Goal: Task Accomplishment & Management: Complete application form

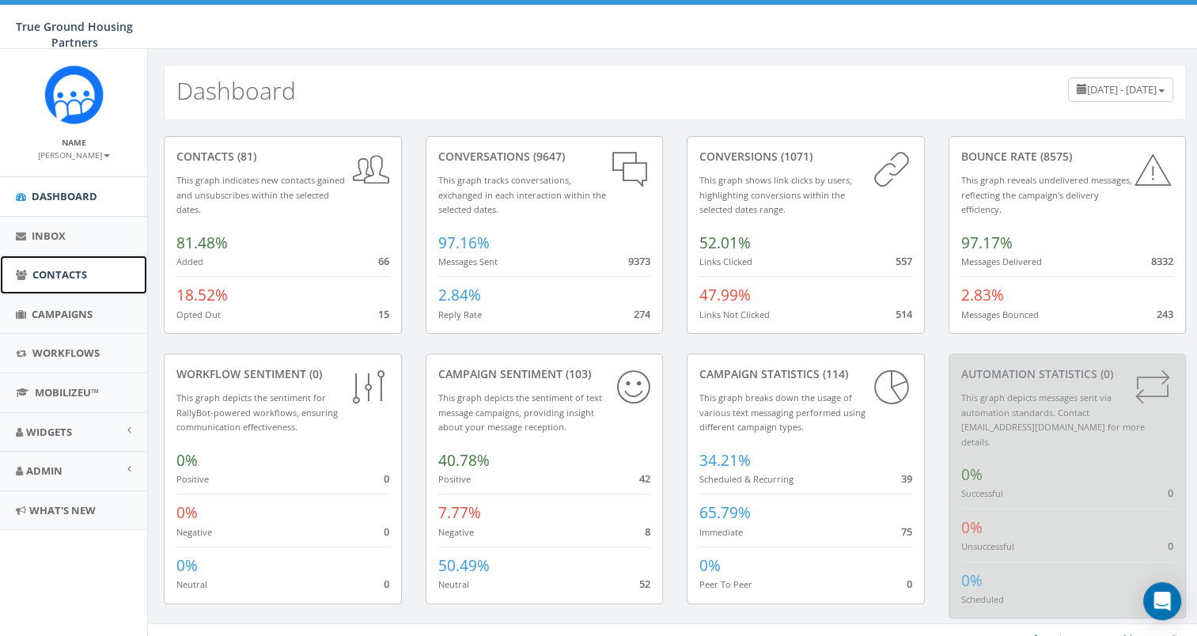
click at [66, 278] on span "Contacts" at bounding box center [59, 274] width 55 height 14
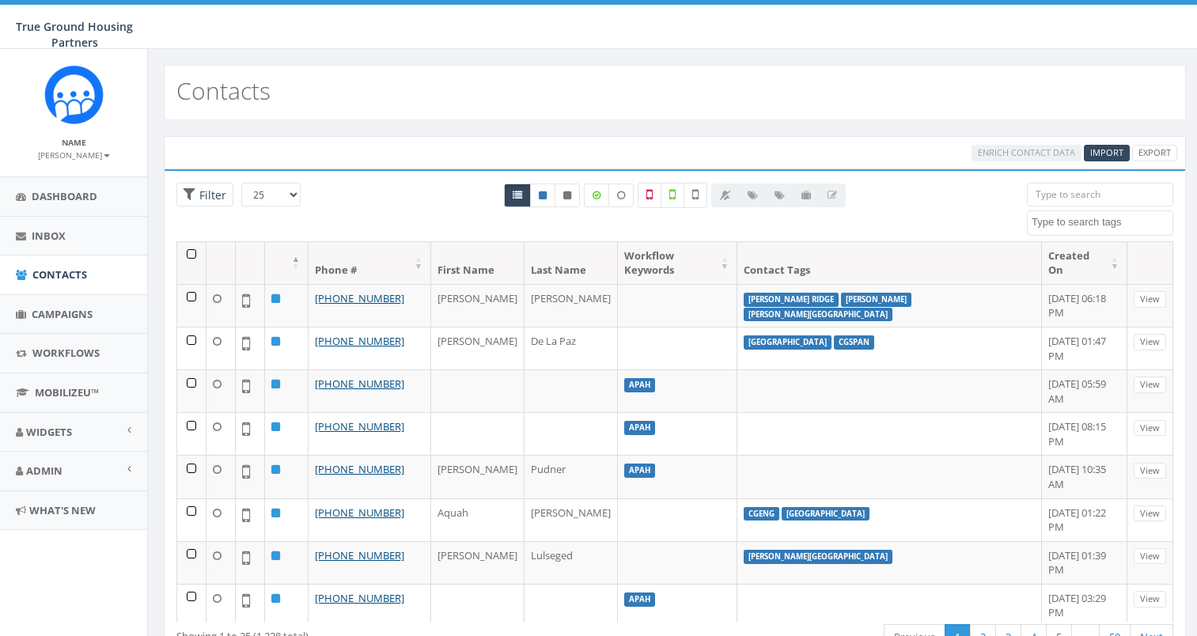
select select
click at [1057, 183] on input "search" at bounding box center [1100, 195] width 146 height 24
click at [1049, 227] on textarea "Search" at bounding box center [1101, 222] width 141 height 14
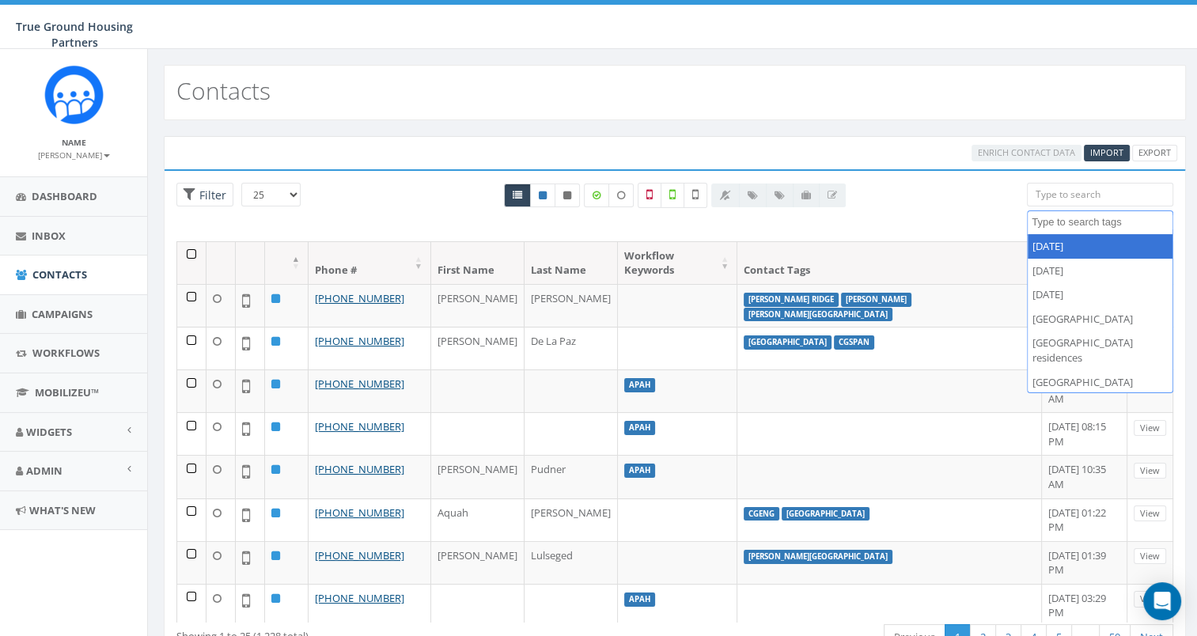
click at [1060, 199] on input "search" at bounding box center [1100, 195] width 146 height 24
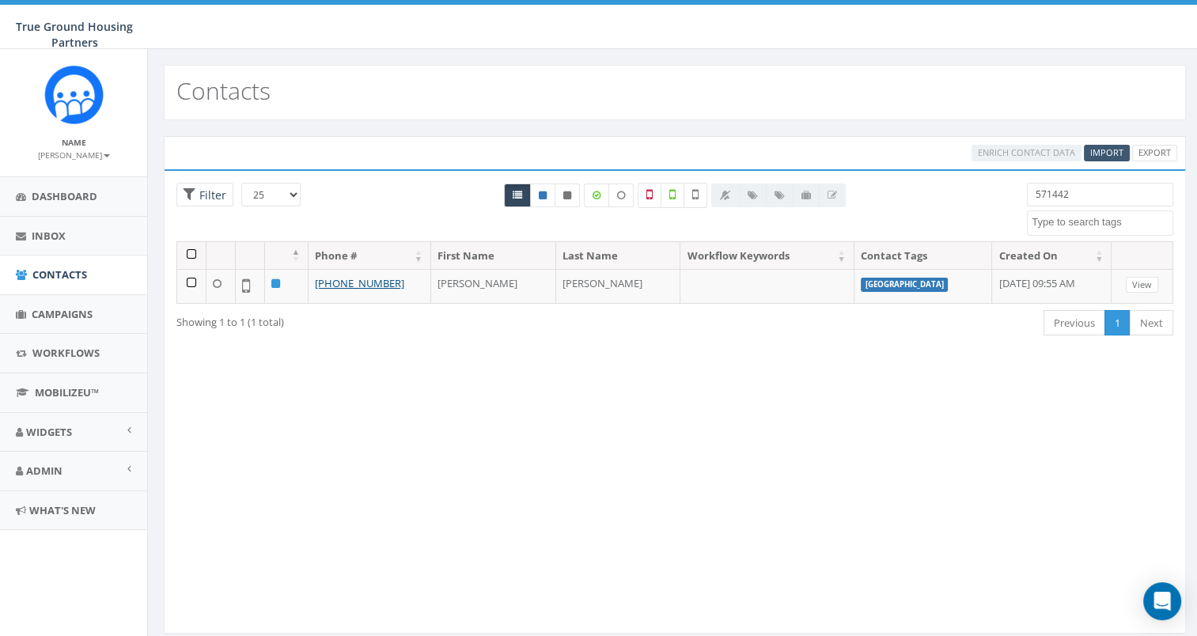
type input "571442"
click at [1104, 152] on span "Import" at bounding box center [1106, 152] width 33 height 12
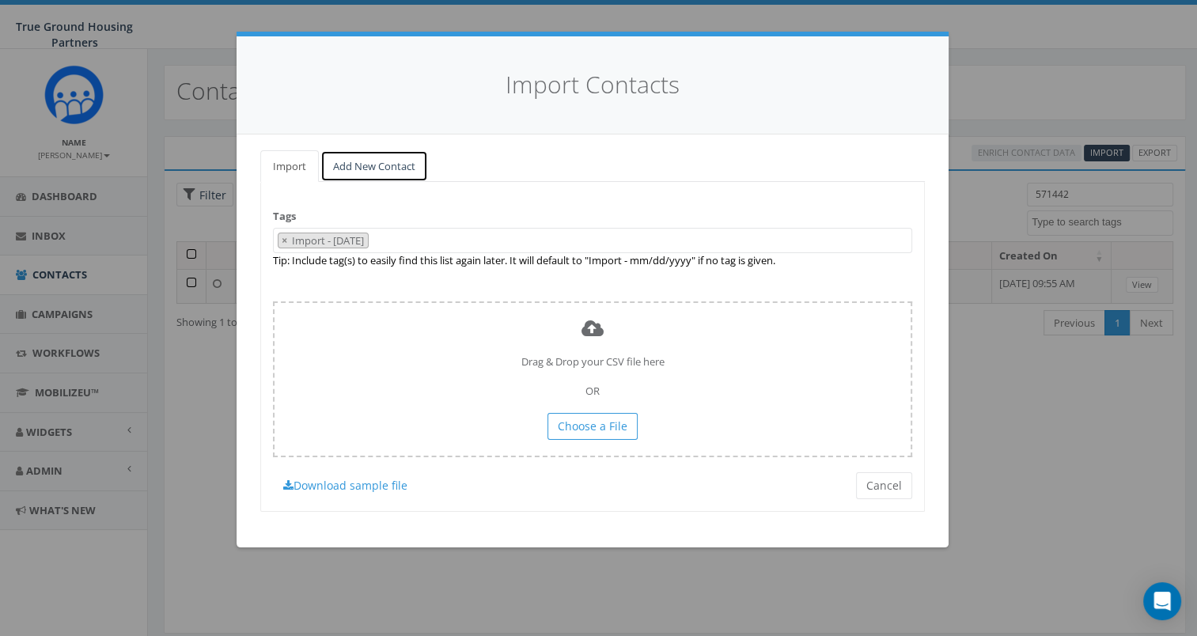
click at [386, 160] on link "Add New Contact" at bounding box center [374, 166] width 108 height 32
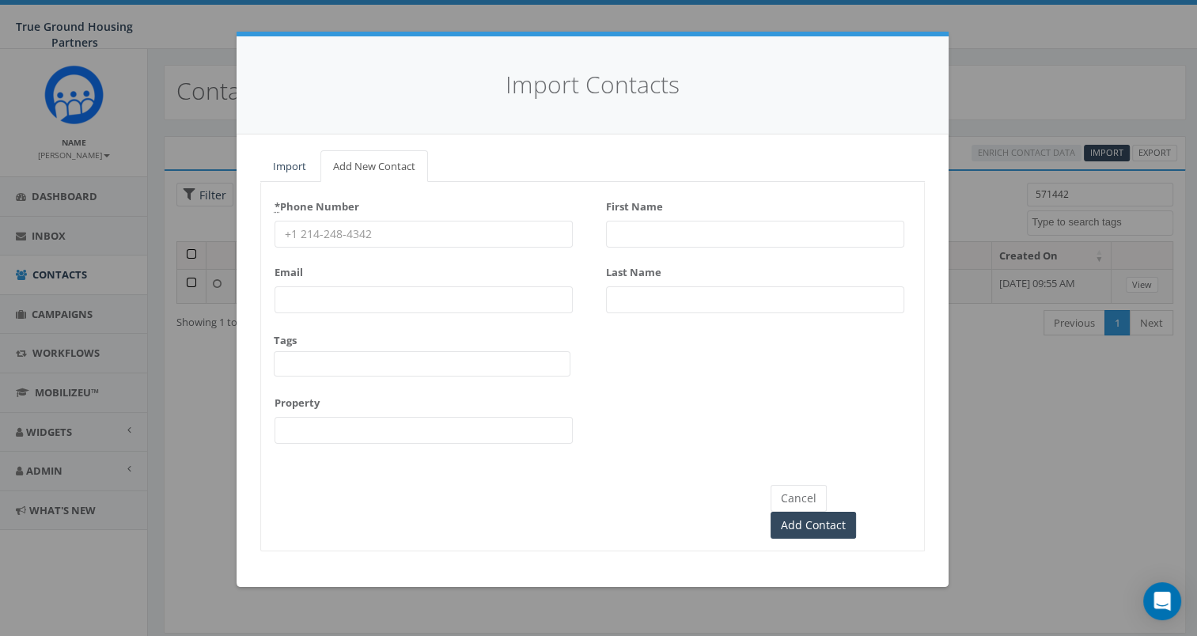
click at [688, 231] on input "First Name" at bounding box center [755, 234] width 298 height 27
type input "[PERSON_NAME]"
click at [551, 232] on input "* Phone Number" at bounding box center [423, 234] width 298 height 27
type input "5714427568"
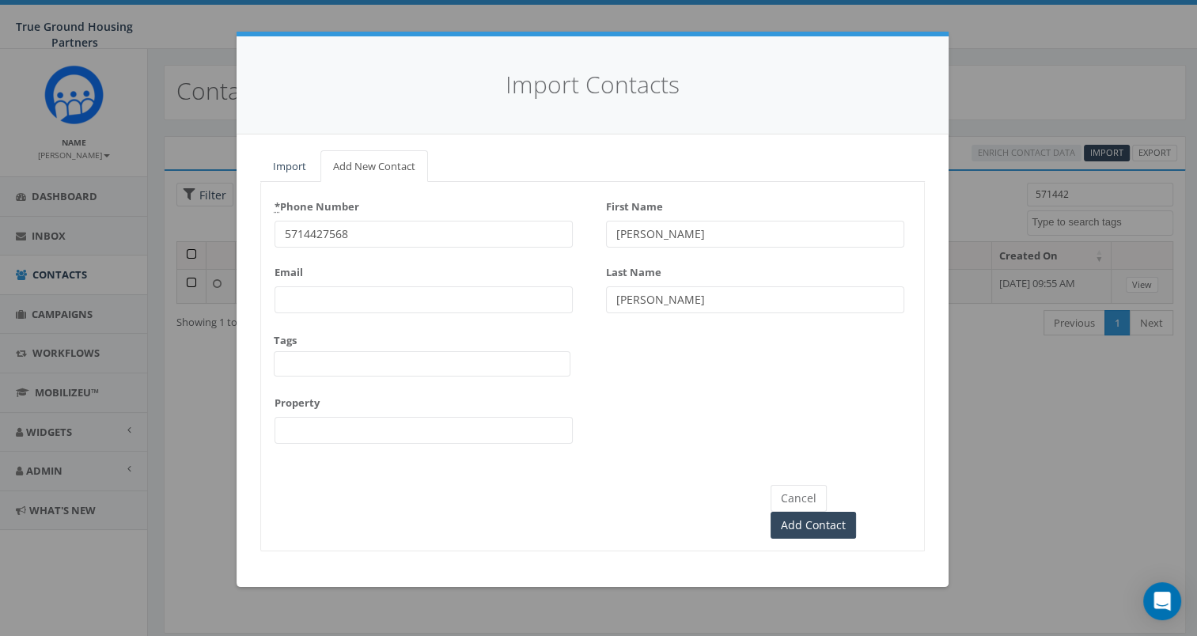
click at [543, 355] on span at bounding box center [422, 363] width 297 height 25
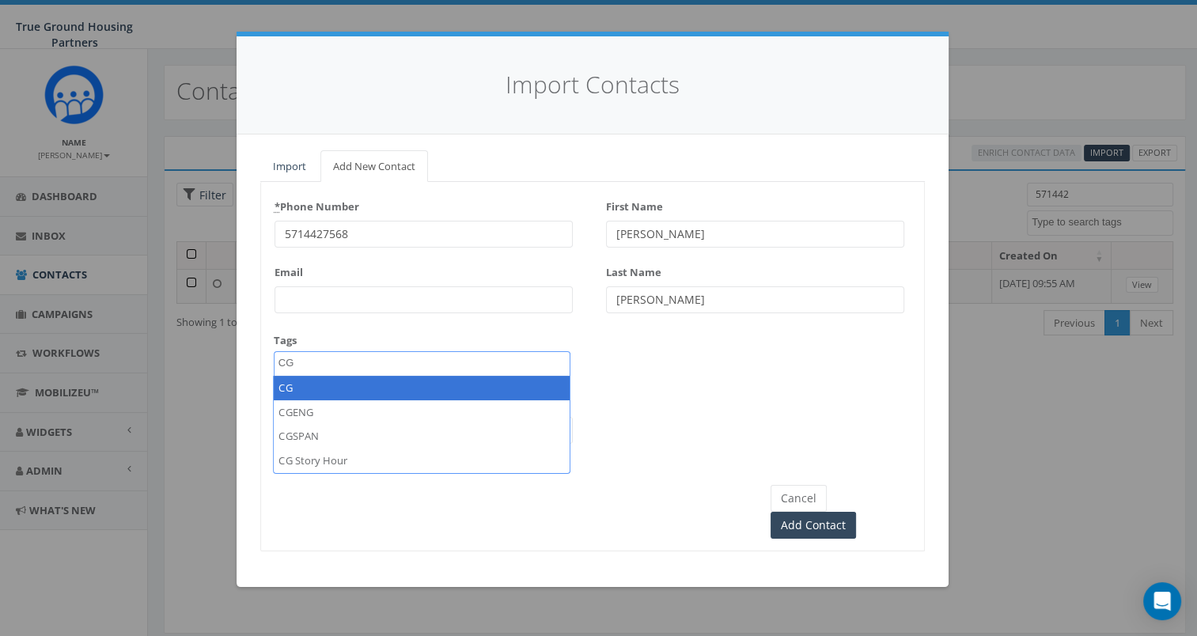
type textarea "CG"
select select "CG"
type textarea "Col"
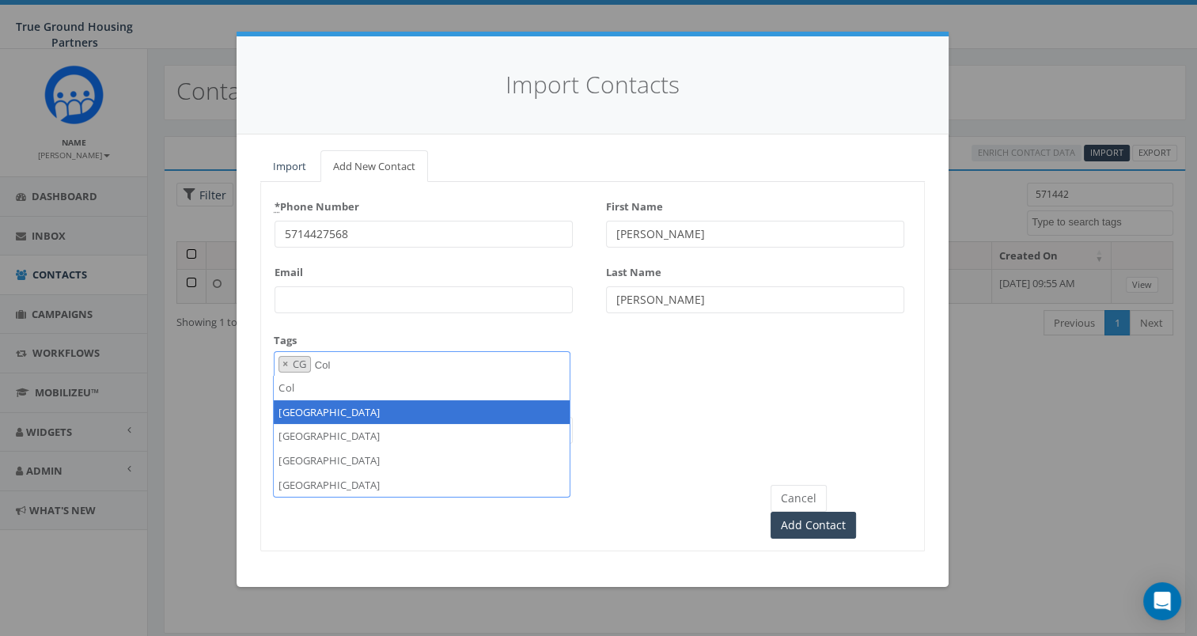
select select "[GEOGRAPHIC_DATA]"
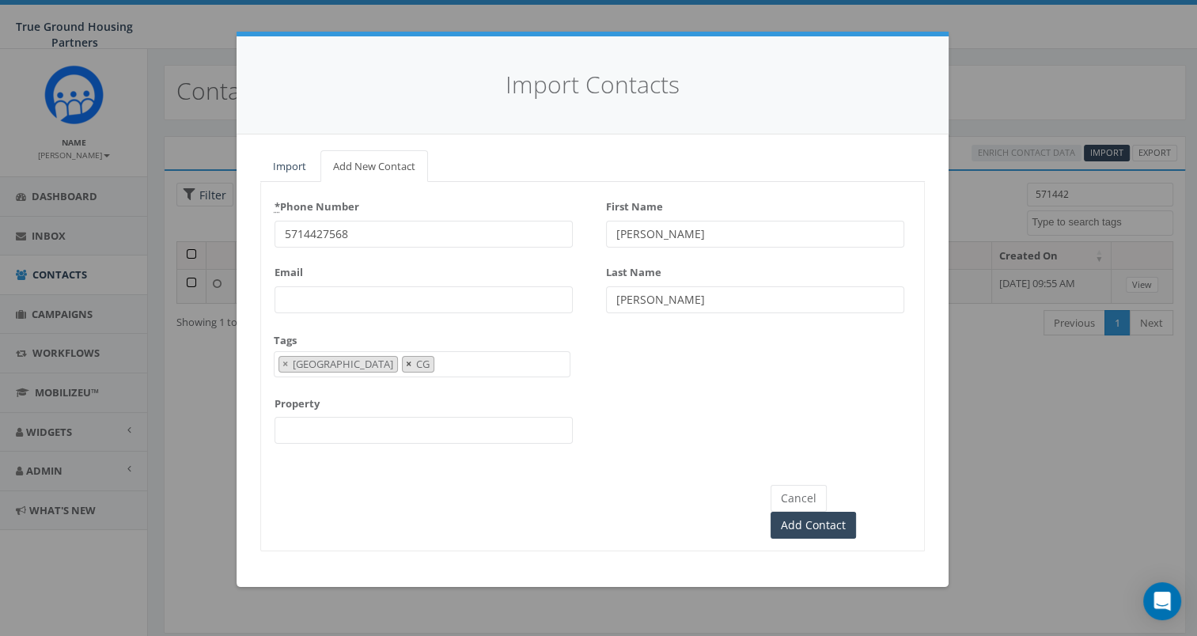
click at [403, 366] on button "×" at bounding box center [409, 364] width 12 height 15
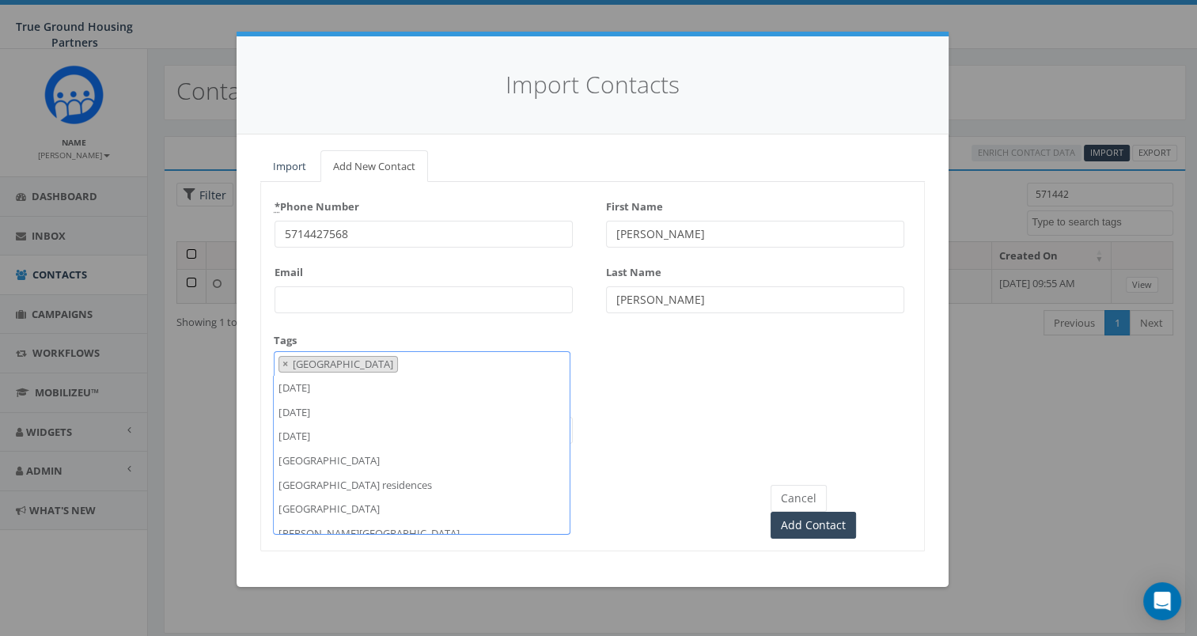
scroll to position [241, 0]
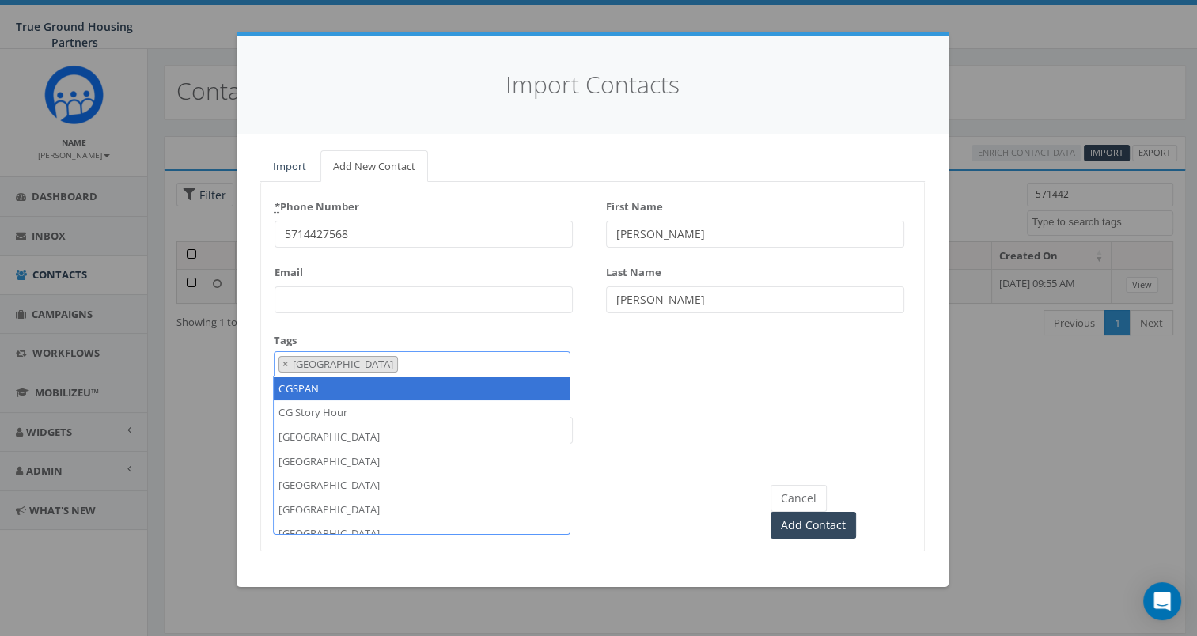
select select "CGSPAN"
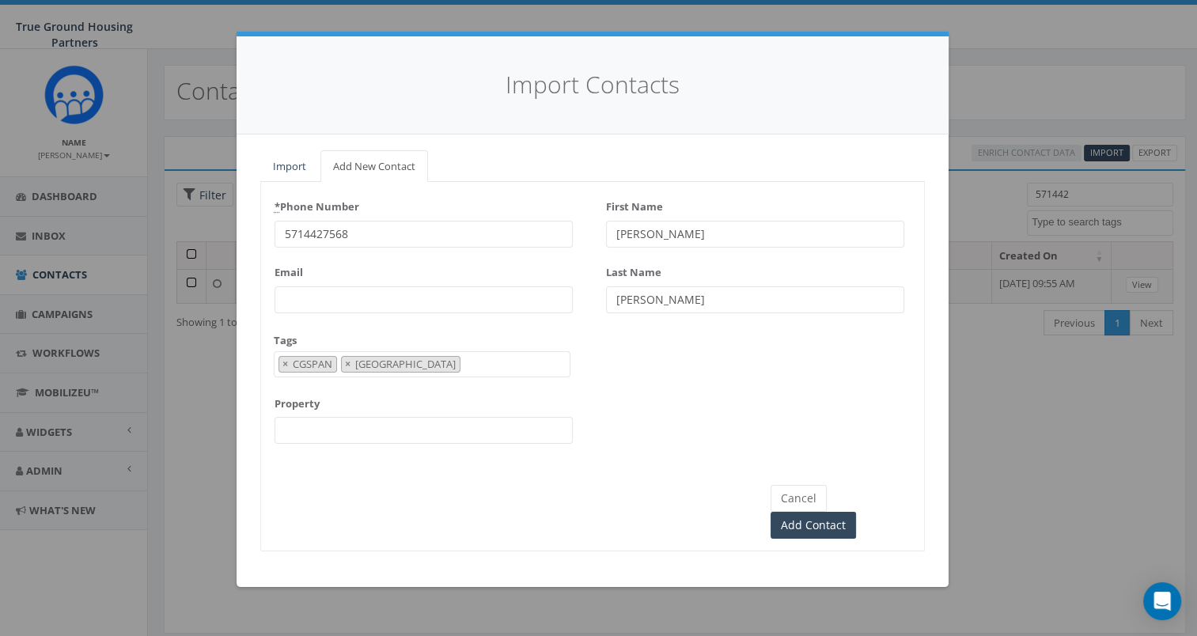
click at [314, 431] on input "Property" at bounding box center [423, 430] width 298 height 27
type input "[GEOGRAPHIC_DATA]"
click at [846, 512] on input "Add Contact" at bounding box center [812, 525] width 85 height 27
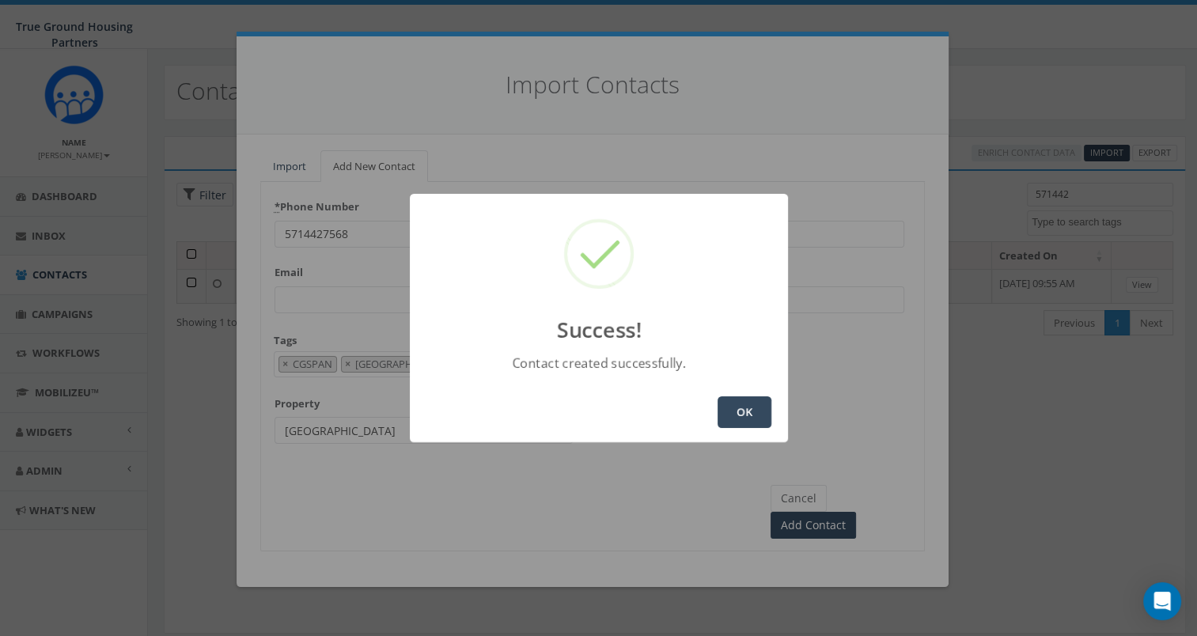
click at [745, 414] on button "OK" at bounding box center [744, 412] width 54 height 32
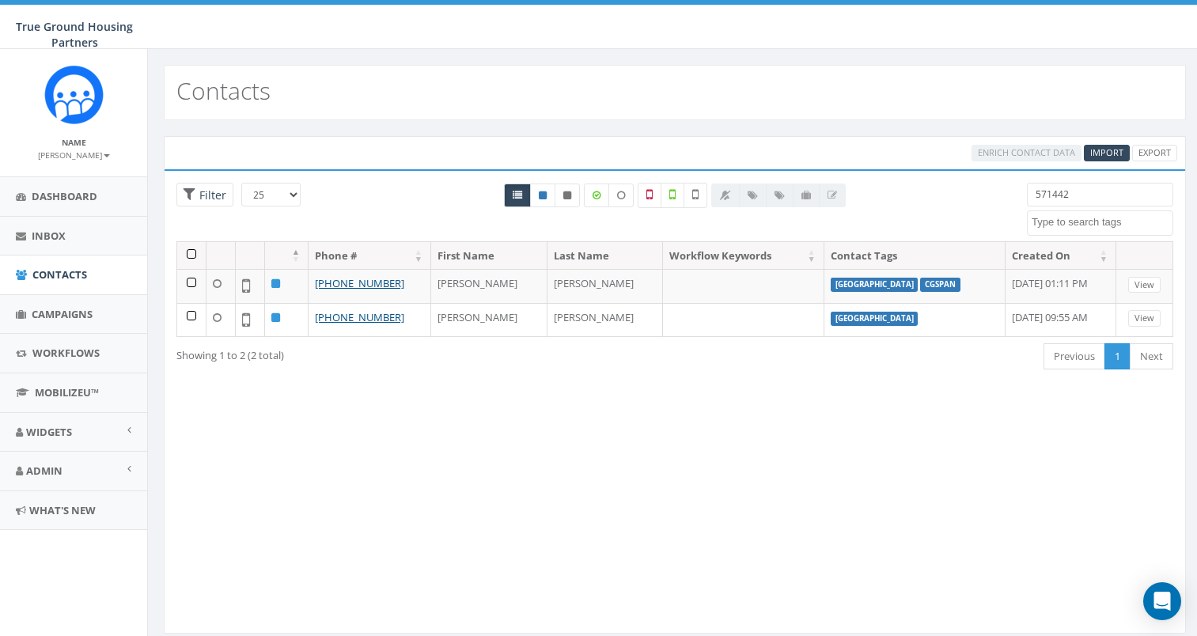
select select
click at [1080, 194] on input "571442" at bounding box center [1100, 195] width 146 height 24
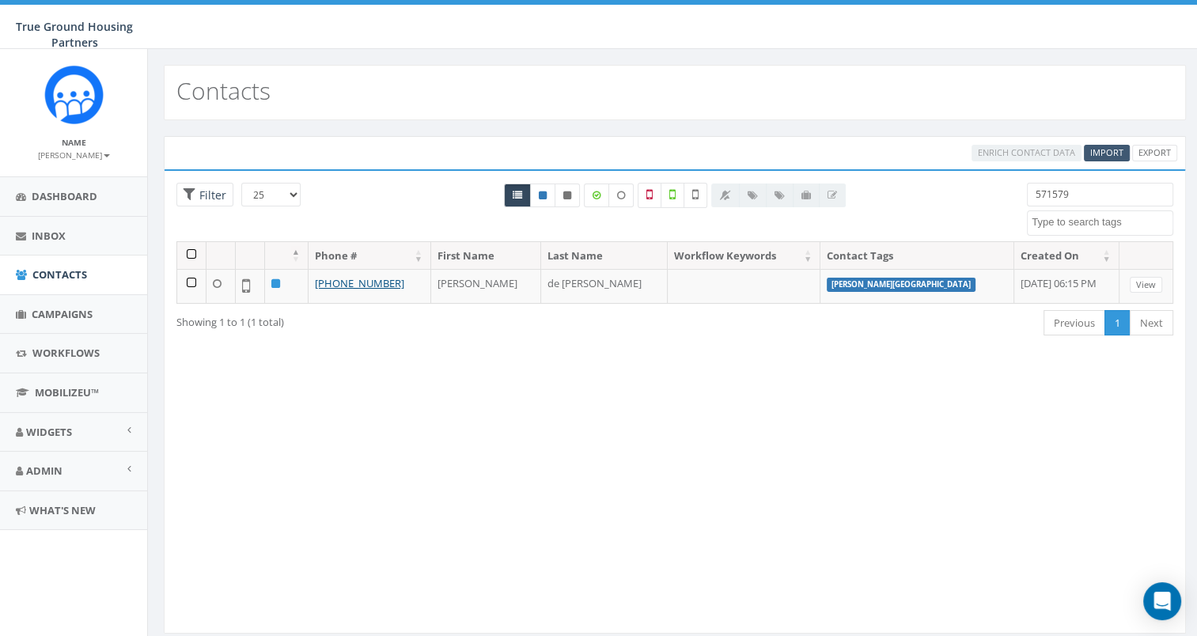
type input "571579"
click at [1106, 152] on span "Import" at bounding box center [1106, 152] width 33 height 12
select select
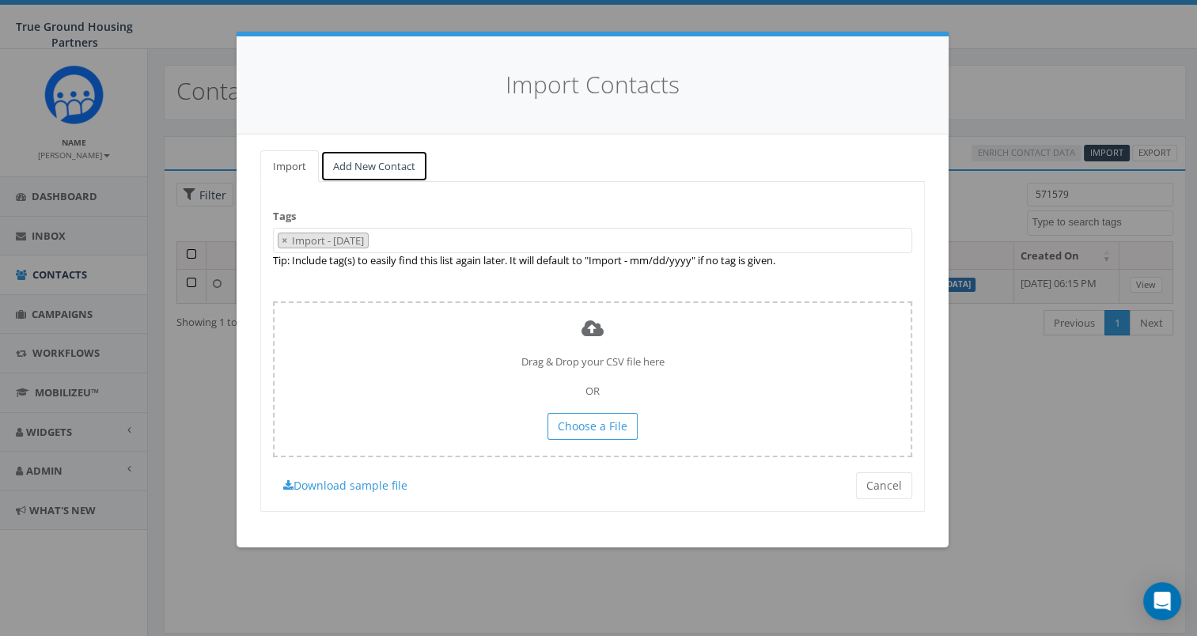
click at [390, 163] on link "Add New Contact" at bounding box center [374, 166] width 108 height 32
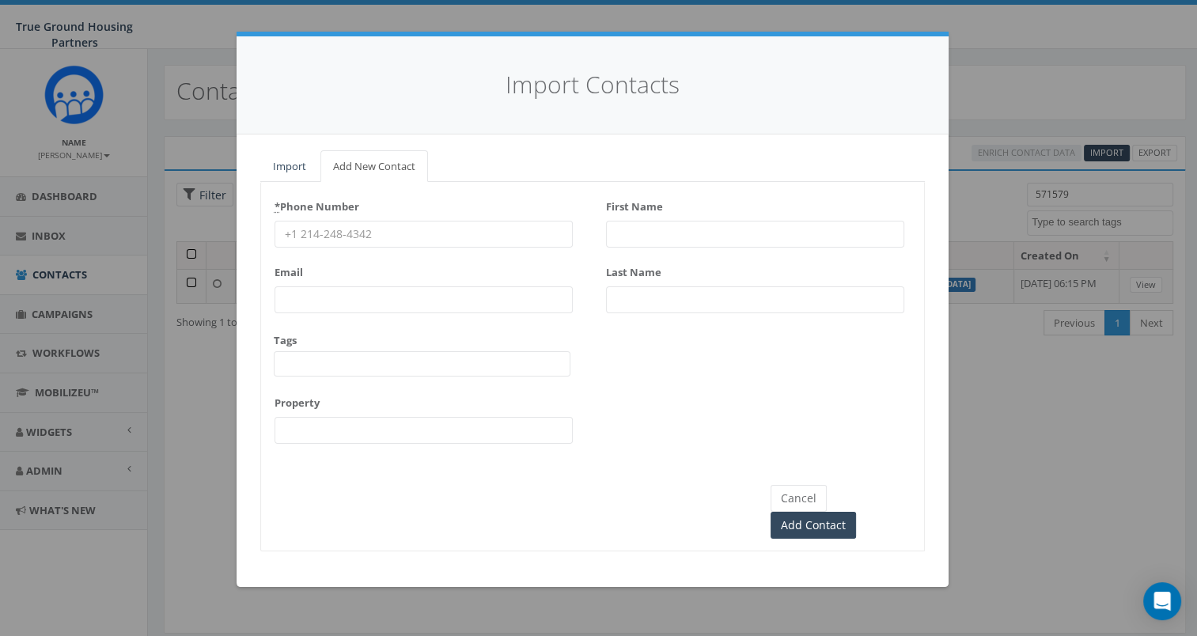
click at [633, 238] on input "First Name" at bounding box center [755, 234] width 298 height 27
type input "Carol"
click at [618, 304] on input "Last Name" at bounding box center [755, 299] width 298 height 27
type input "[PERSON_NAME]"
click at [492, 228] on input "* Phone Number" at bounding box center [423, 234] width 298 height 27
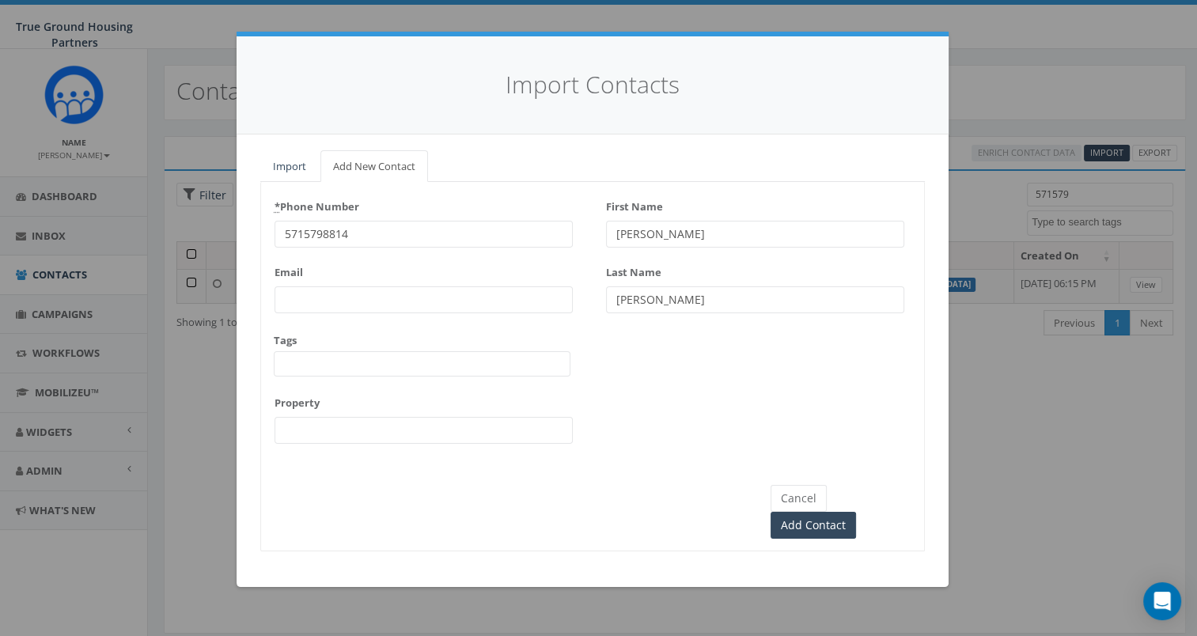
type input "5715798814"
click at [462, 364] on span at bounding box center [422, 363] width 297 height 25
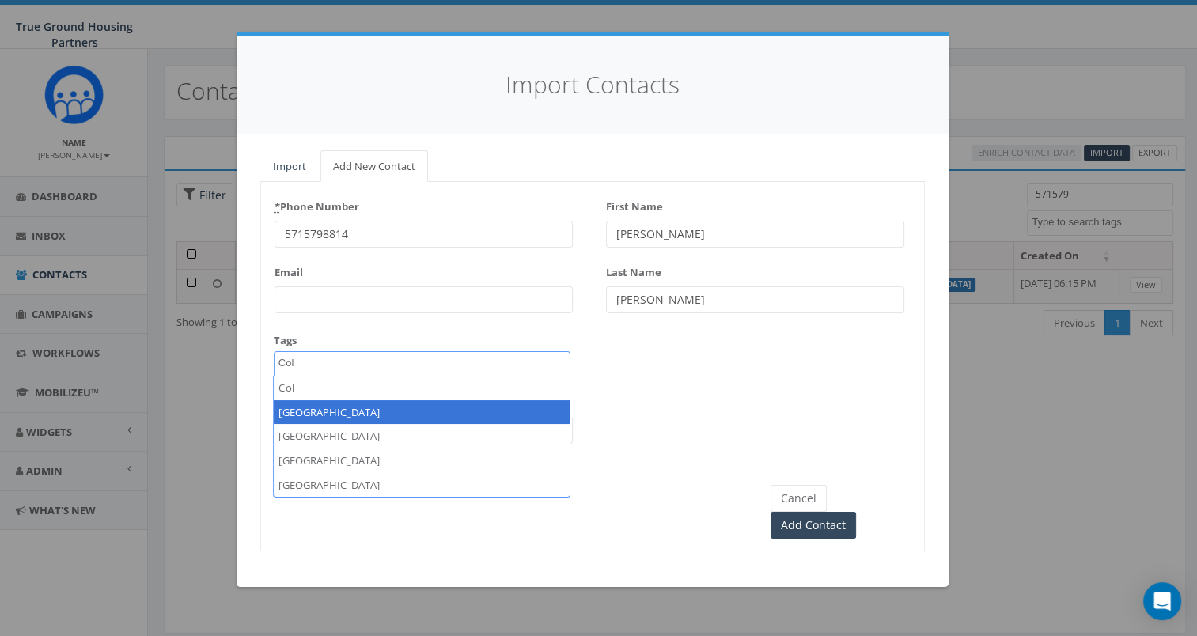
type textarea "Col"
select select "[GEOGRAPHIC_DATA]"
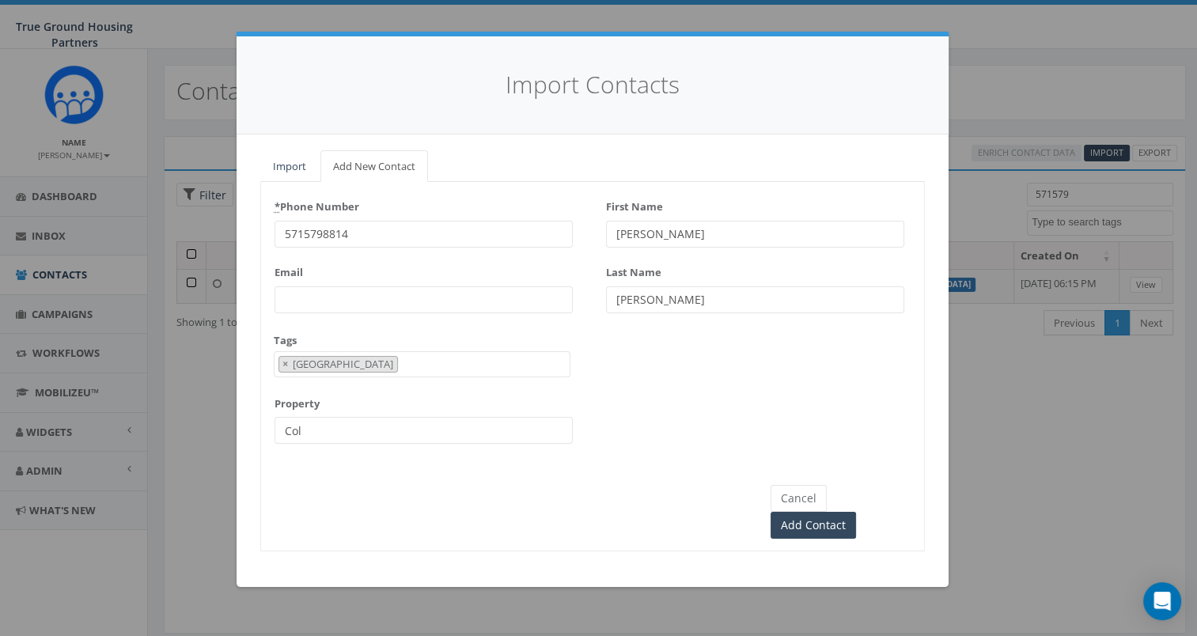
type input "[GEOGRAPHIC_DATA]"
click at [462, 364] on span "× Columbia Grove" at bounding box center [422, 364] width 297 height 26
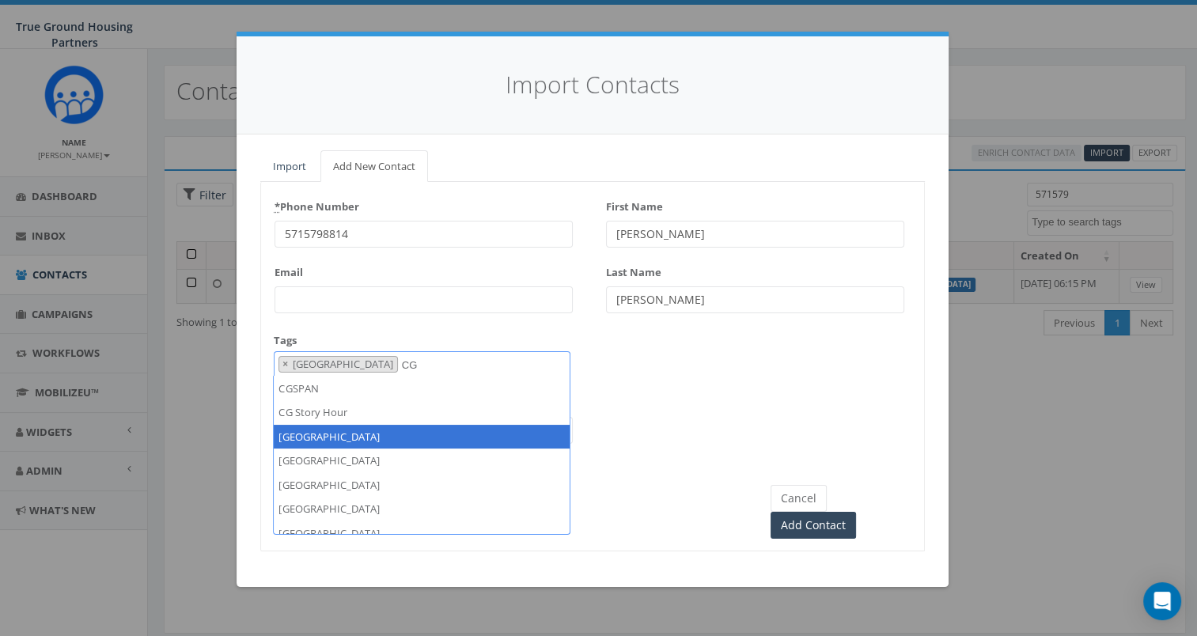
scroll to position [0, 0]
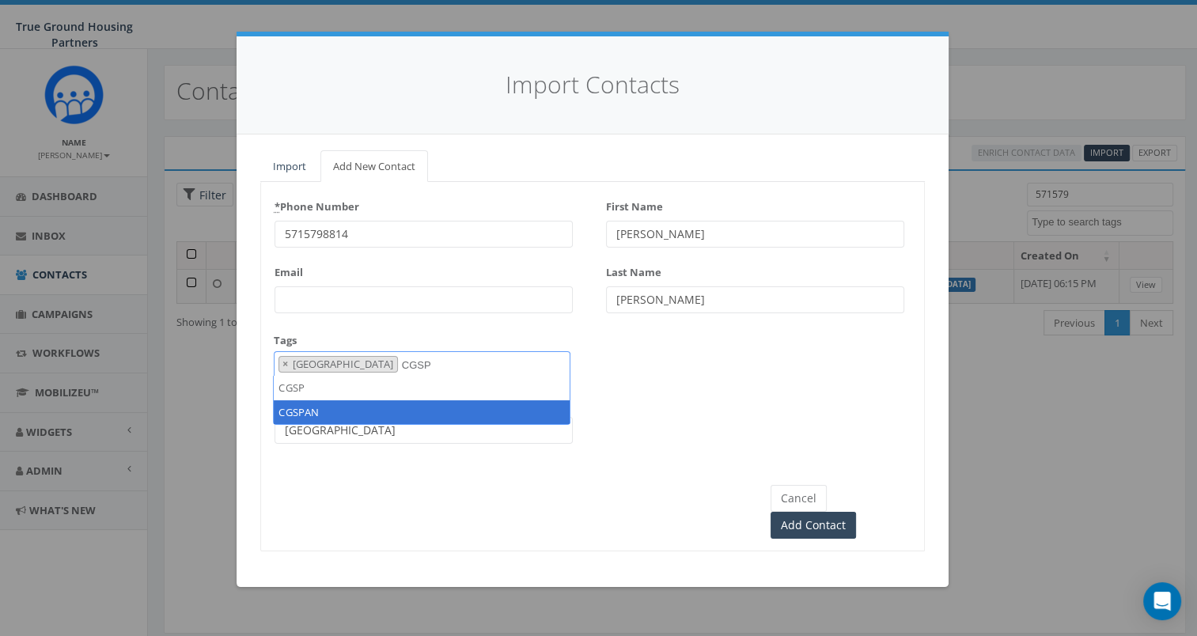
type textarea "CGSP"
select select "CGSPAN"
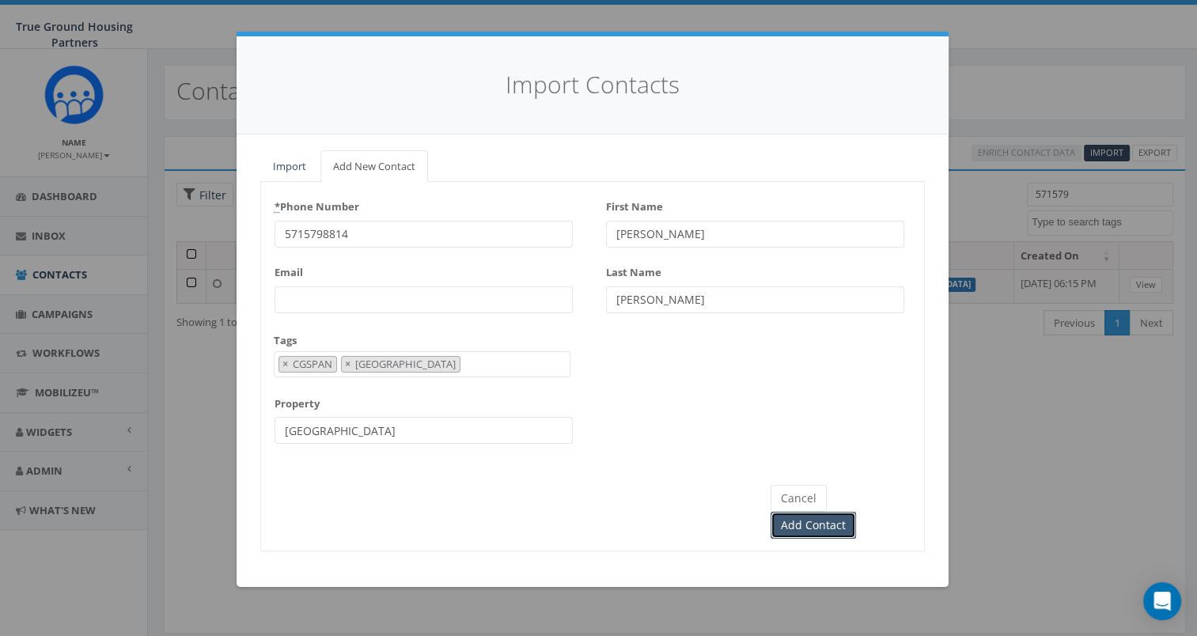
click at [856, 512] on input "Add Contact" at bounding box center [812, 525] width 85 height 27
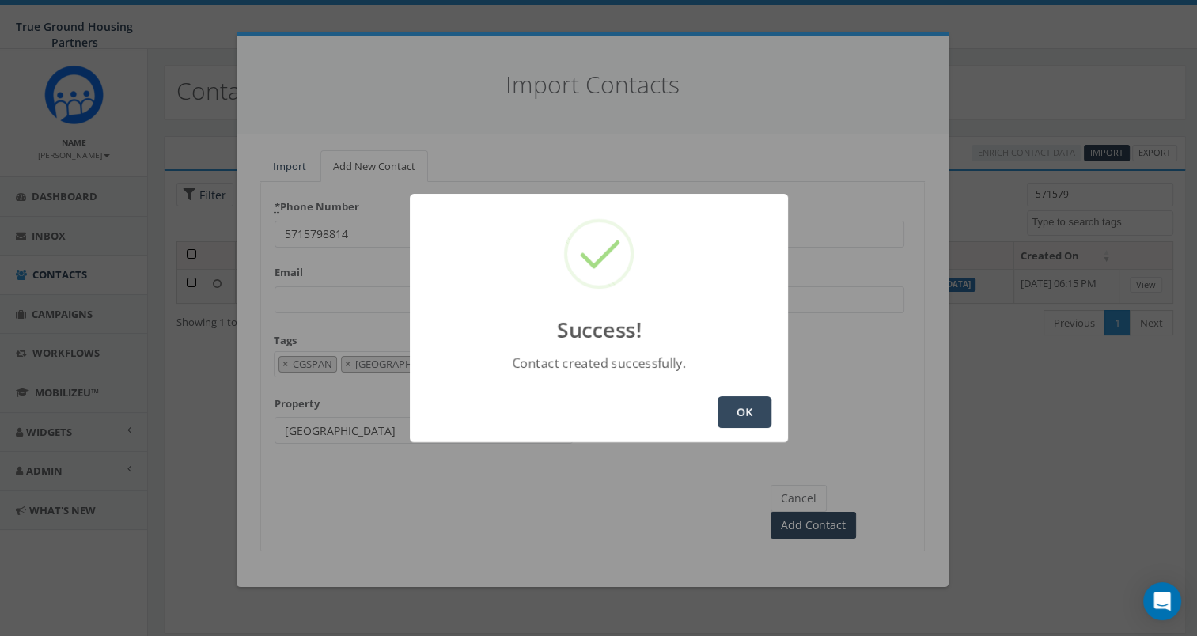
click at [744, 406] on button "OK" at bounding box center [744, 412] width 54 height 32
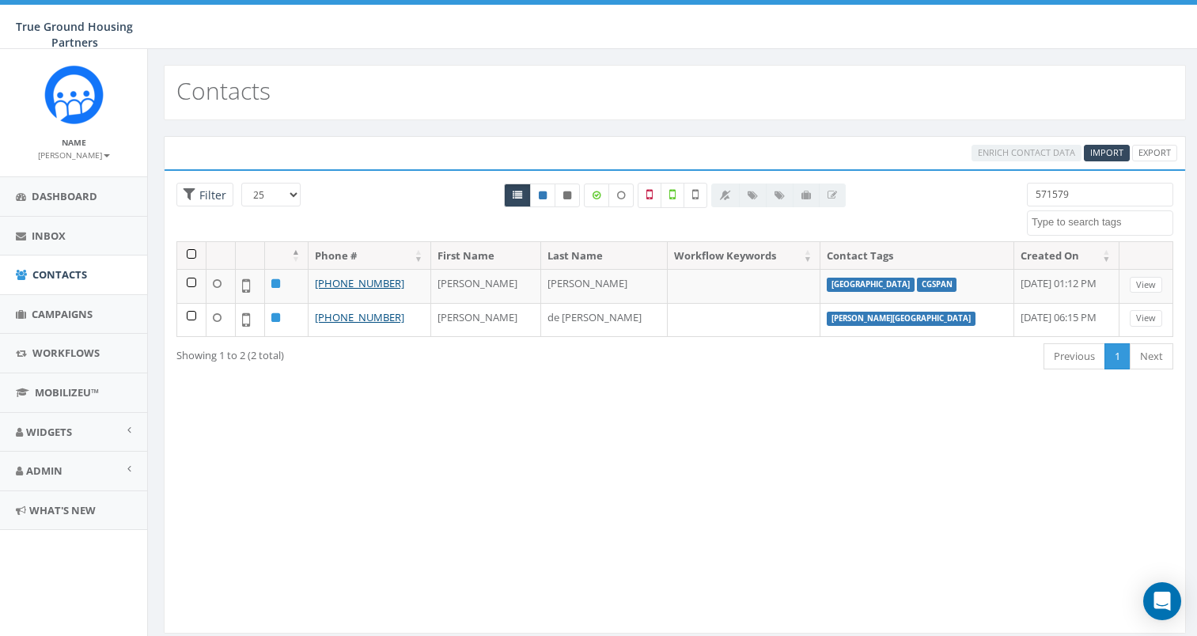
select select
click at [1101, 186] on input "571579" at bounding box center [1100, 195] width 146 height 24
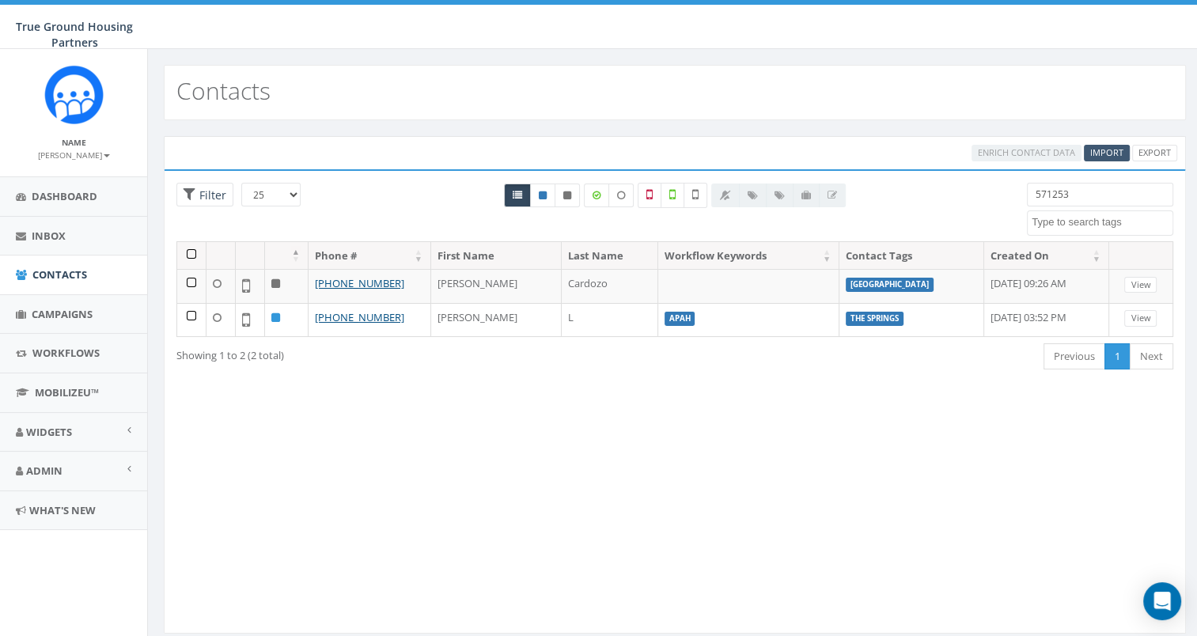
type input "571253"
click at [1106, 145] on link "Import" at bounding box center [1106, 153] width 46 height 17
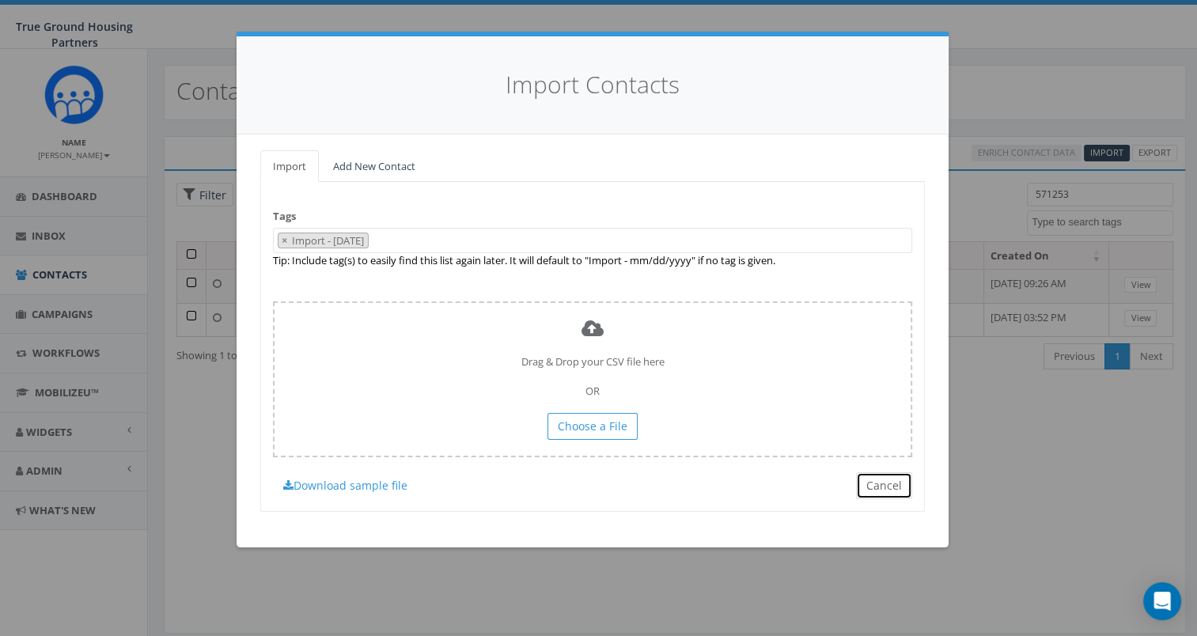
click at [902, 489] on button "Cancel" at bounding box center [884, 485] width 56 height 27
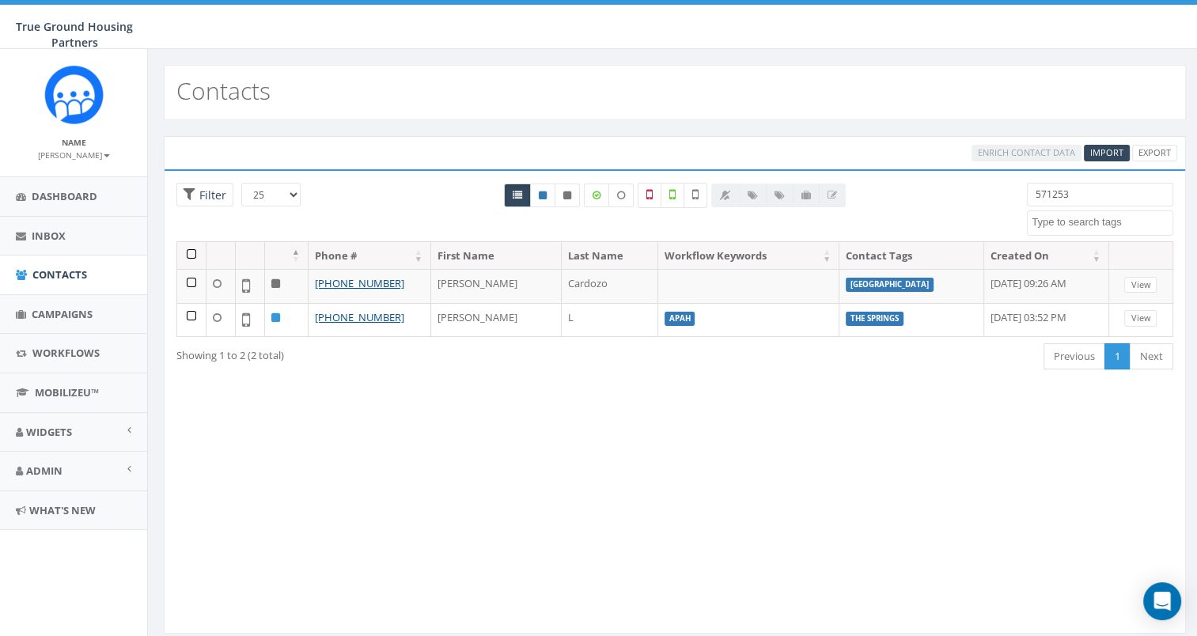
click at [1091, 187] on input "571253" at bounding box center [1100, 195] width 146 height 24
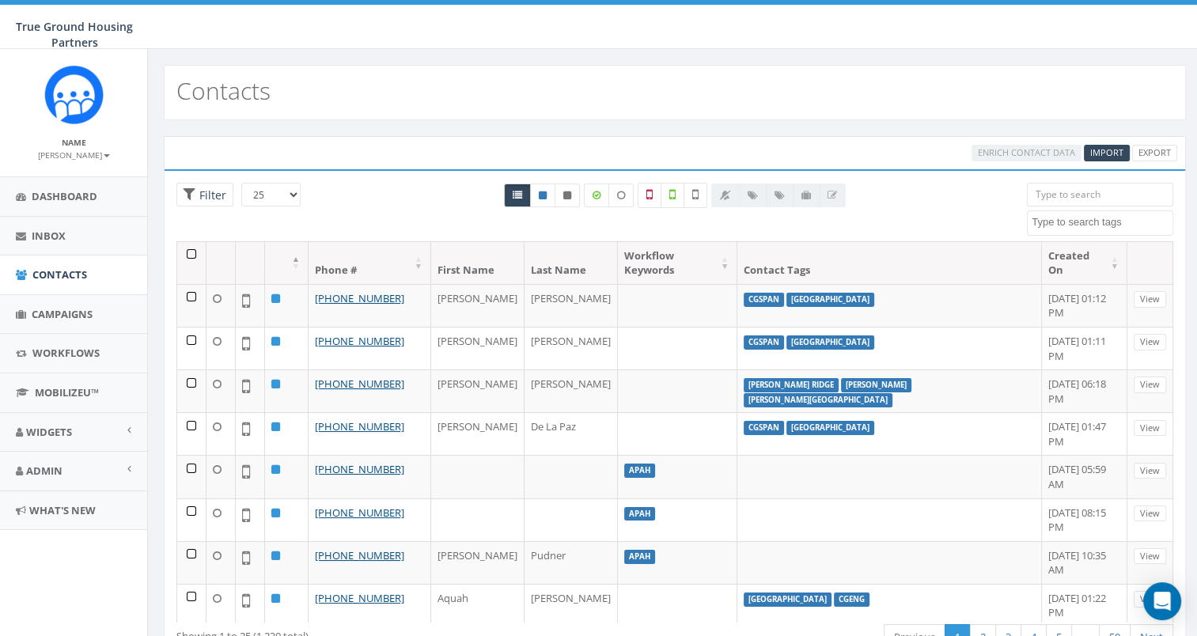
click at [1087, 199] on input "search" at bounding box center [1100, 195] width 146 height 24
type input "2"
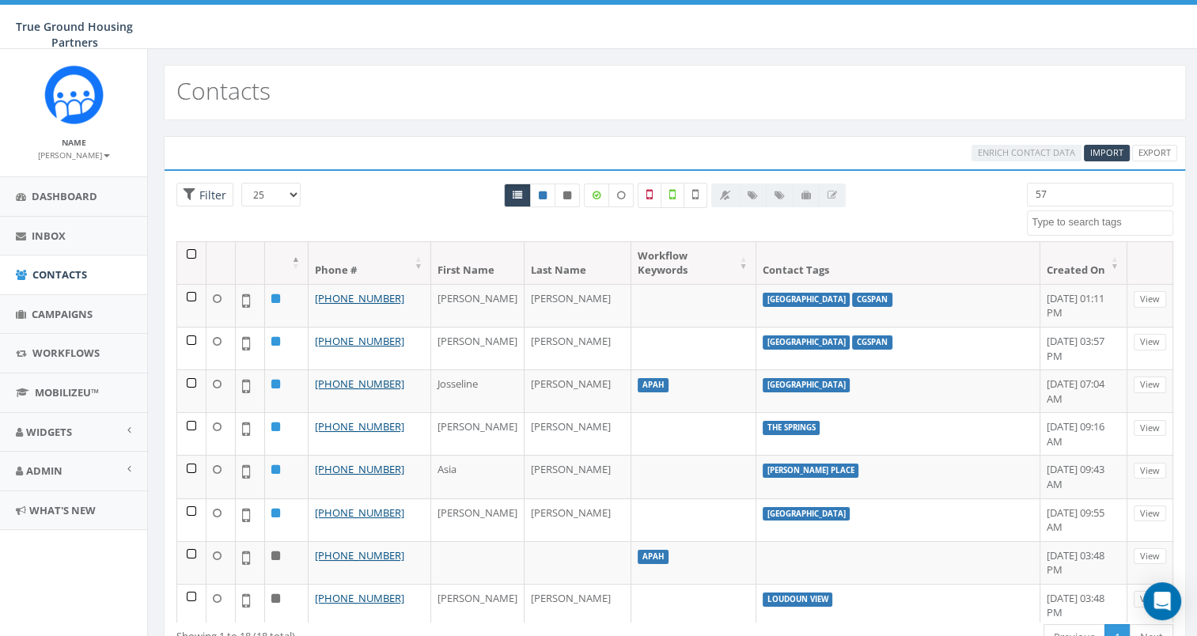
type input "5"
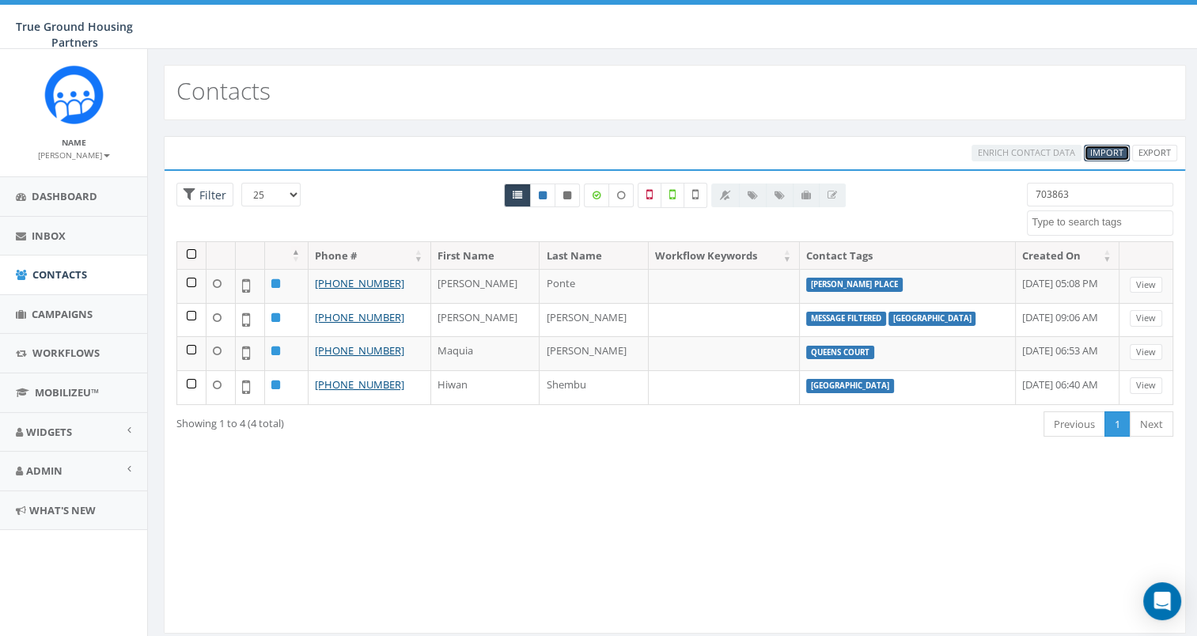
click at [1118, 153] on span "Import" at bounding box center [1106, 152] width 33 height 12
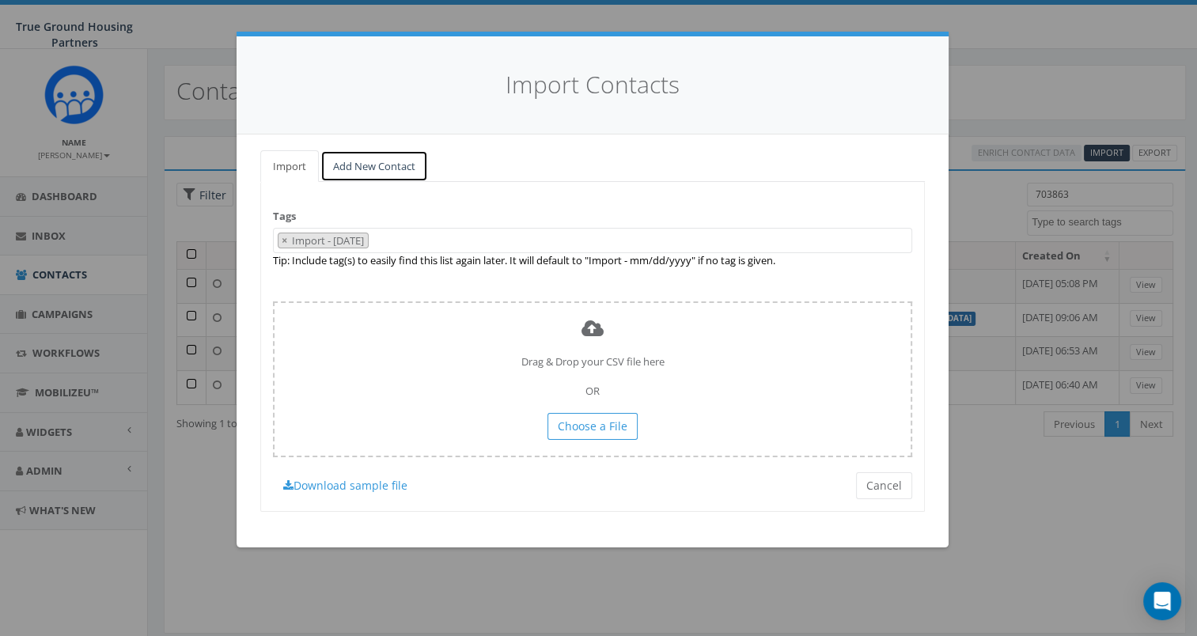
click at [401, 165] on link "Add New Contact" at bounding box center [374, 166] width 108 height 32
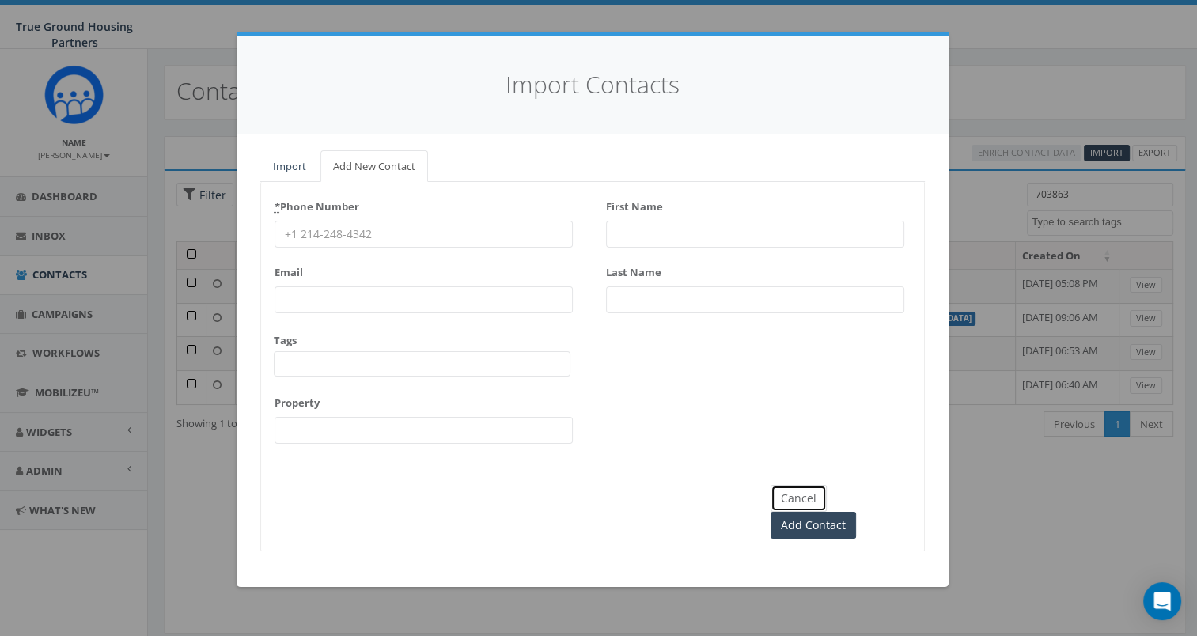
click at [808, 500] on button "Cancel" at bounding box center [798, 498] width 56 height 27
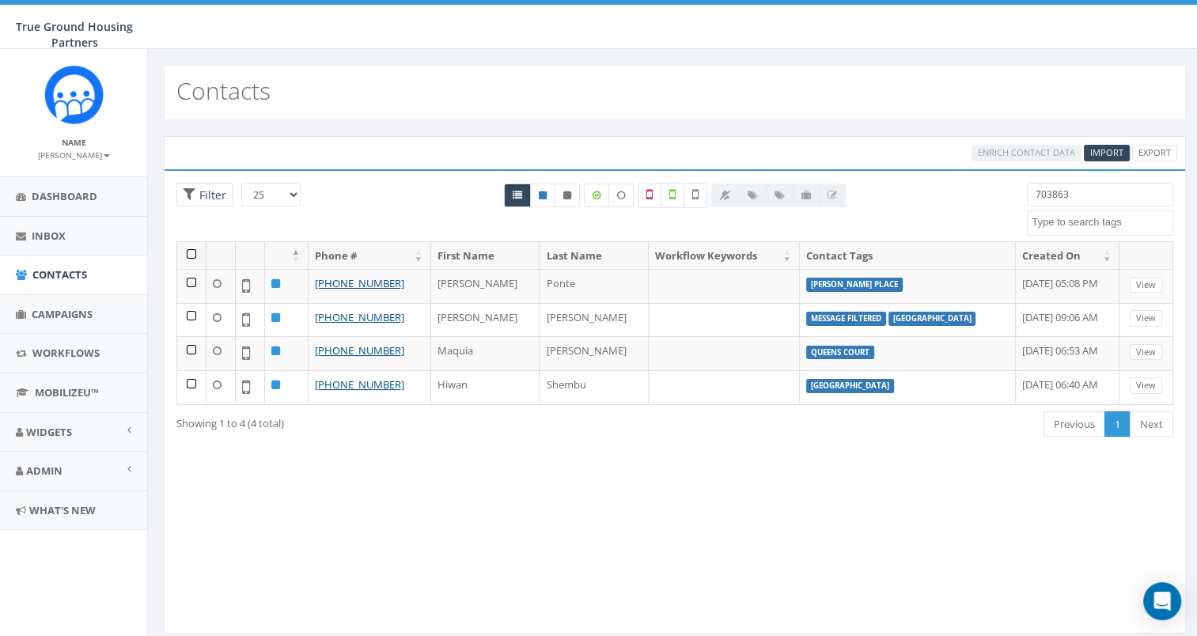
click at [1083, 196] on input "703863" at bounding box center [1100, 195] width 146 height 24
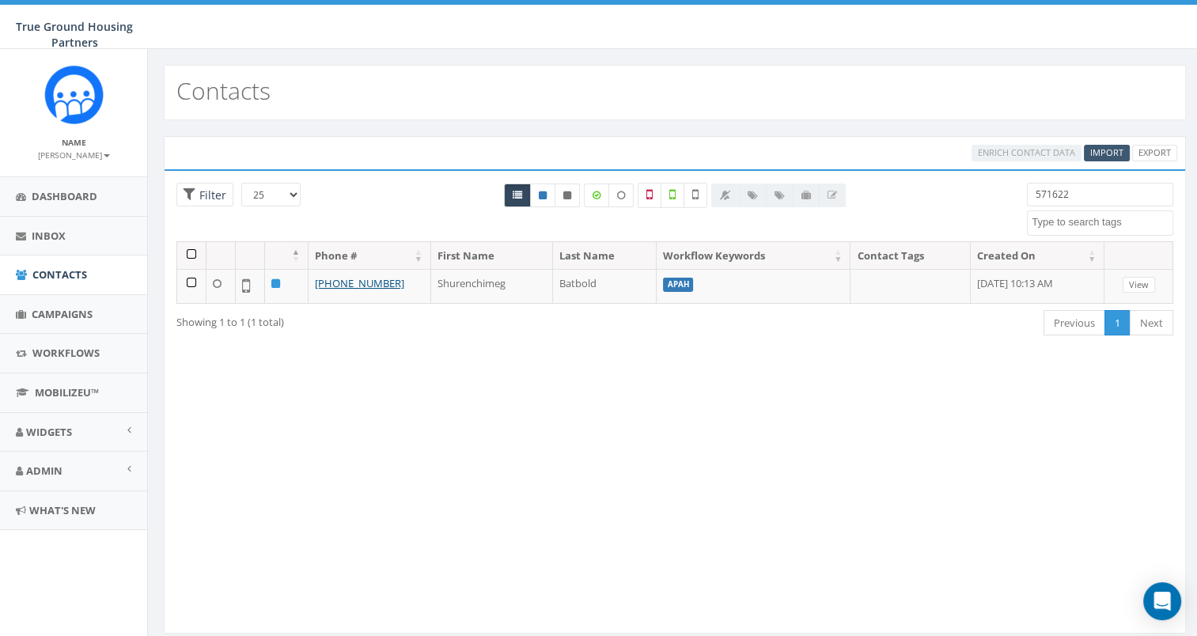
type input "571622"
click at [1103, 158] on link "Import" at bounding box center [1106, 153] width 46 height 17
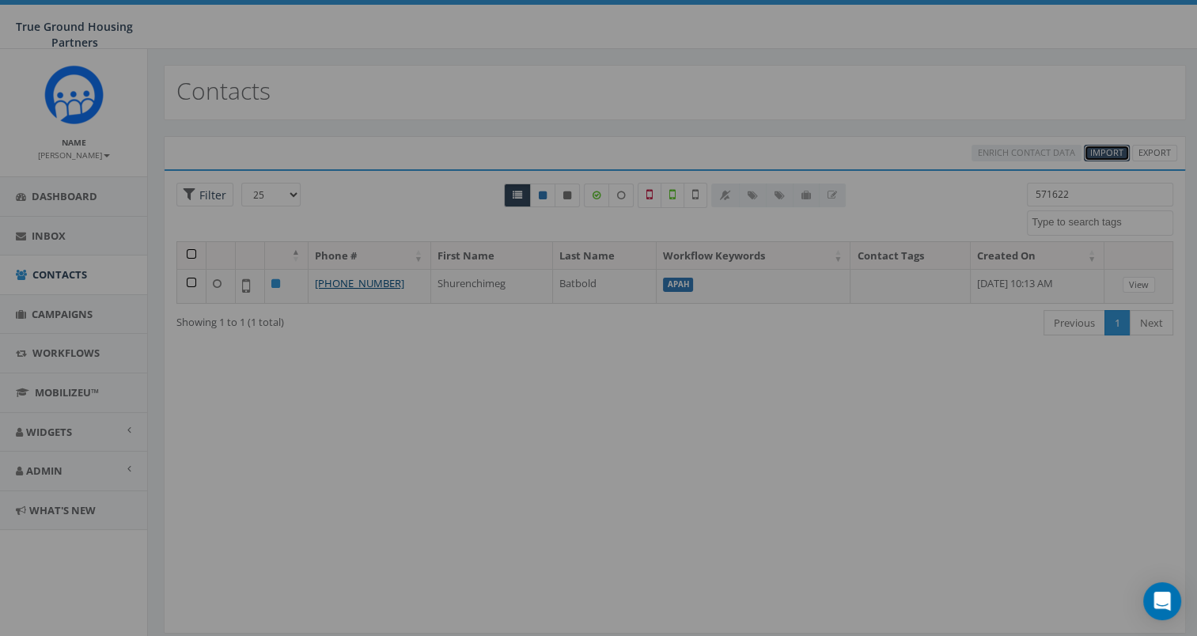
select select
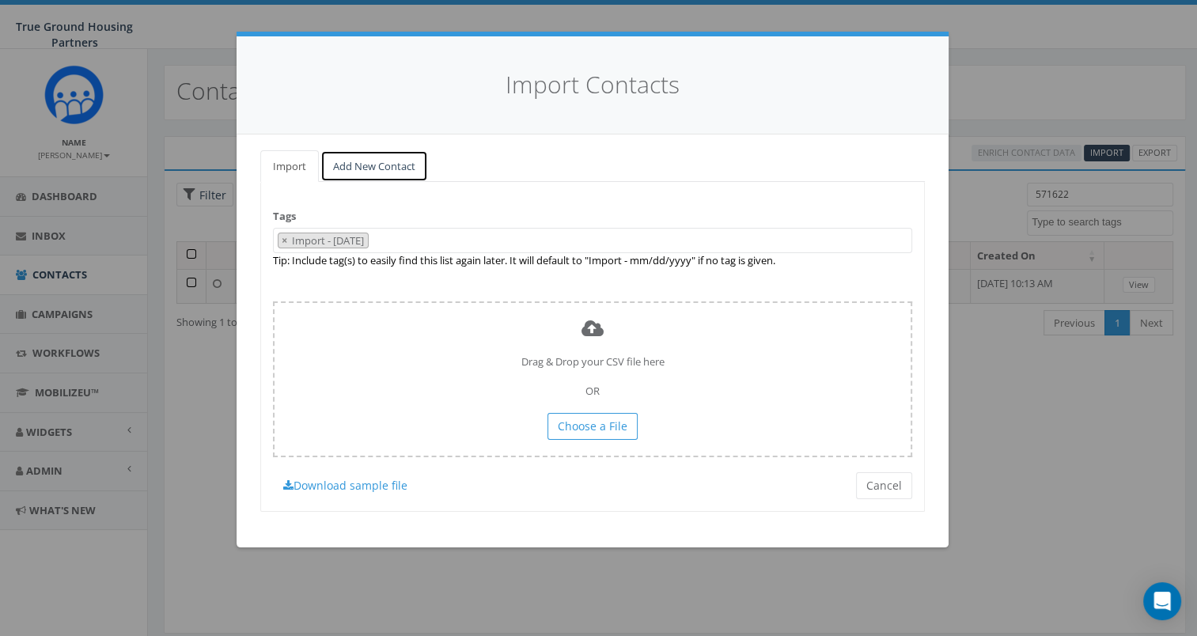
click at [384, 171] on link "Add New Contact" at bounding box center [374, 166] width 108 height 32
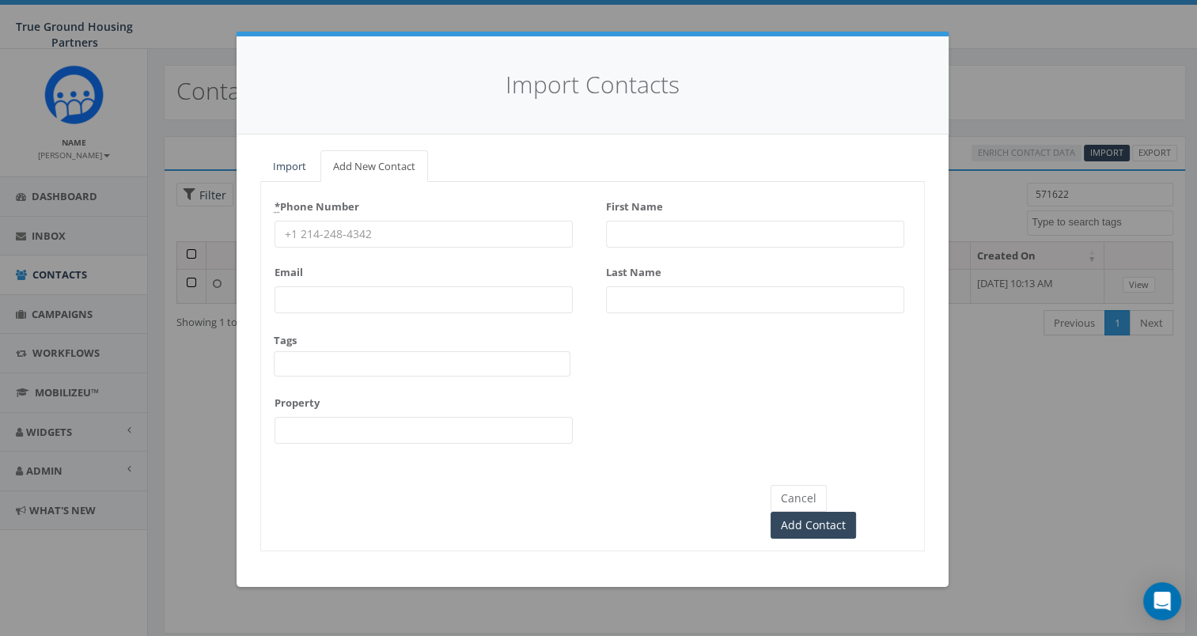
click at [658, 233] on input "First Name" at bounding box center [755, 234] width 298 height 27
type input "[PERSON_NAME]"
type input "Savedro"
click at [512, 238] on input "* Phone Number" at bounding box center [423, 234] width 298 height 27
type input "5716229967"
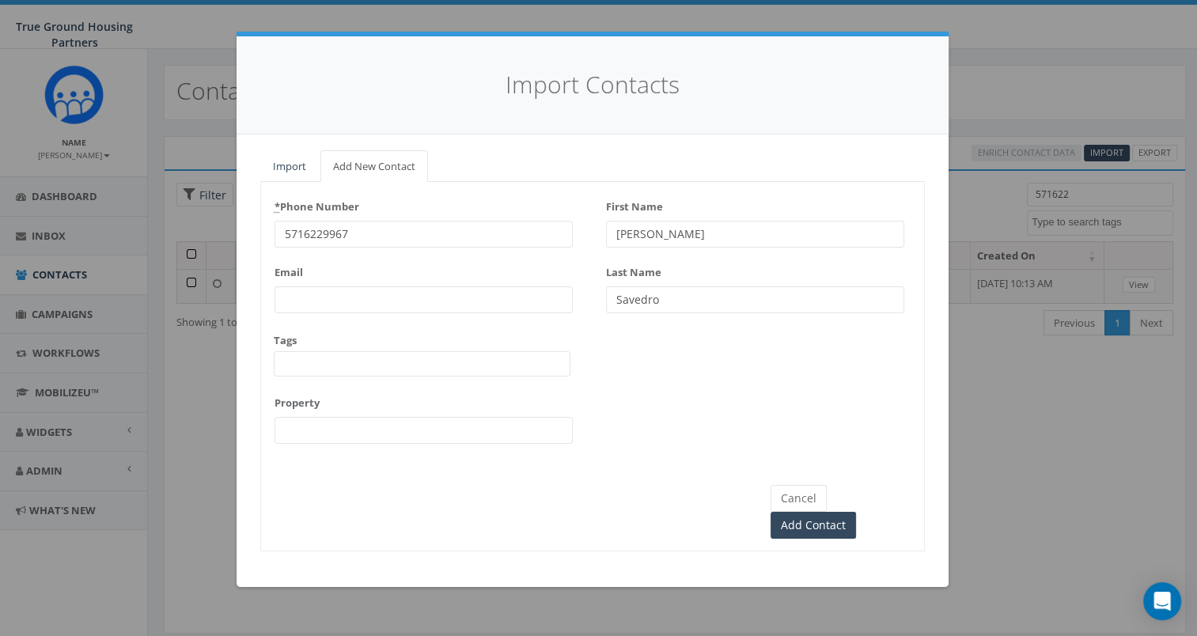
click at [427, 364] on span at bounding box center [422, 363] width 297 height 25
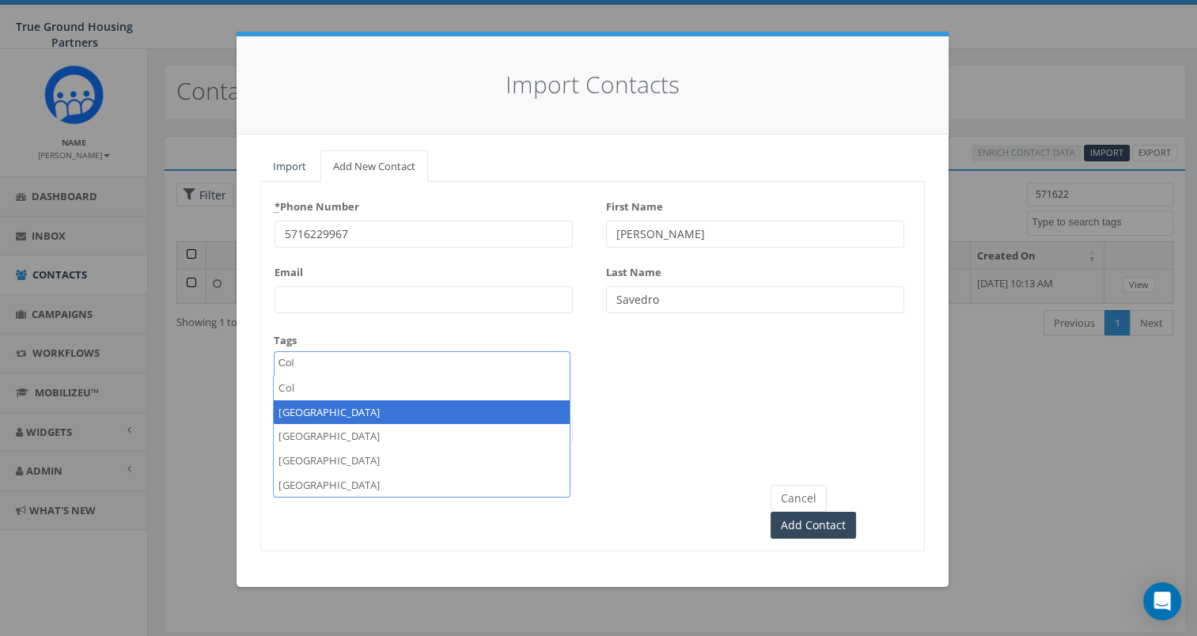
type textarea "Col"
select select "[GEOGRAPHIC_DATA]"
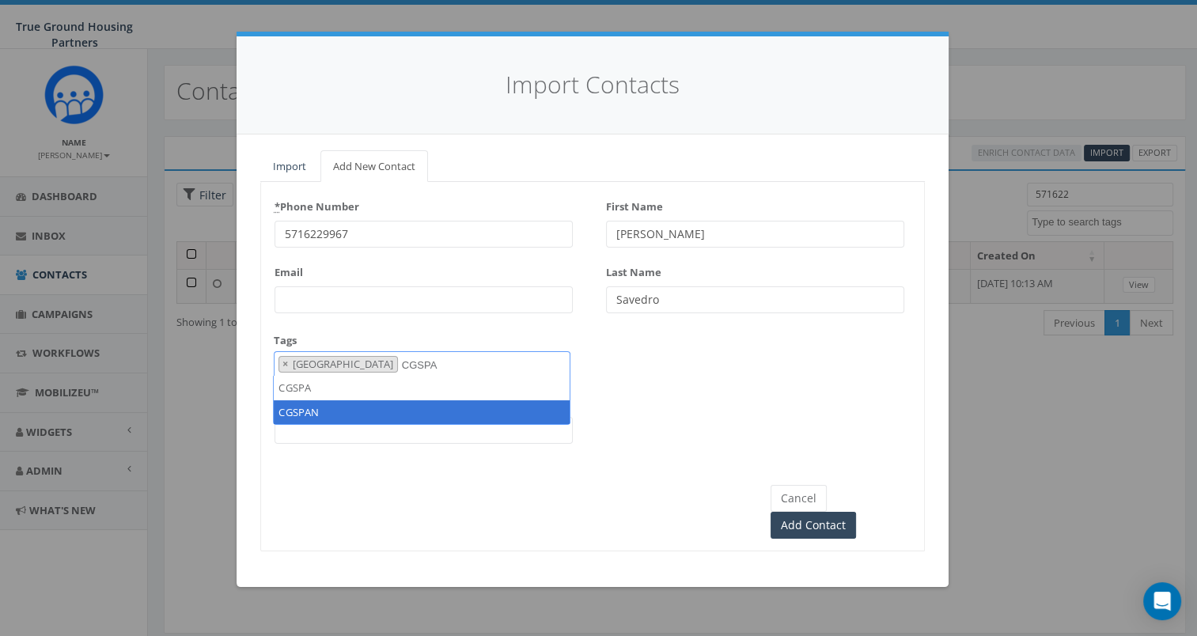
type textarea "CGSPA"
select select "CGSPAN"
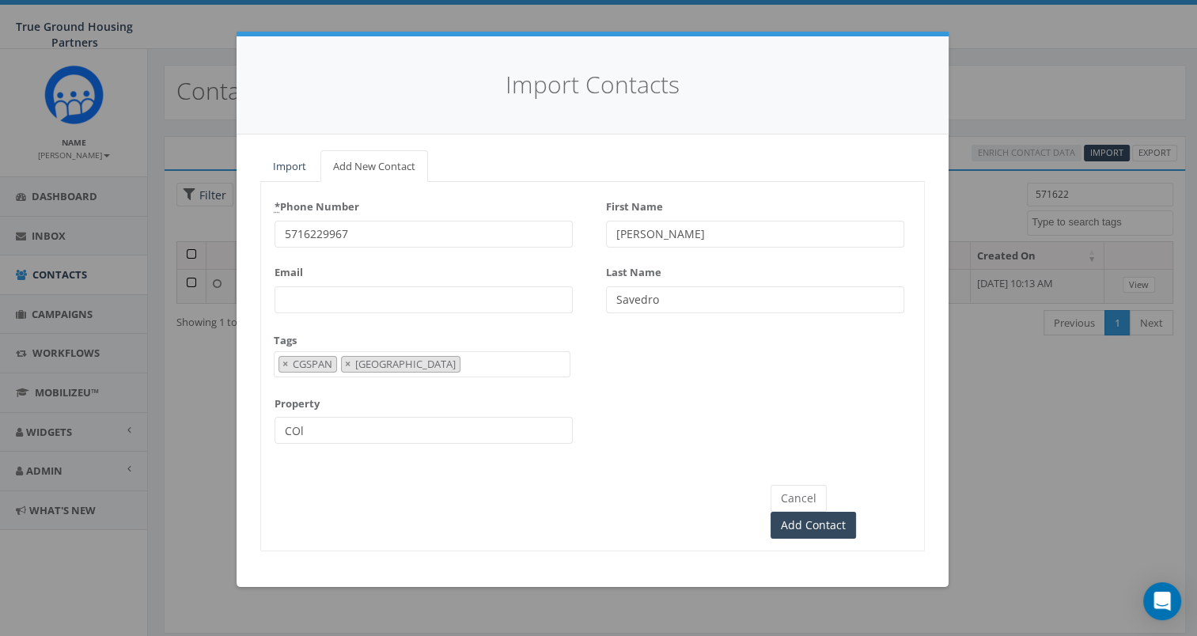
type input "[GEOGRAPHIC_DATA]"
click at [851, 512] on input "Add Contact" at bounding box center [812, 525] width 85 height 27
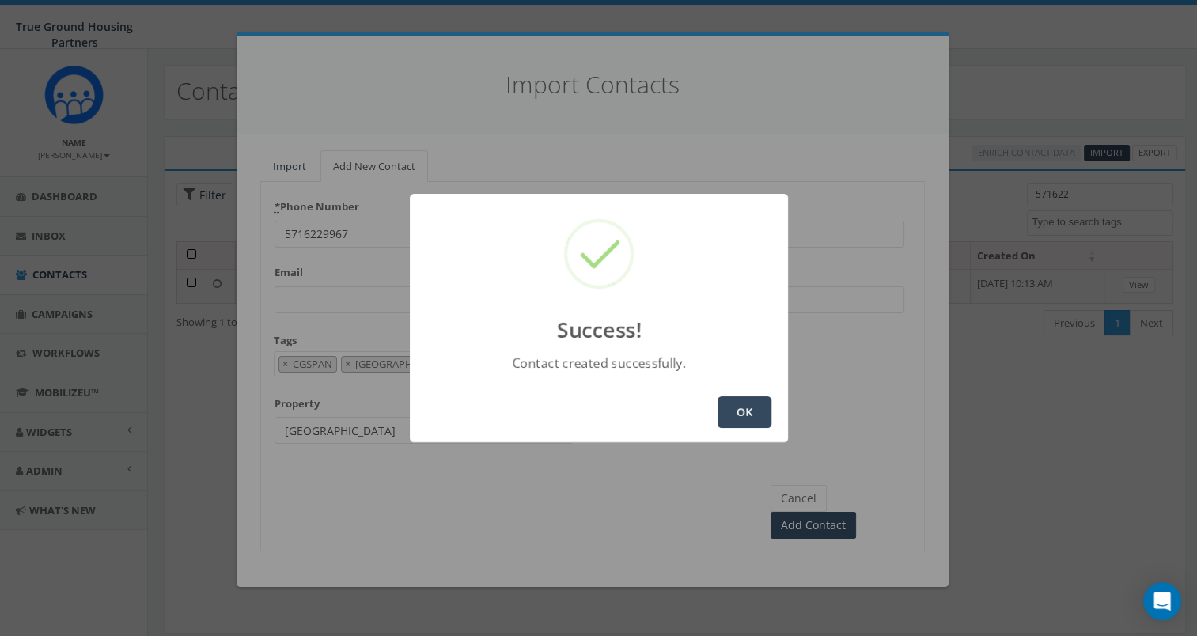
click at [766, 421] on button "OK" at bounding box center [744, 412] width 54 height 32
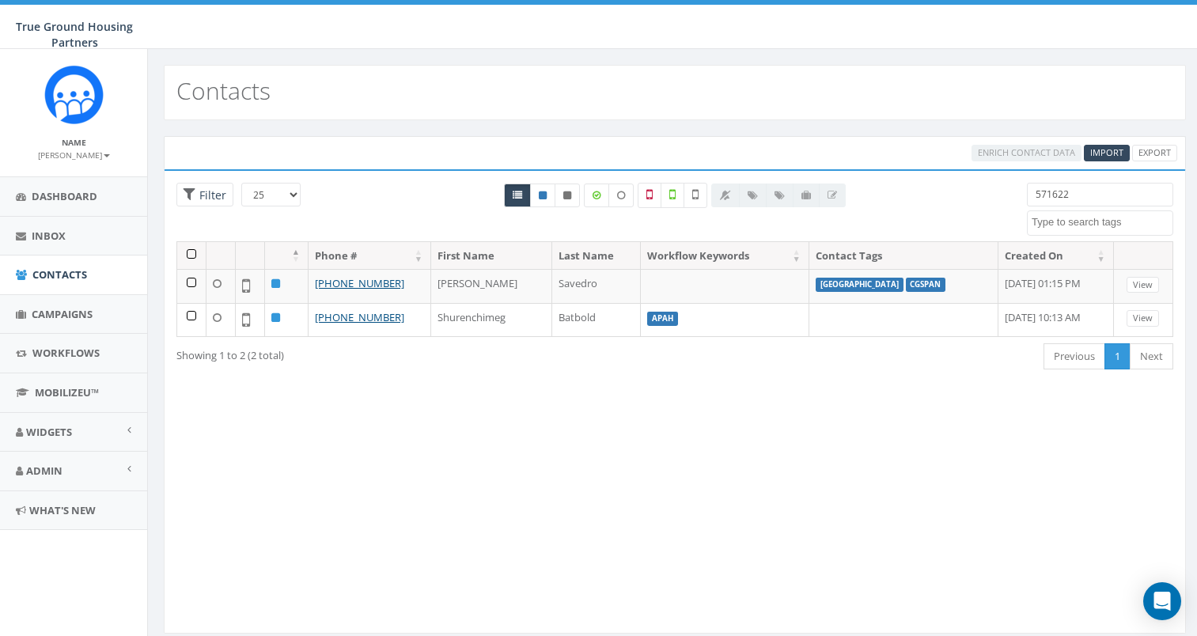
select select
click at [1099, 194] on input "571622" at bounding box center [1100, 195] width 146 height 24
click at [1110, 151] on span "Import" at bounding box center [1106, 152] width 33 height 12
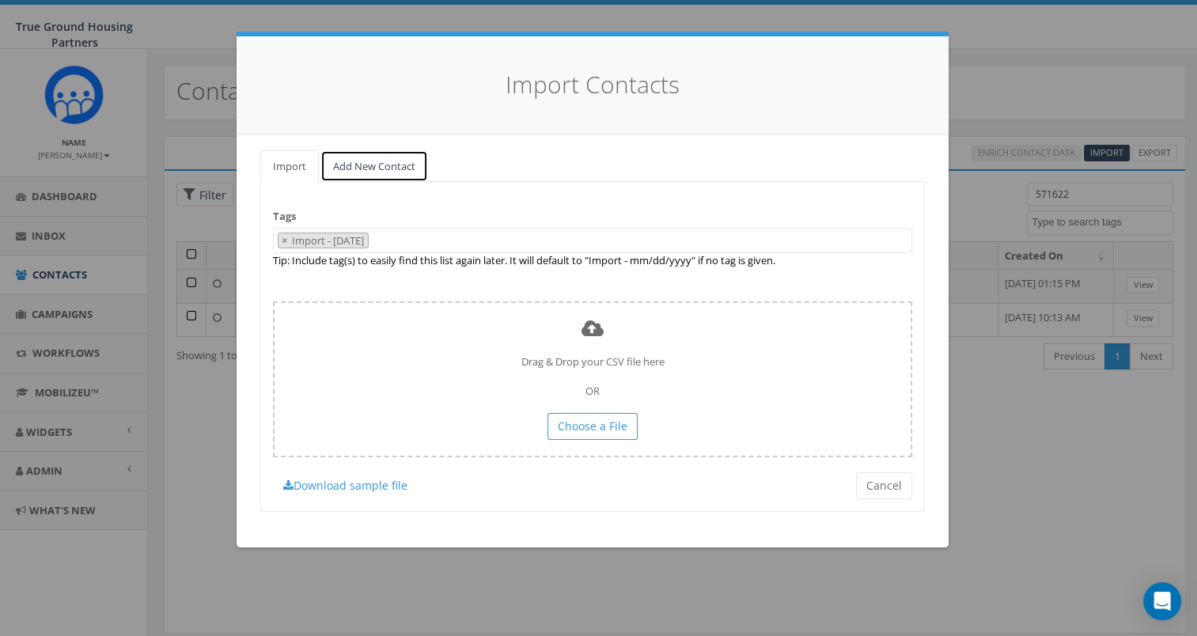
click at [389, 168] on link "Add New Contact" at bounding box center [374, 166] width 108 height 32
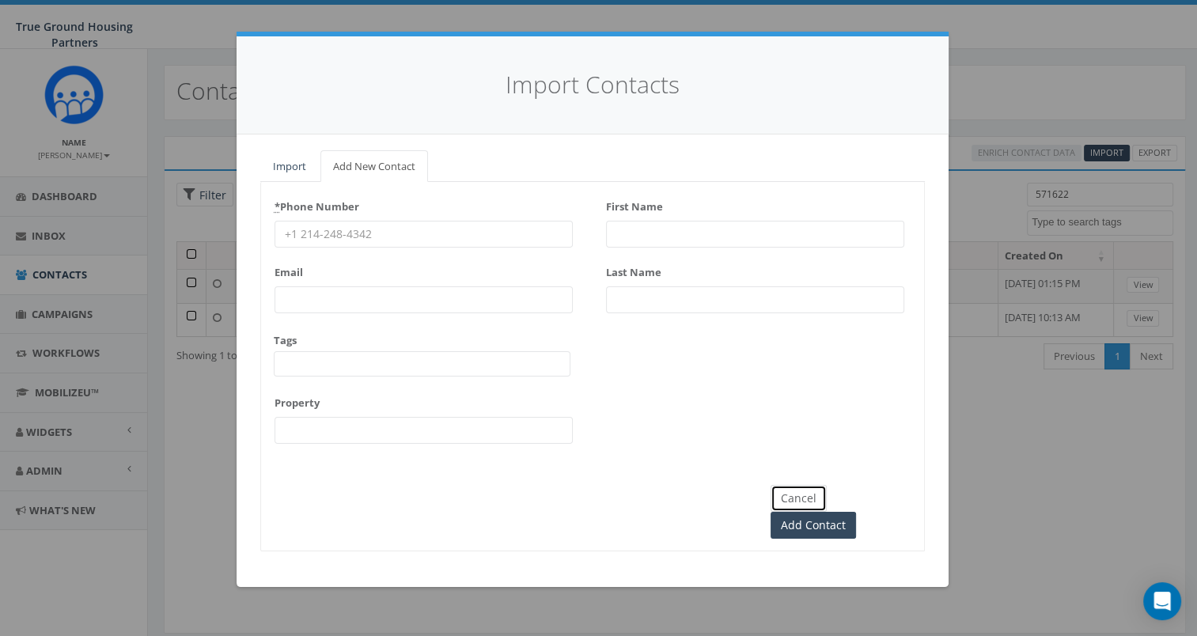
click at [781, 496] on button "Cancel" at bounding box center [798, 498] width 56 height 27
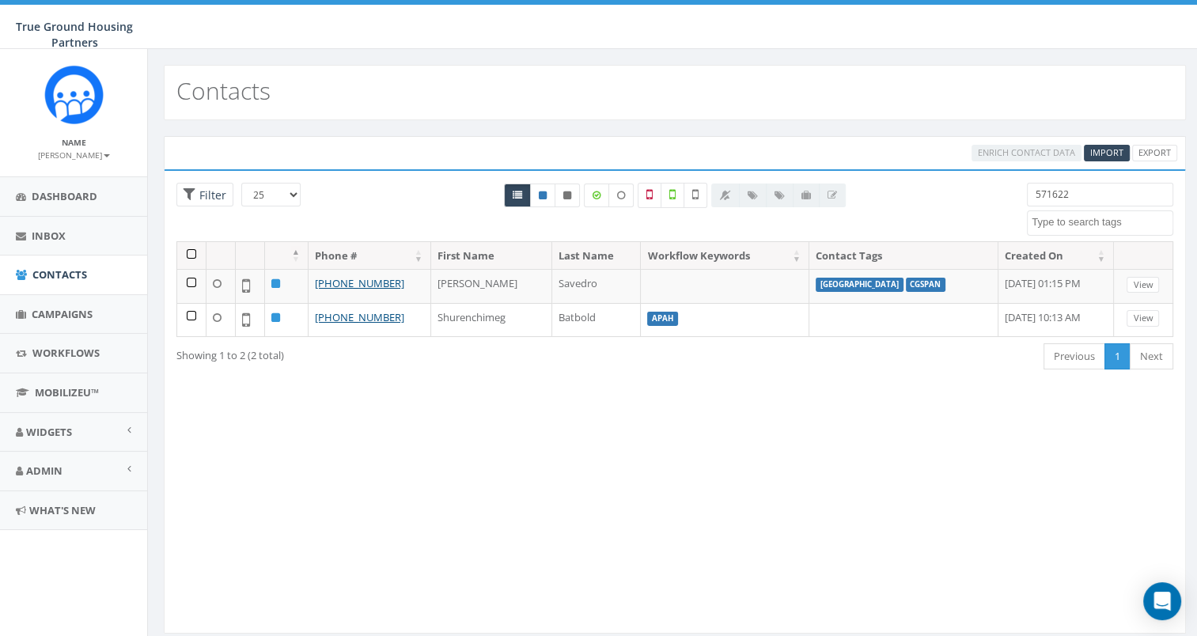
click at [1115, 189] on input "571622" at bounding box center [1100, 195] width 146 height 24
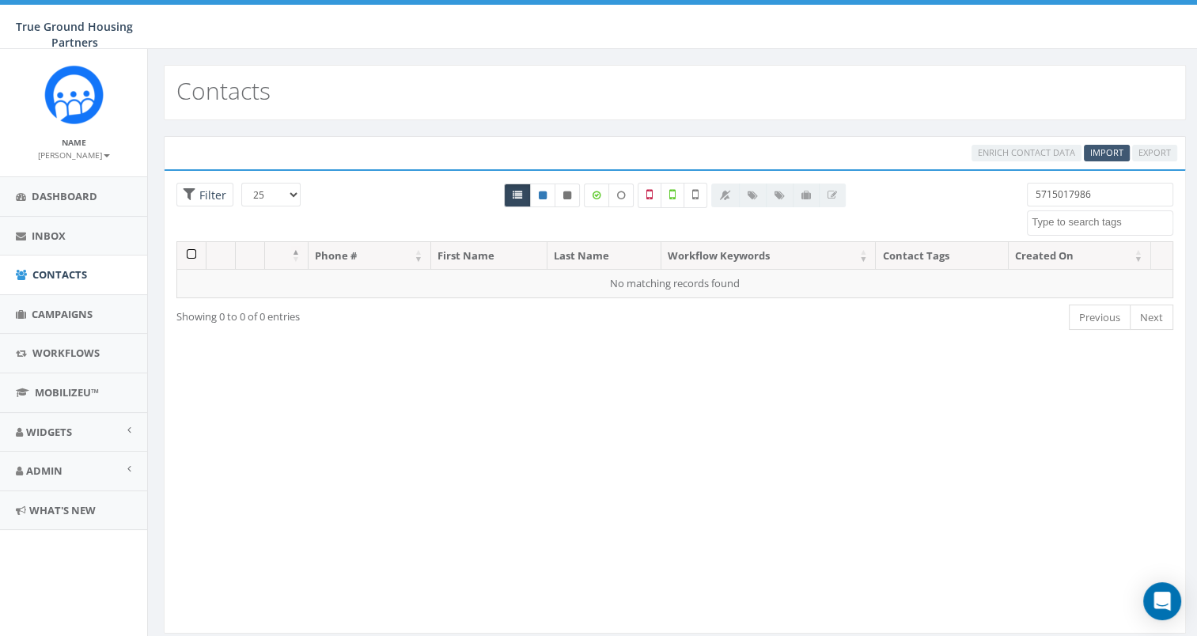
type input "5715017986"
click at [1098, 152] on span "Import" at bounding box center [1106, 152] width 33 height 12
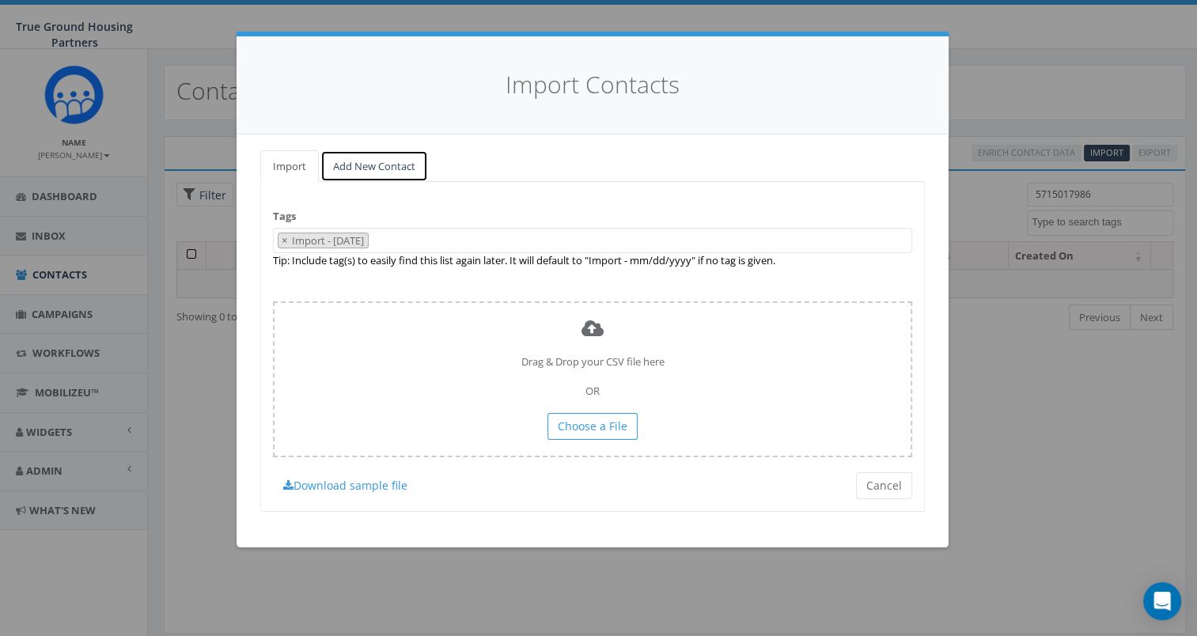
click at [352, 163] on link "Add New Contact" at bounding box center [374, 166] width 108 height 32
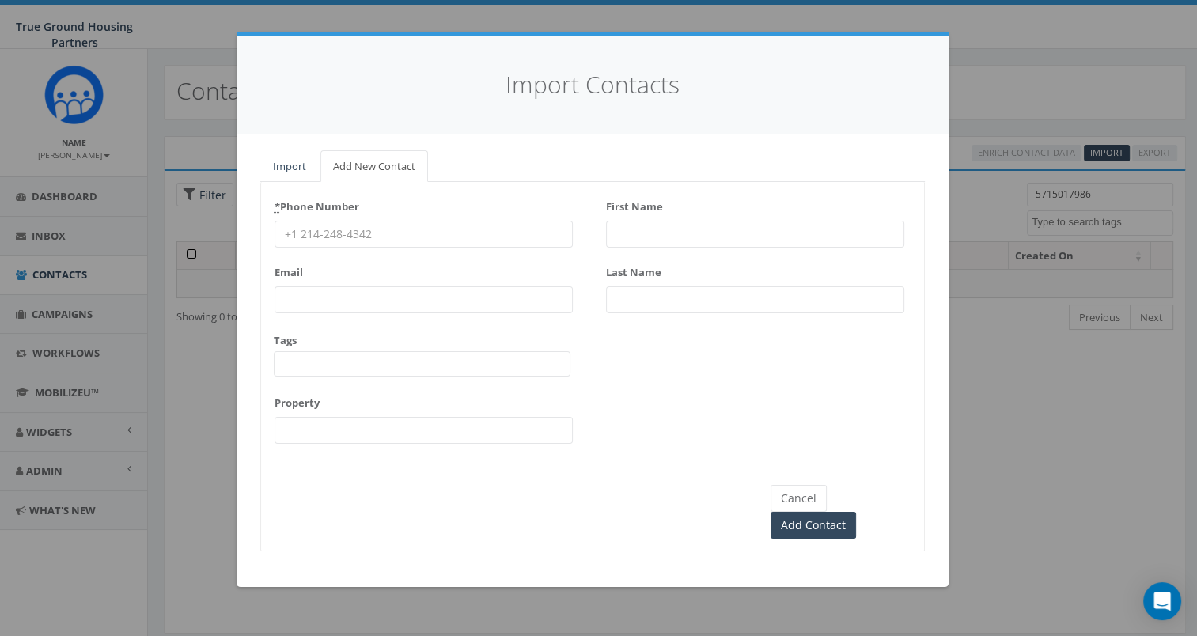
click at [623, 235] on input "First Name" at bounding box center [755, 234] width 298 height 27
type input "[PERSON_NAME]"
click at [354, 237] on input "* Phone Number" at bounding box center [423, 234] width 298 height 27
type input "5715017986"
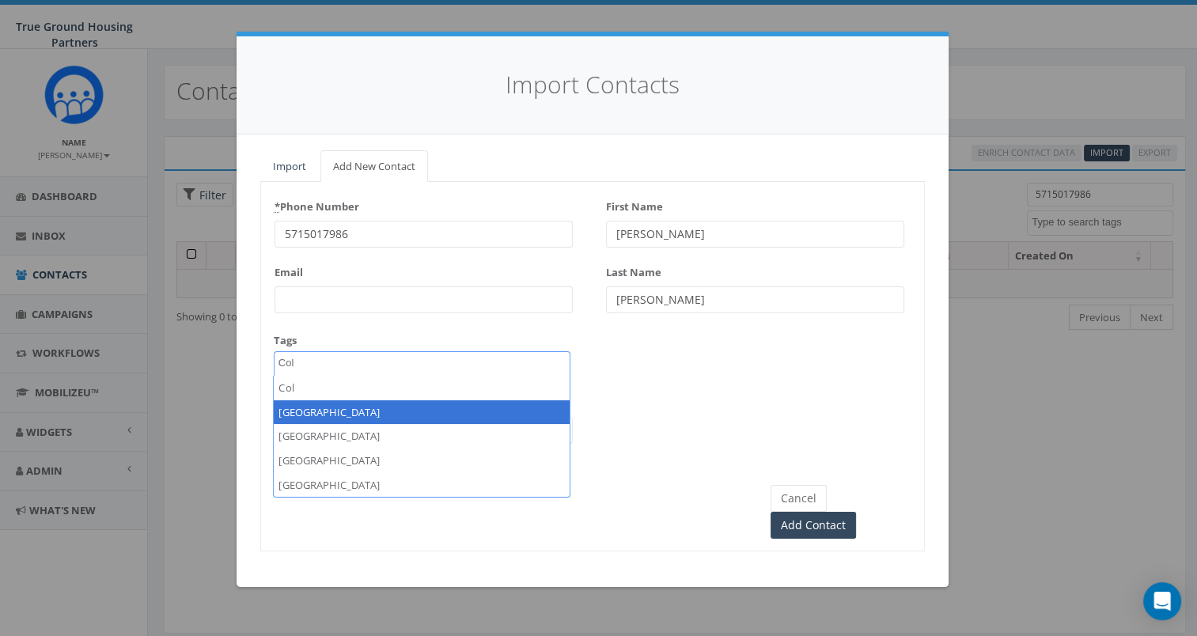
type textarea "Col"
select select "[GEOGRAPHIC_DATA]"
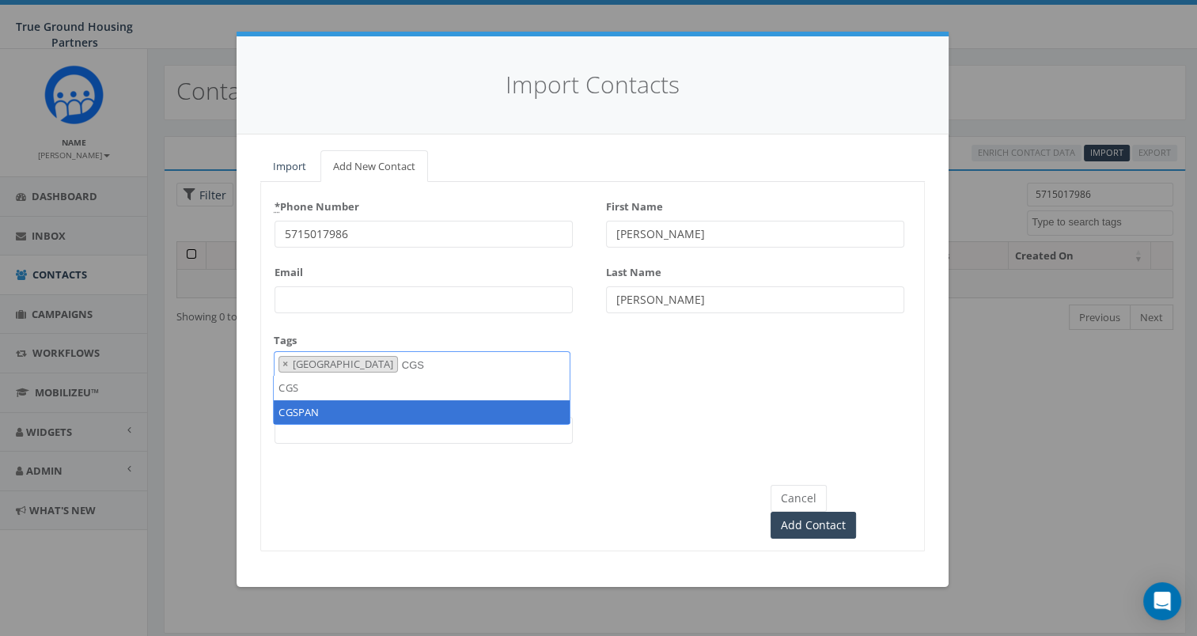
type textarea "CGS"
select select "CGSPAN"
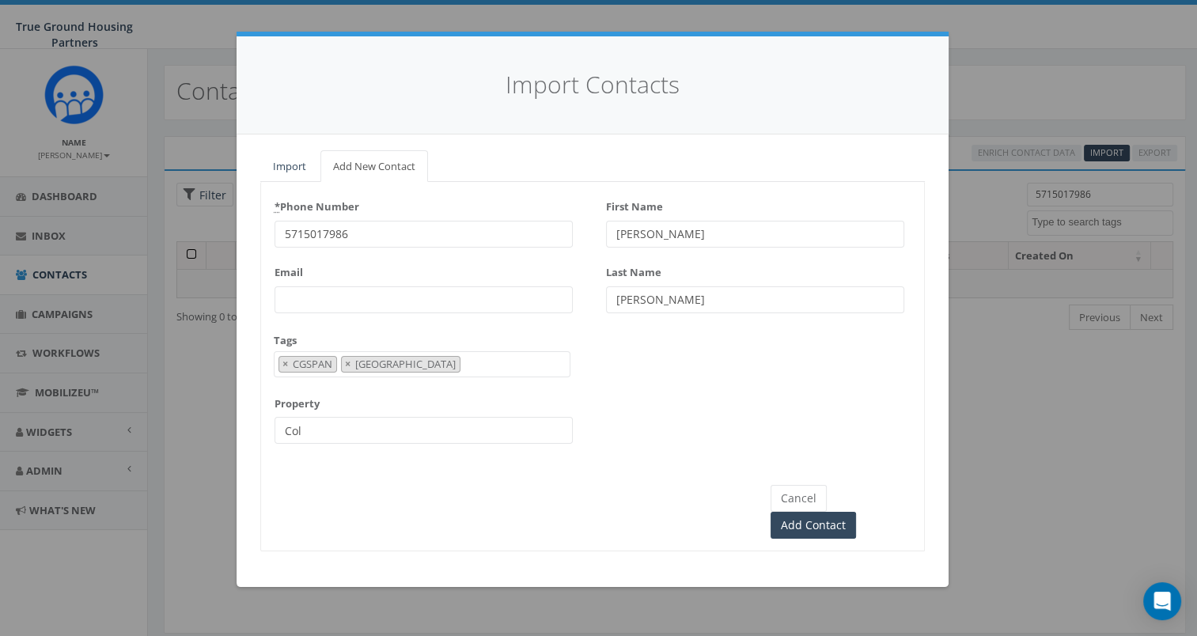
type input "[GEOGRAPHIC_DATA]"
click at [856, 512] on input "Add Contact" at bounding box center [812, 525] width 85 height 27
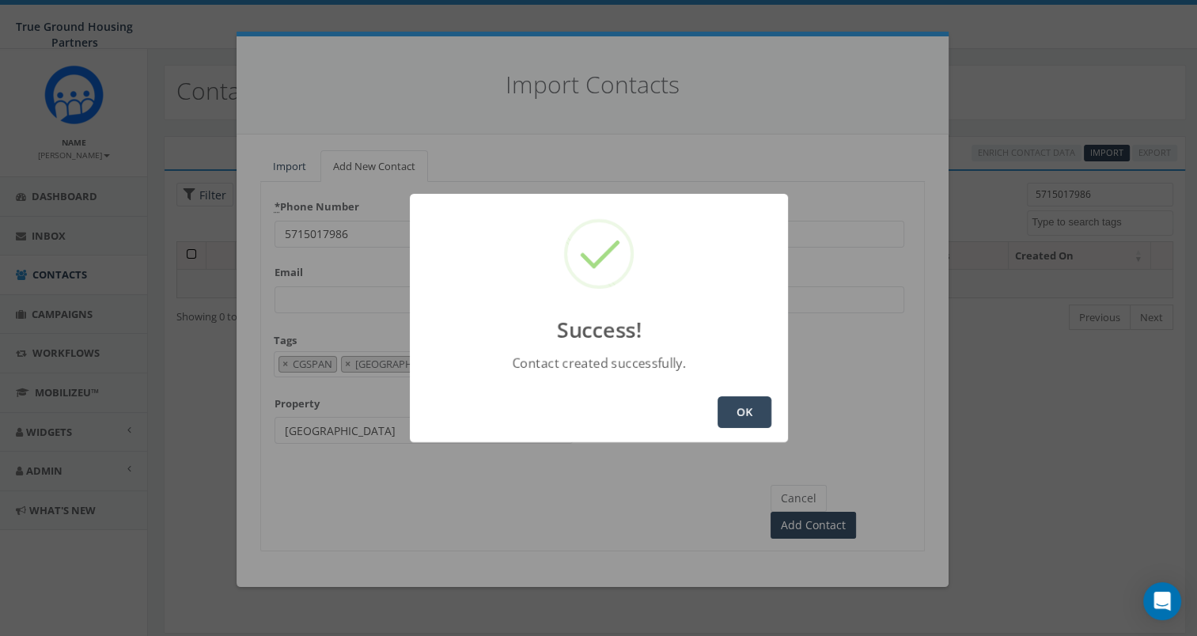
click at [733, 414] on button "OK" at bounding box center [744, 412] width 54 height 32
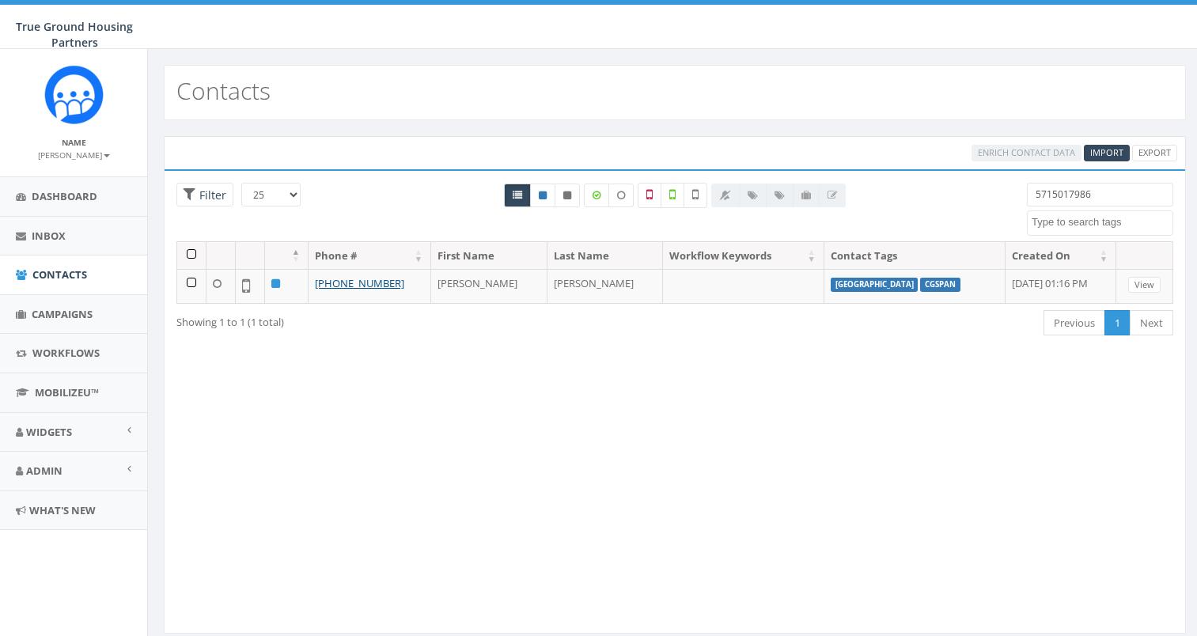
select select
click at [1082, 196] on input "5715017986" at bounding box center [1100, 195] width 146 height 24
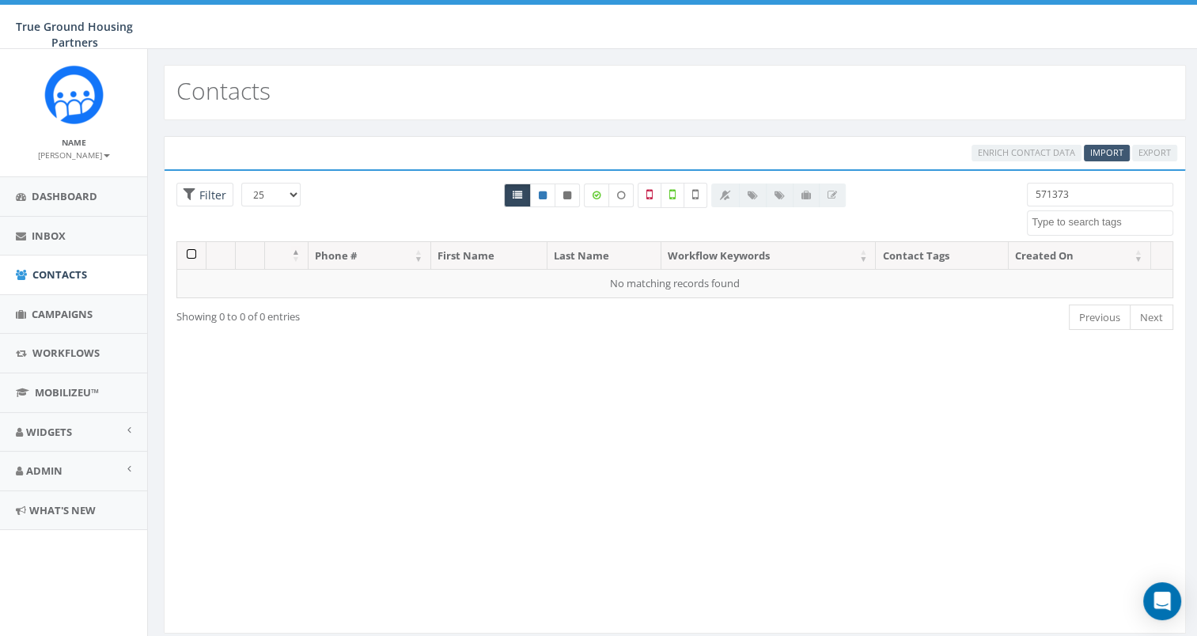
type input "571373"
click at [1099, 153] on span "Import" at bounding box center [1106, 152] width 33 height 12
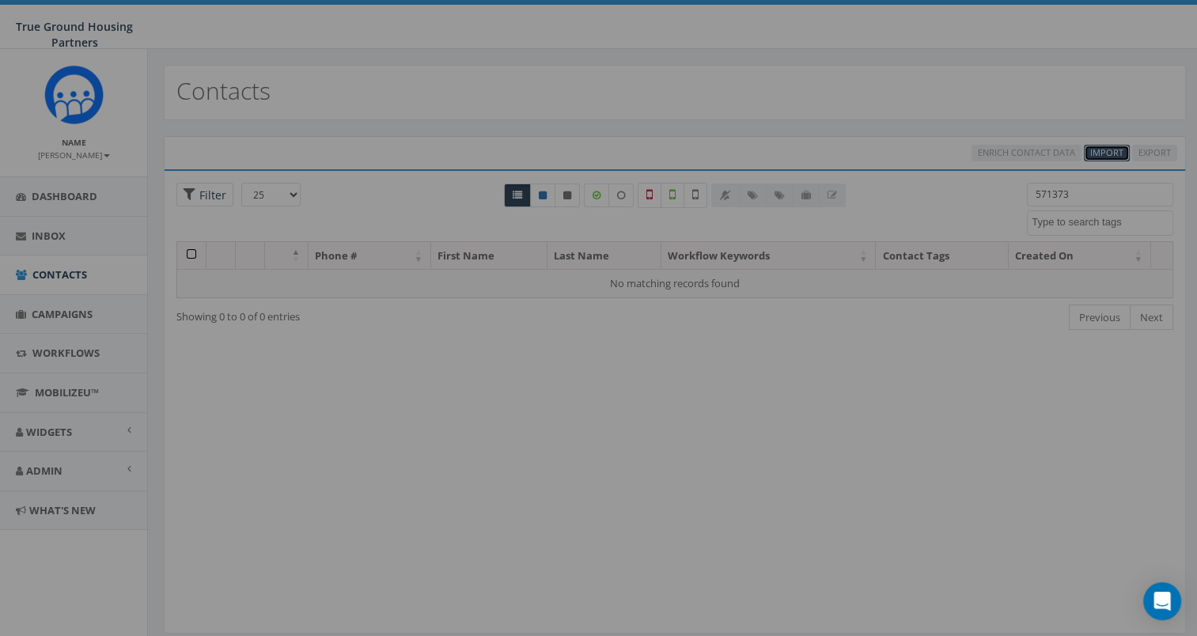
select select
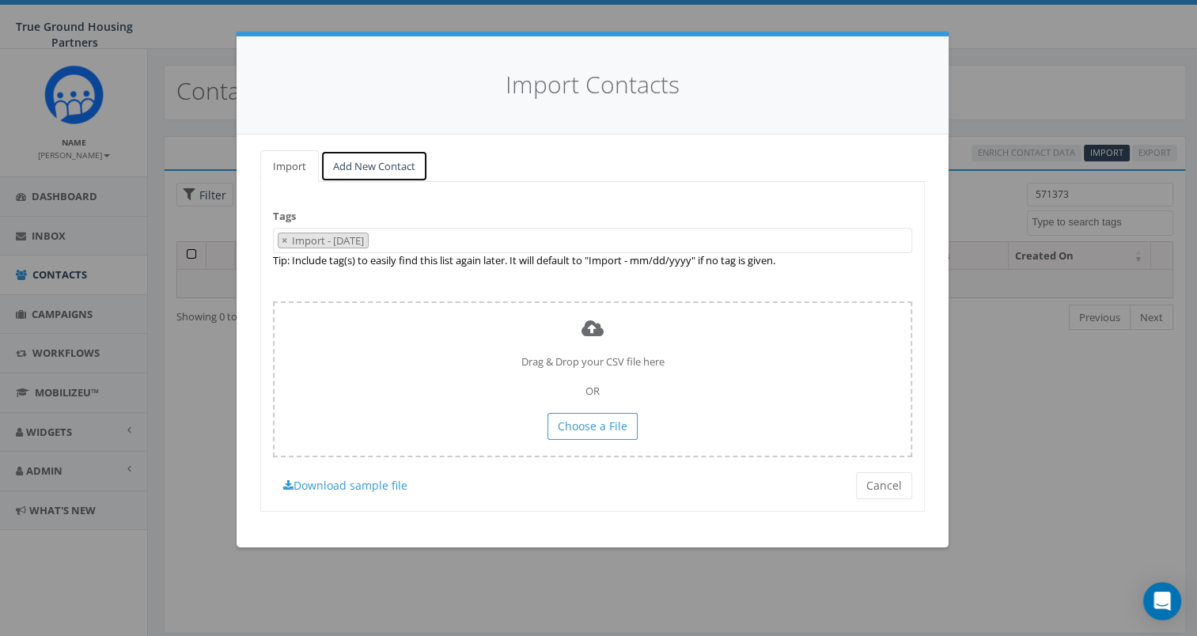
click at [372, 162] on link "Add New Contact" at bounding box center [374, 166] width 108 height 32
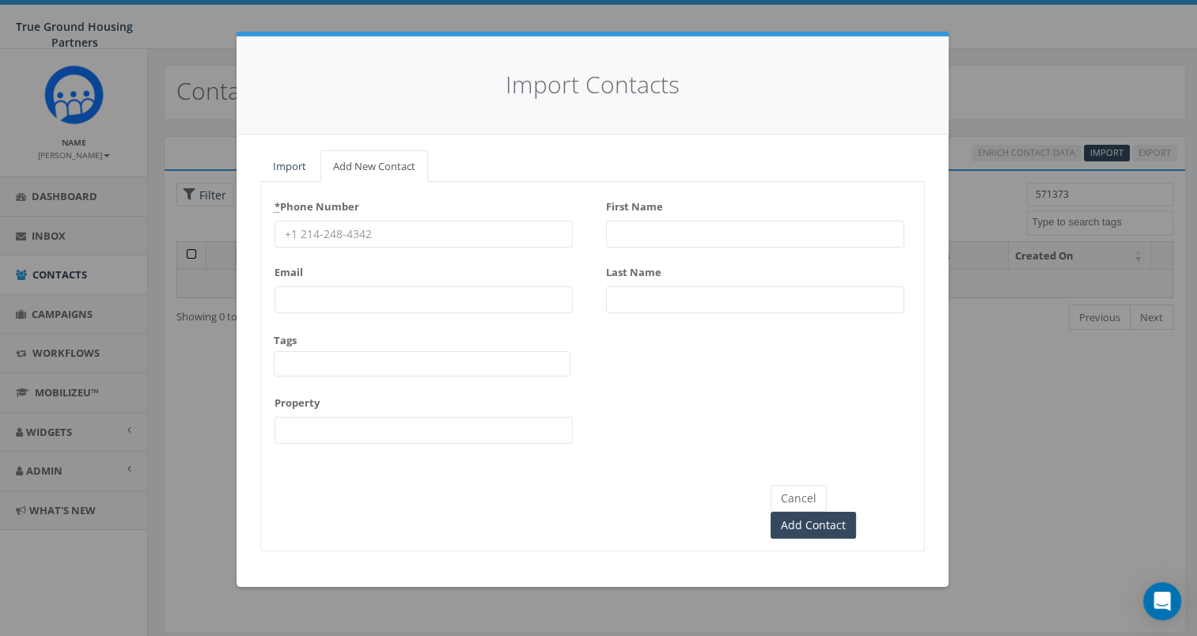
click at [619, 232] on input "First Name" at bounding box center [755, 234] width 298 height 27
type input "[PERSON_NAME]"
click at [580, 415] on div "* Phone Number Email Tags [DATE] [DATE] [DATE] [GEOGRAPHIC_DATA] [GEOGRAPHIC_DA…" at bounding box center [592, 324] width 663 height 261
click at [655, 292] on input "P" at bounding box center [755, 299] width 298 height 27
type input "[PERSON_NAME]"
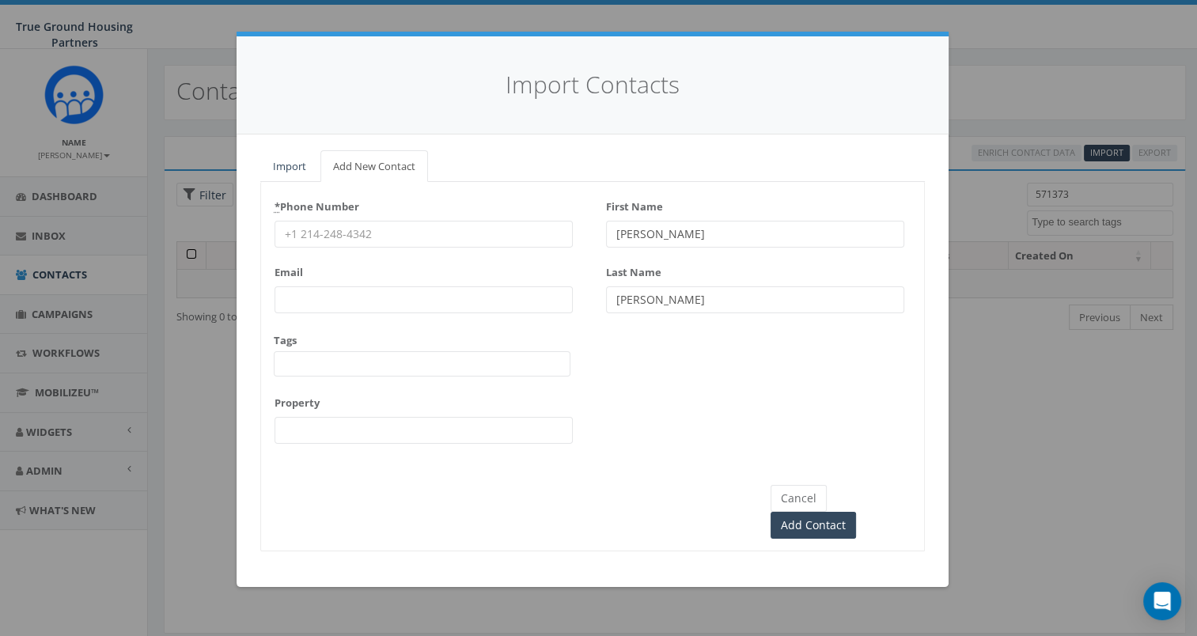
click at [425, 235] on input "* Phone Number" at bounding box center [423, 234] width 298 height 27
type input "5713735895"
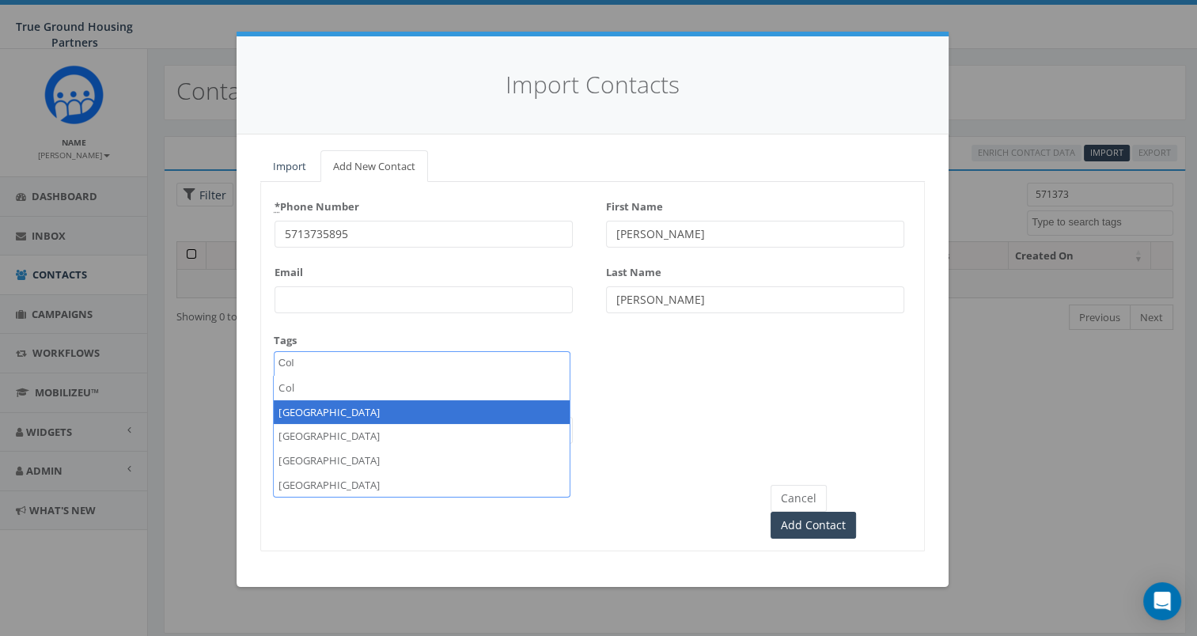
type textarea "Col"
select select "[GEOGRAPHIC_DATA]"
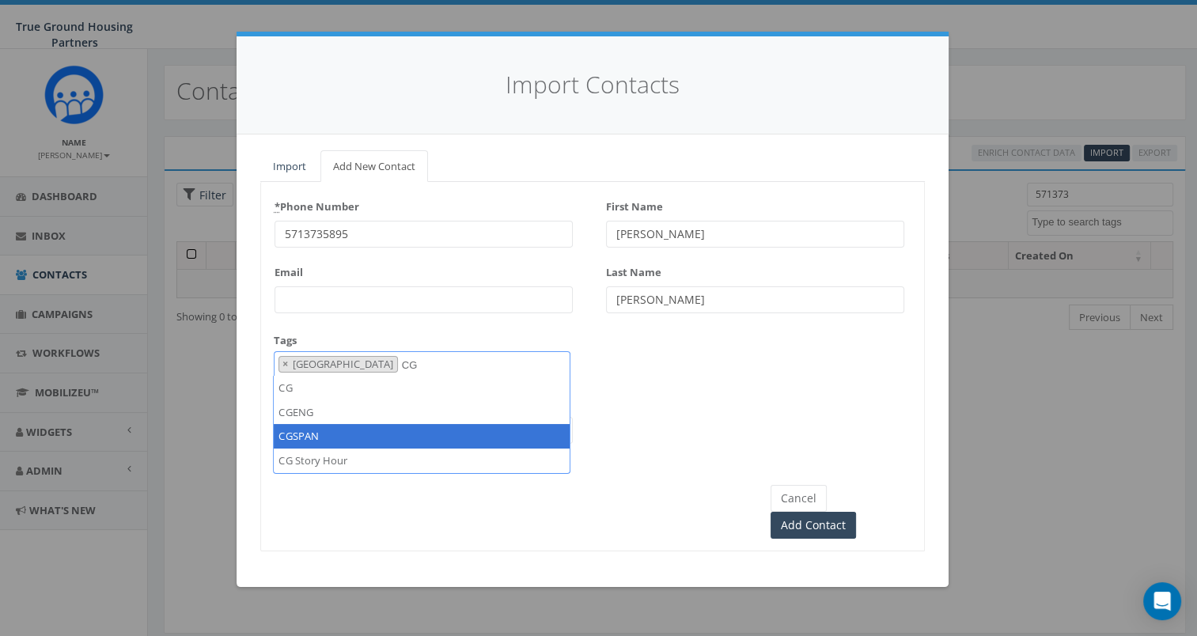
type textarea "CG"
select select "CGSPAN"
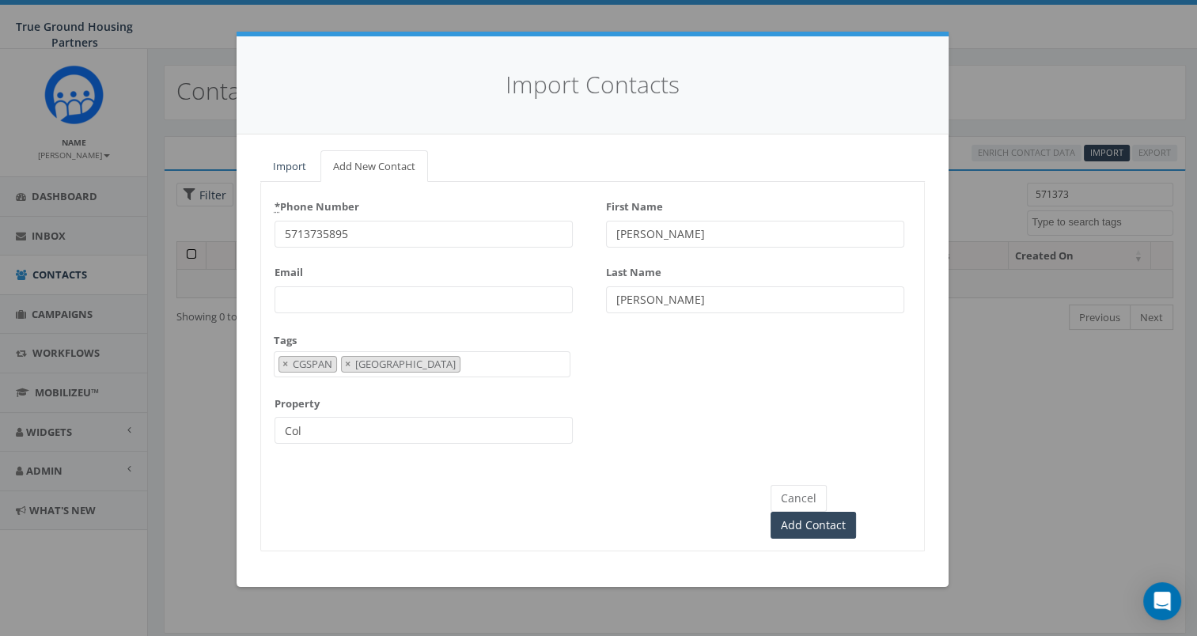
type input "[GEOGRAPHIC_DATA]"
click at [856, 512] on input "Add Contact" at bounding box center [812, 525] width 85 height 27
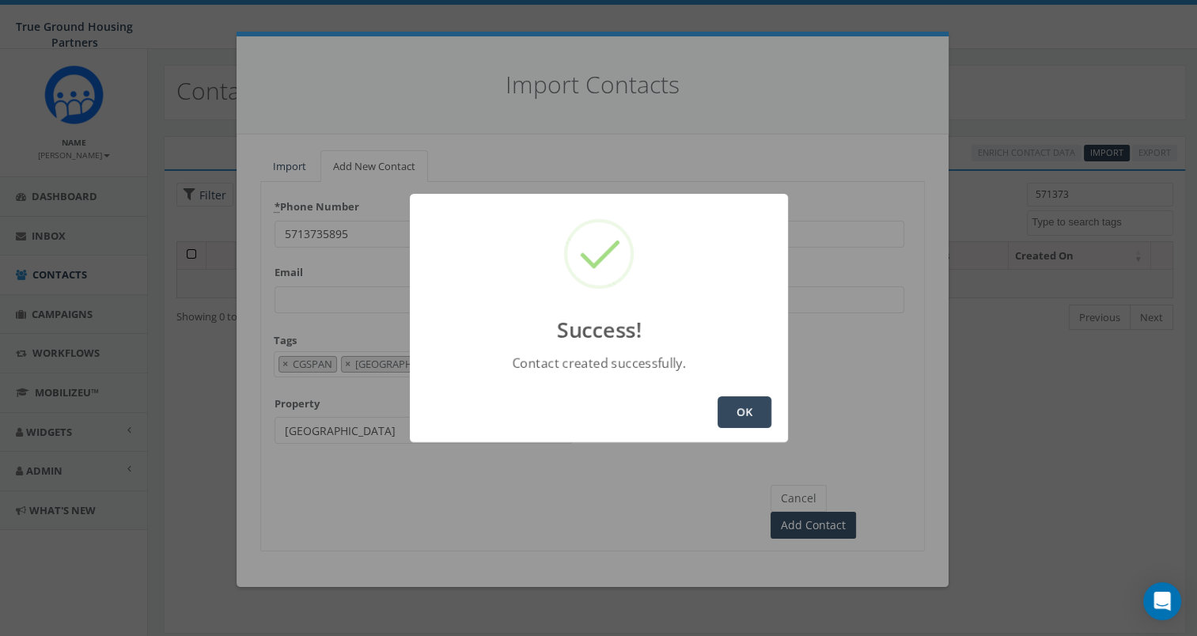
click at [745, 408] on button "OK" at bounding box center [744, 412] width 54 height 32
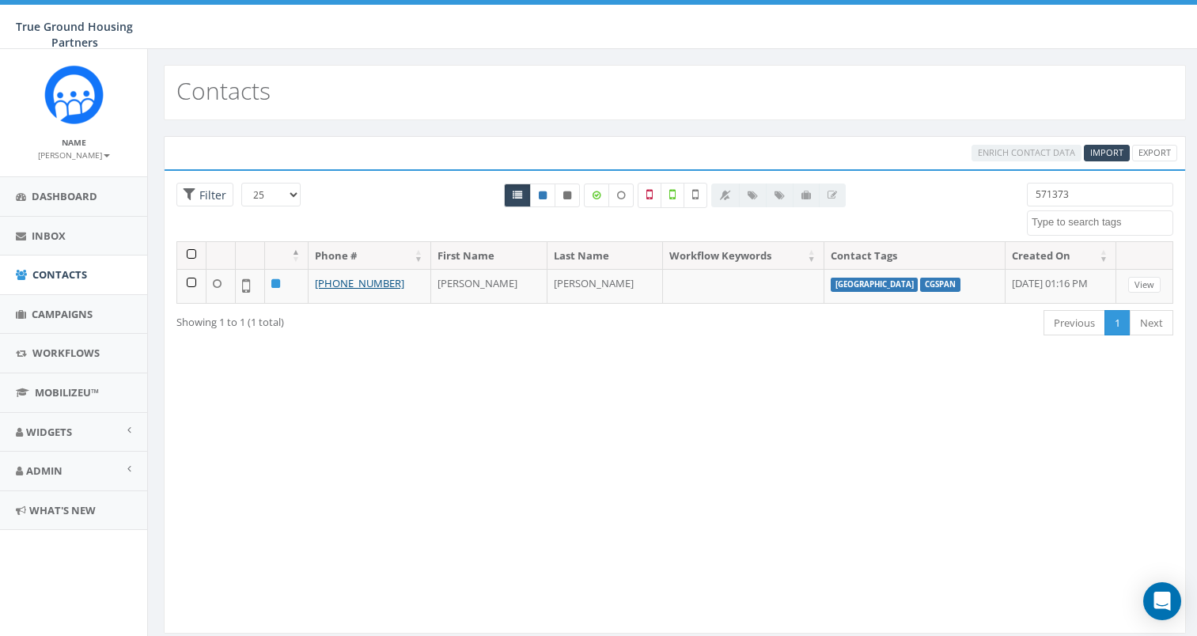
select select
click at [1083, 196] on input "571373" at bounding box center [1100, 195] width 146 height 24
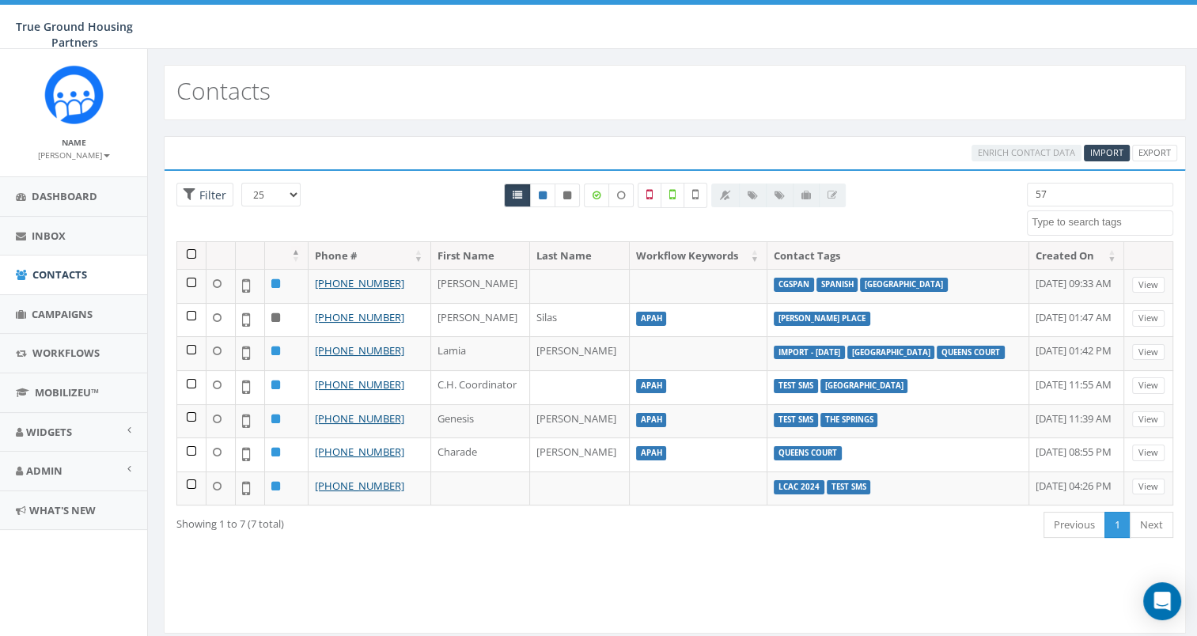
type input "5"
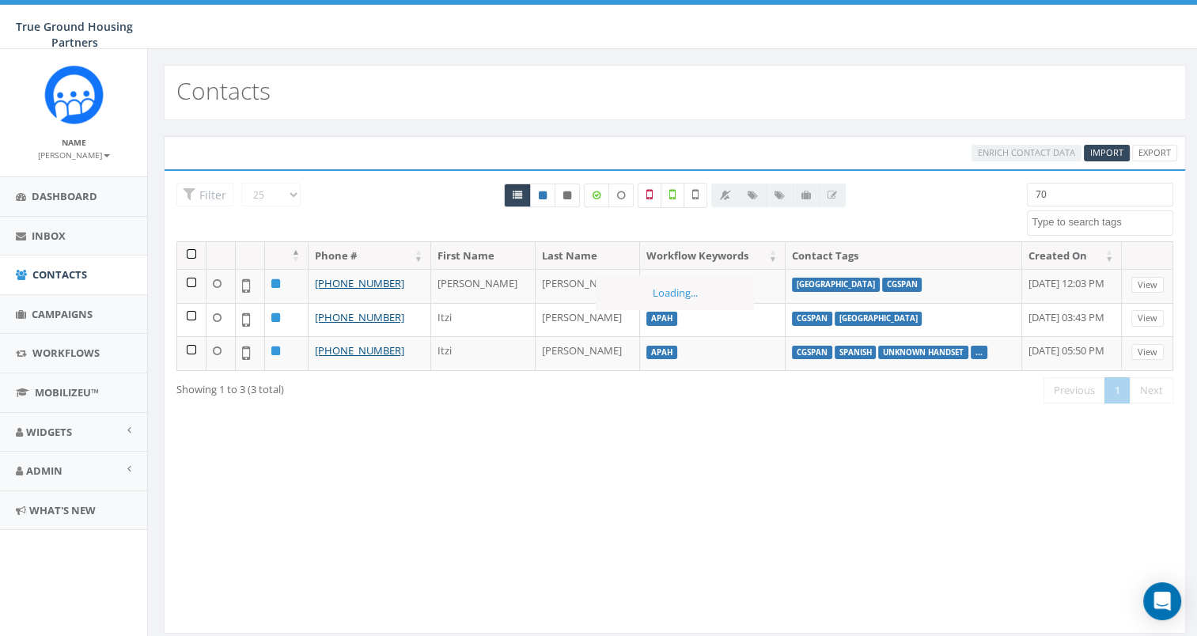
type input "7"
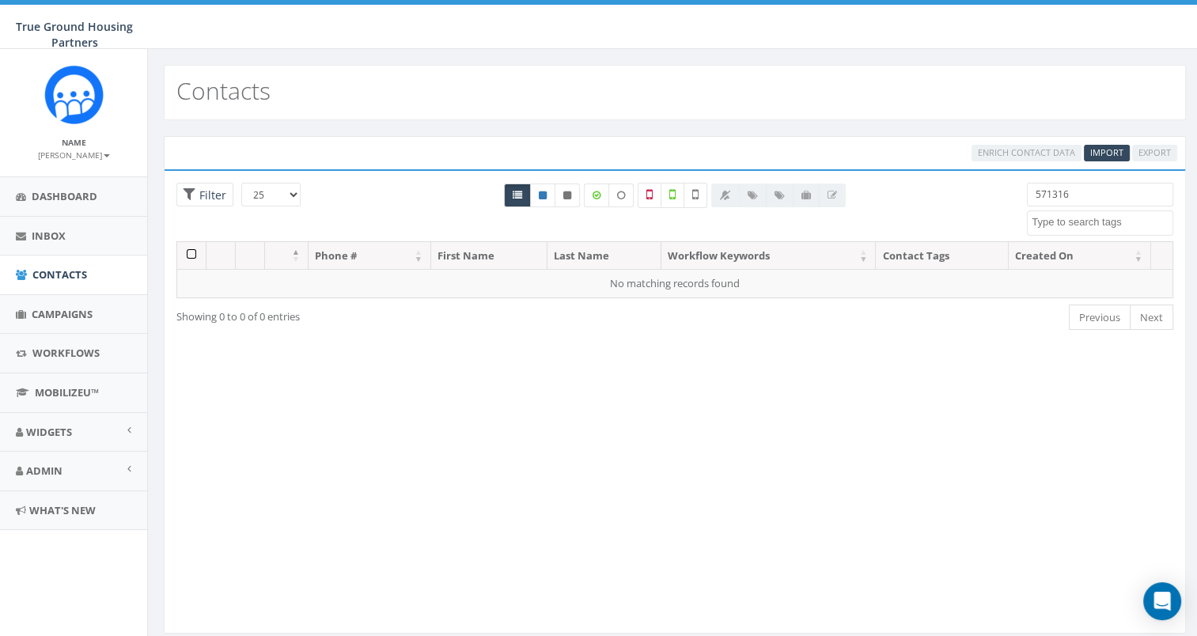
click at [1101, 189] on input "571316" at bounding box center [1100, 195] width 146 height 24
type input "571316"
click at [1110, 149] on span "Import" at bounding box center [1106, 152] width 33 height 12
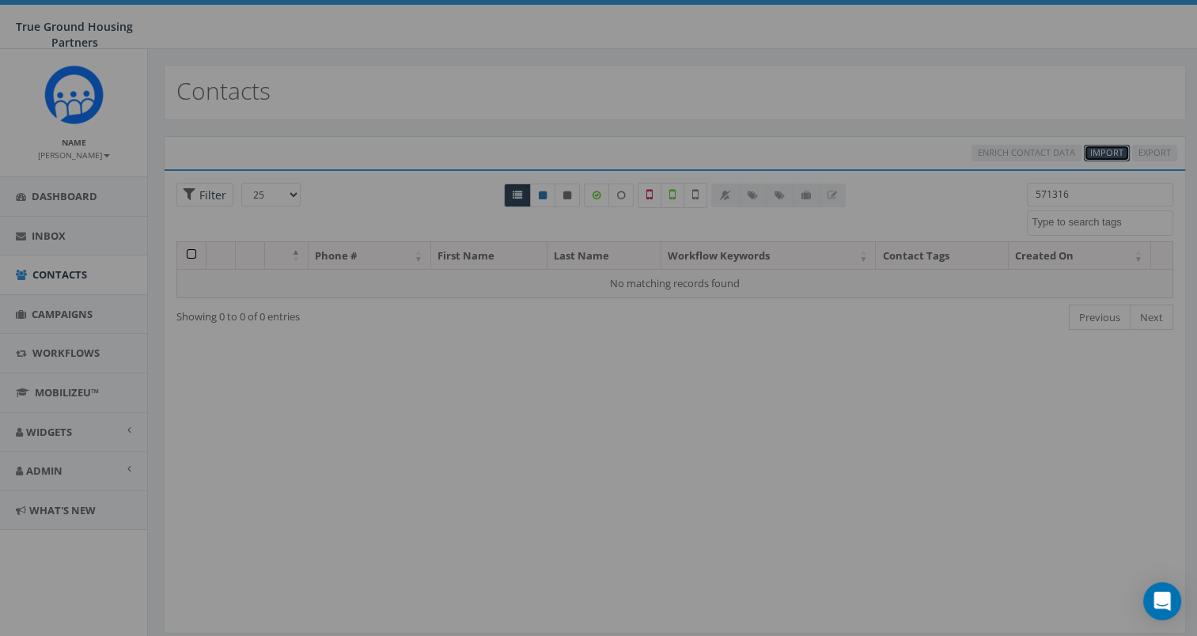
select select
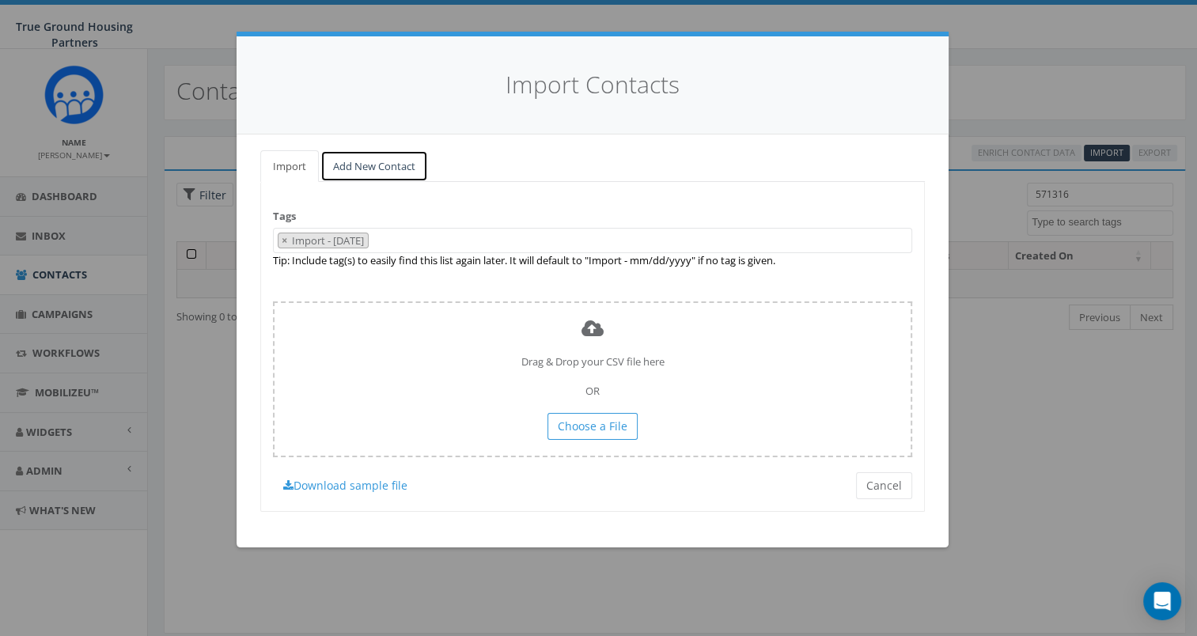
click at [392, 161] on link "Add New Contact" at bounding box center [374, 166] width 108 height 32
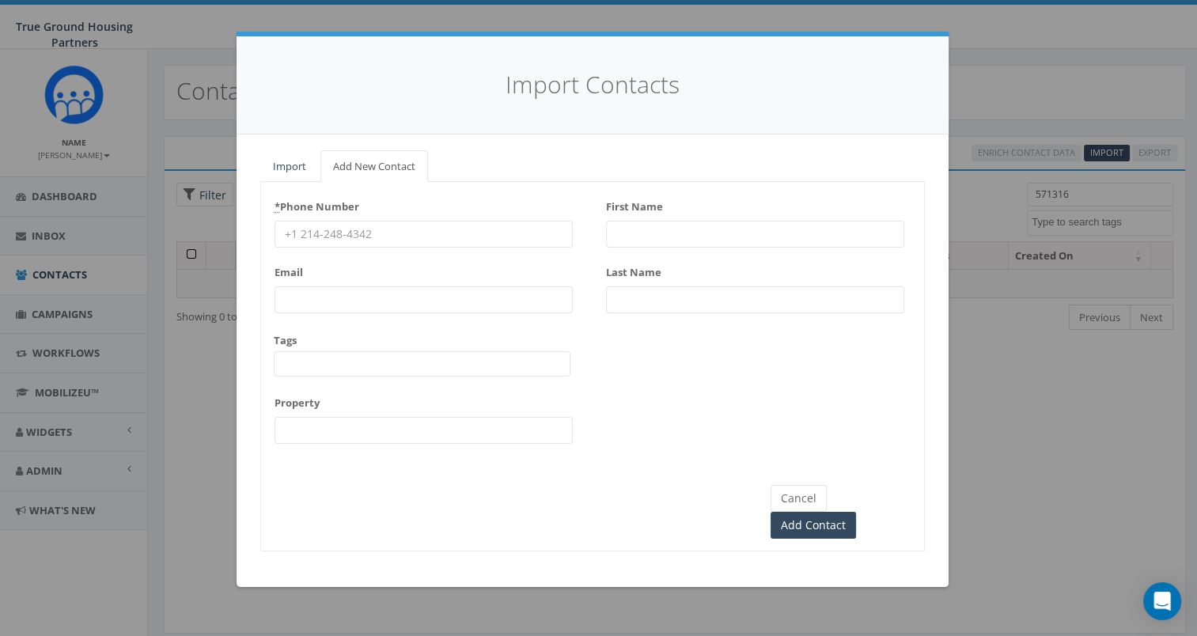
click at [630, 241] on input "First Name" at bounding box center [755, 234] width 298 height 27
type input "[PERSON_NAME]"
click at [516, 229] on input "* Phone Number" at bounding box center [423, 234] width 298 height 27
type input "5713168435"
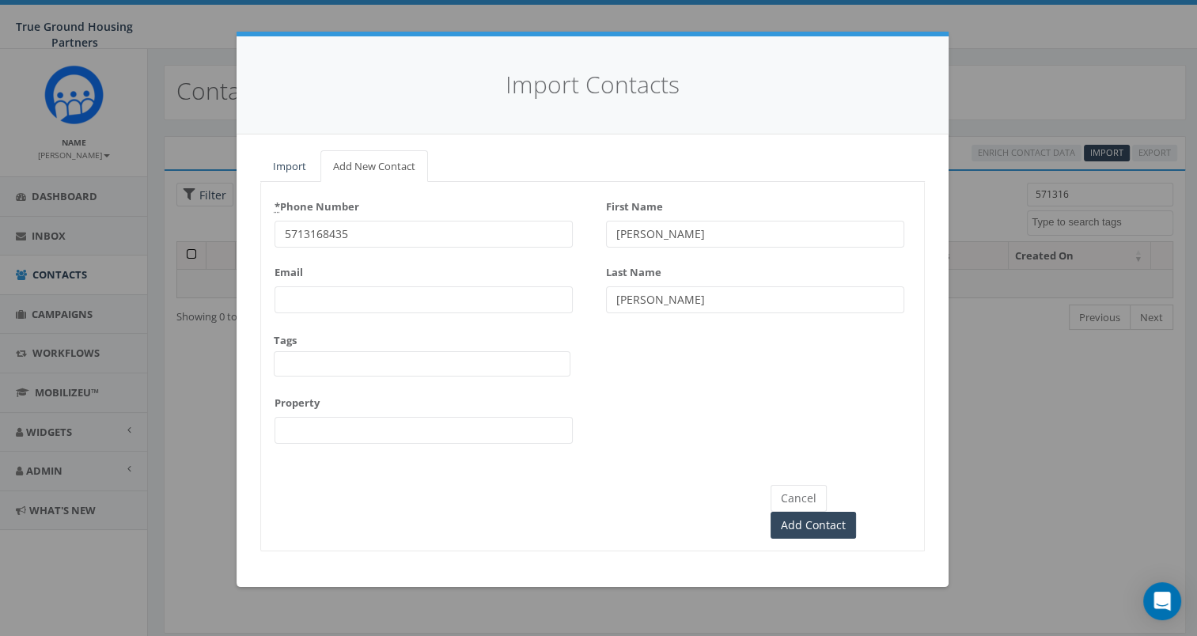
click at [462, 364] on span at bounding box center [422, 363] width 297 height 25
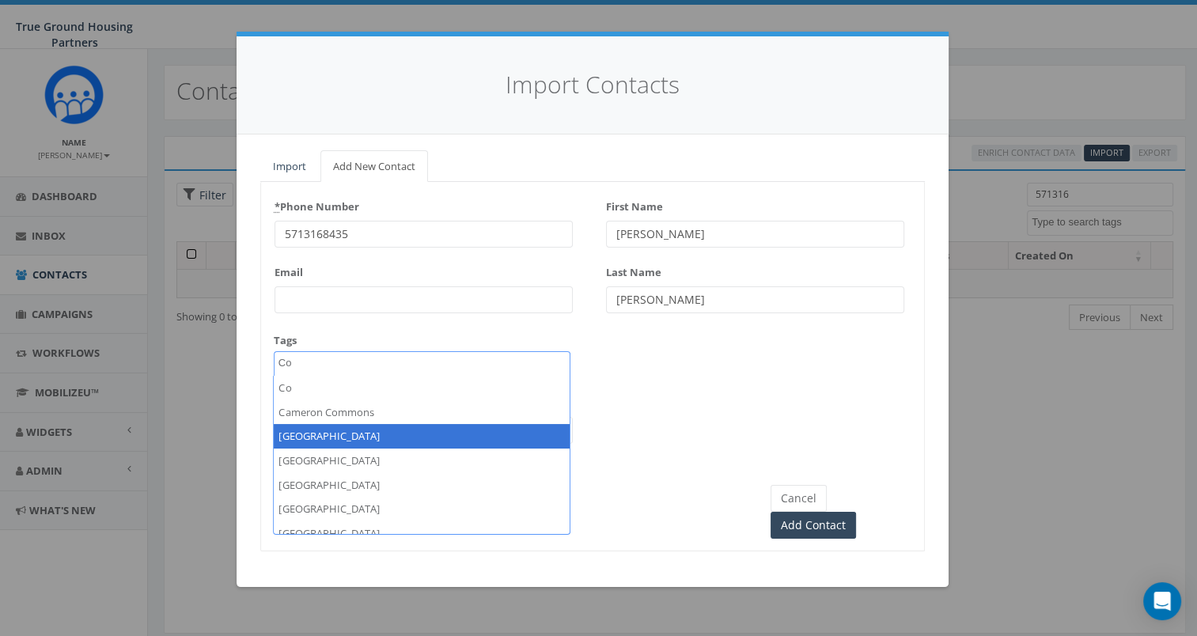
type textarea "Co"
select select "[GEOGRAPHIC_DATA]"
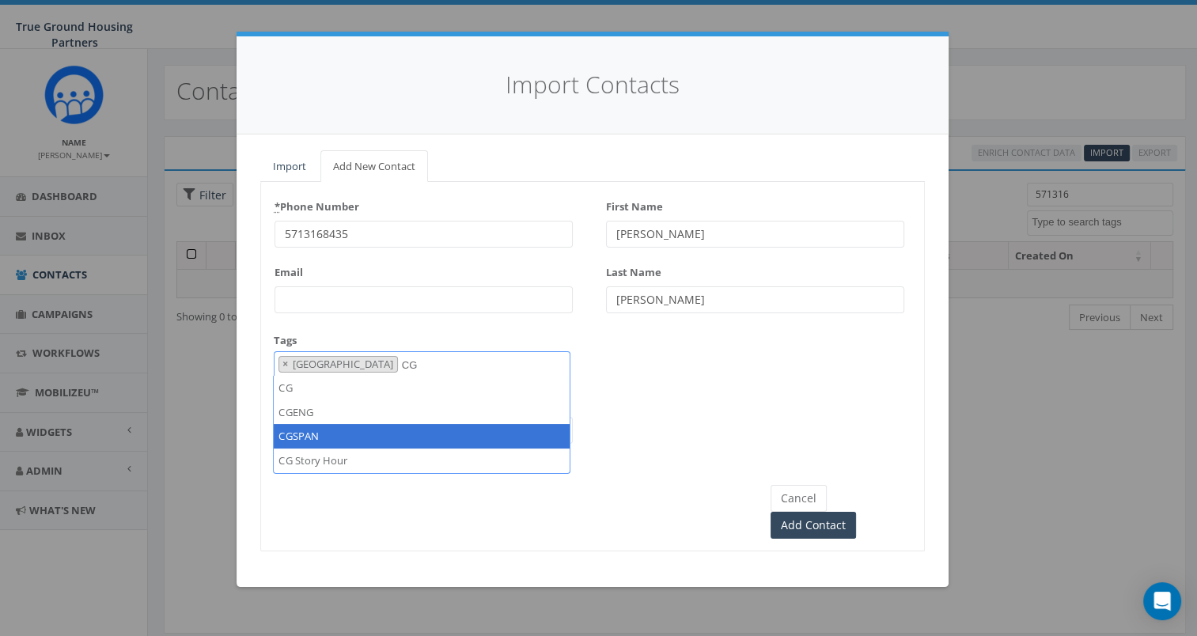
type textarea "CG"
select select "CGSPAN"
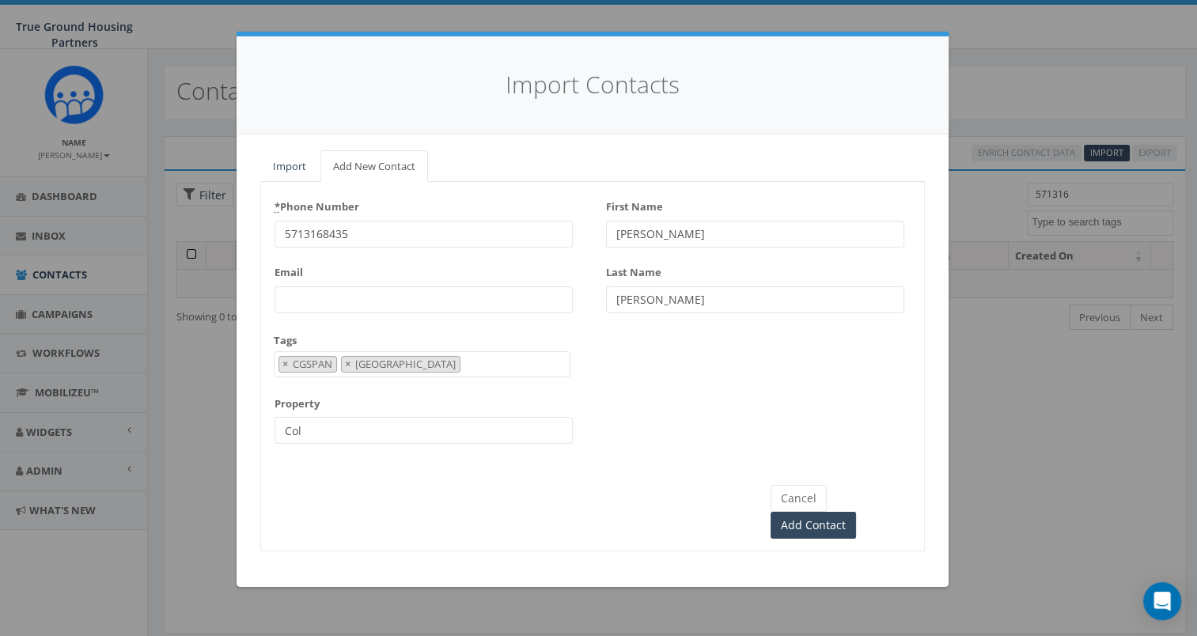
type input "[GEOGRAPHIC_DATA]"
click at [856, 512] on input "Add Contact" at bounding box center [812, 525] width 85 height 27
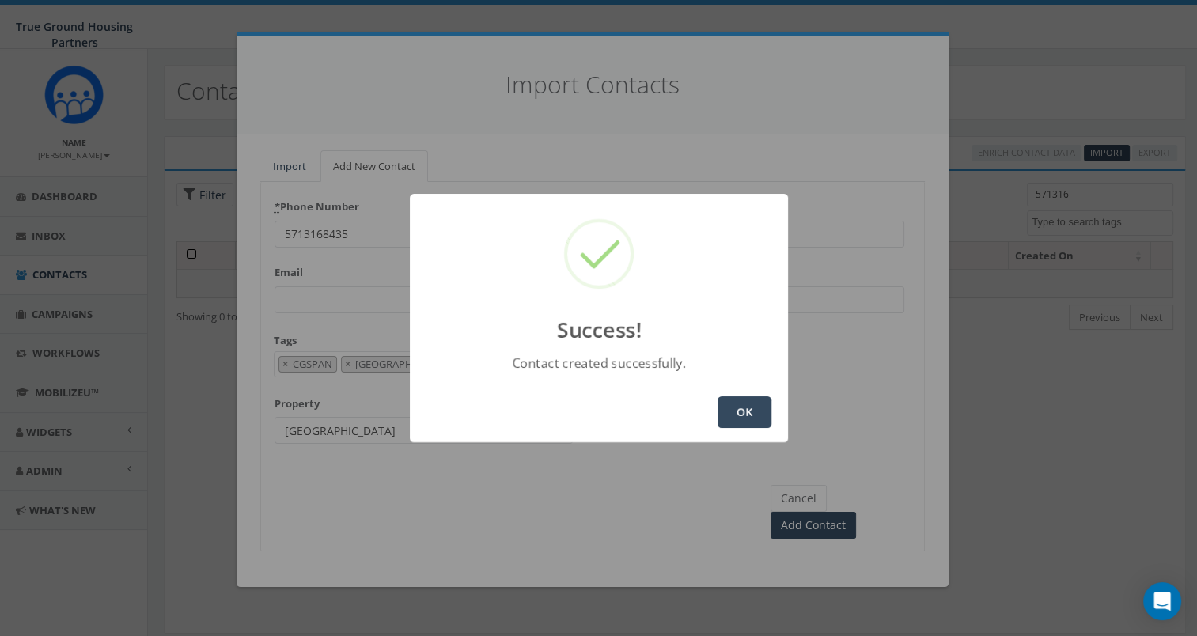
click at [766, 412] on button "OK" at bounding box center [744, 412] width 54 height 32
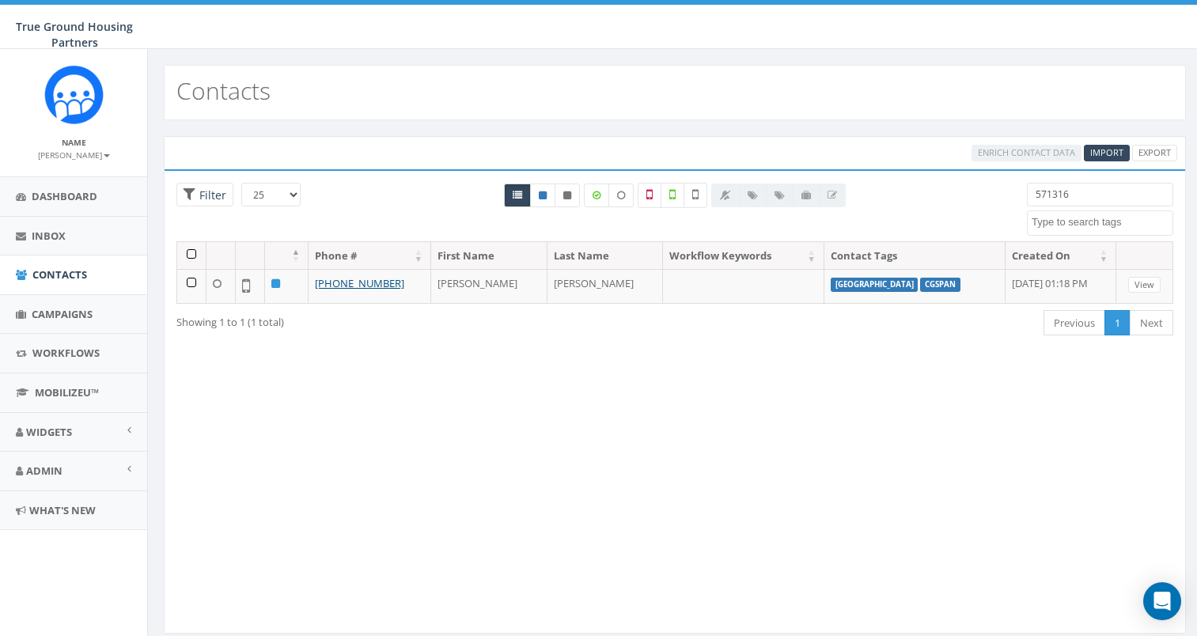
select select
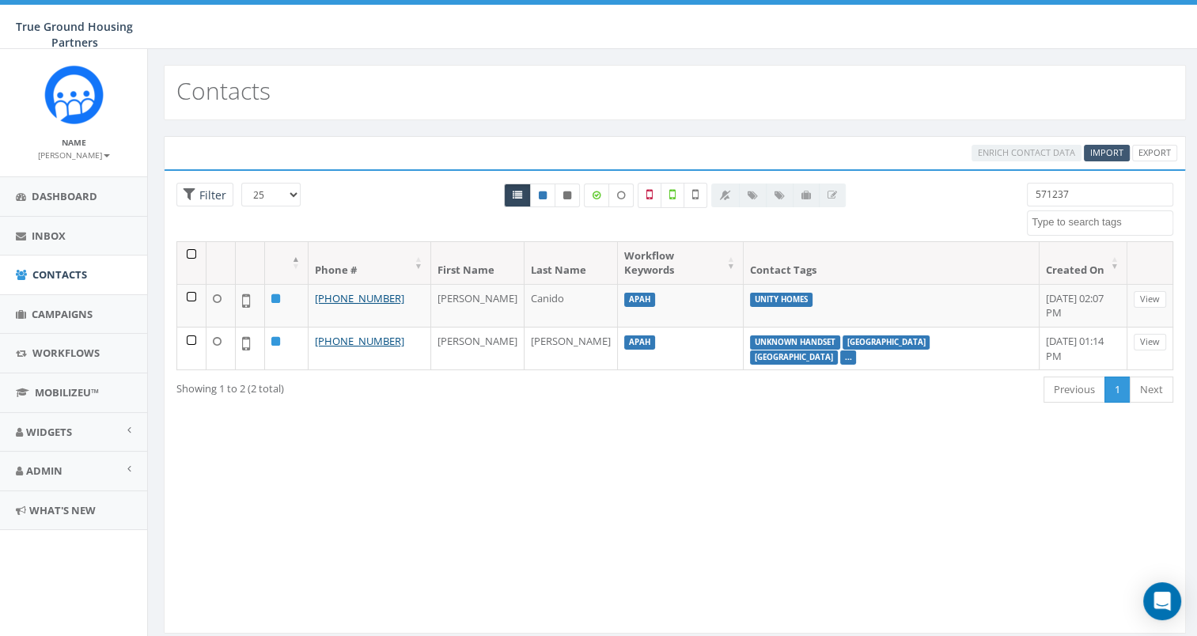
type input "571237"
click at [1110, 146] on span "Import" at bounding box center [1106, 152] width 33 height 12
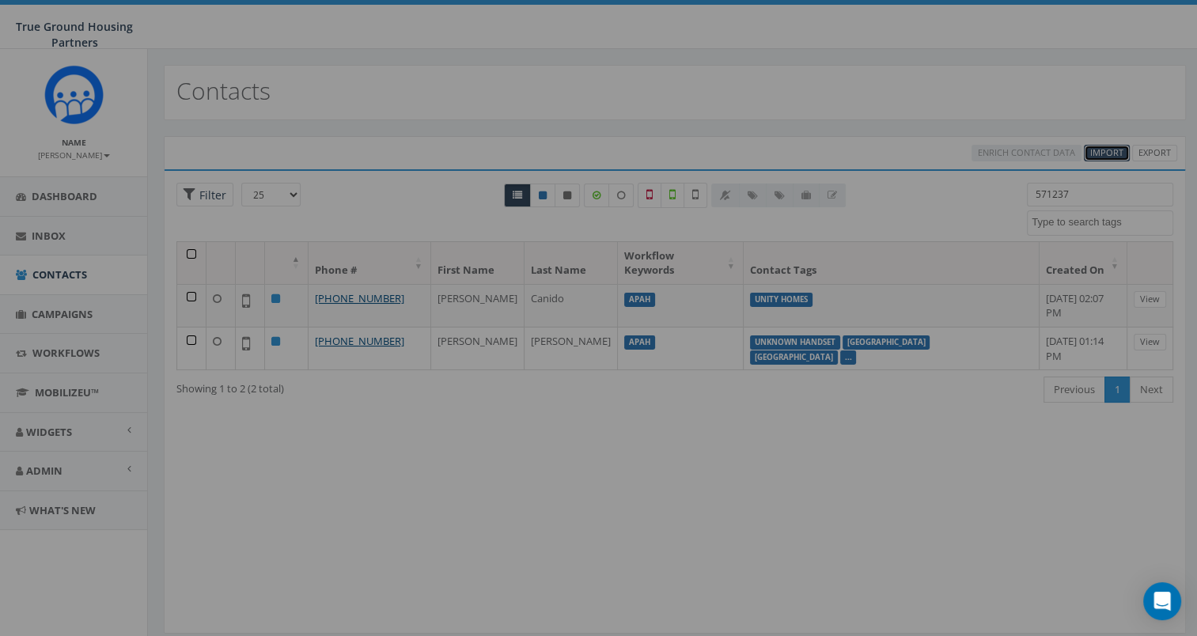
select select
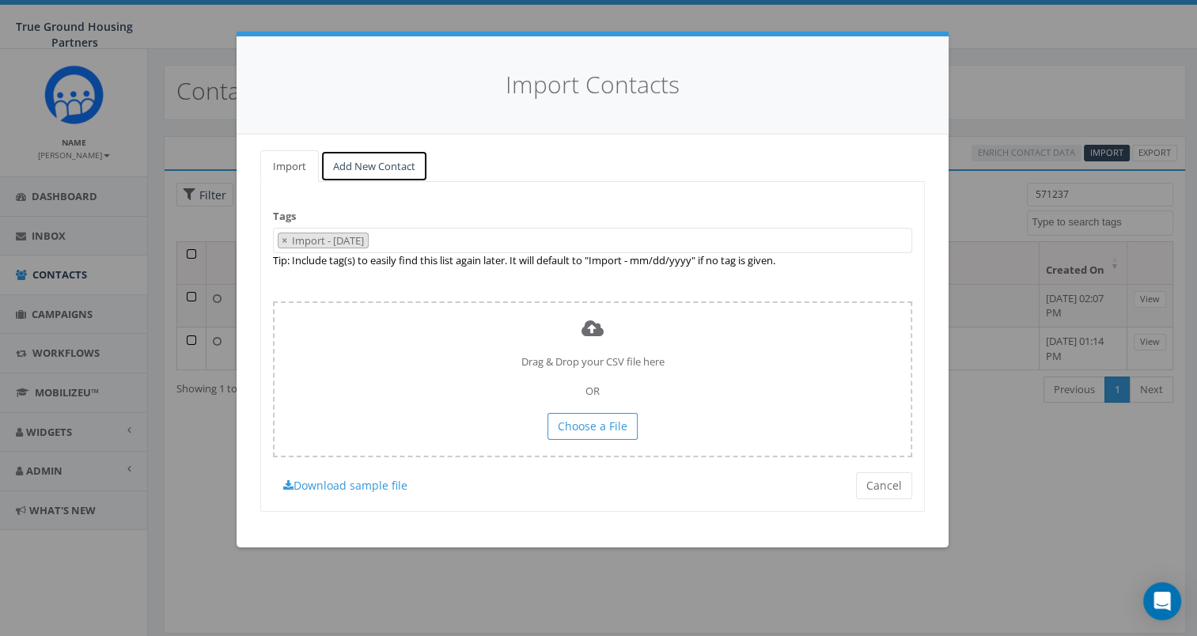
click at [388, 165] on link "Add New Contact" at bounding box center [374, 166] width 108 height 32
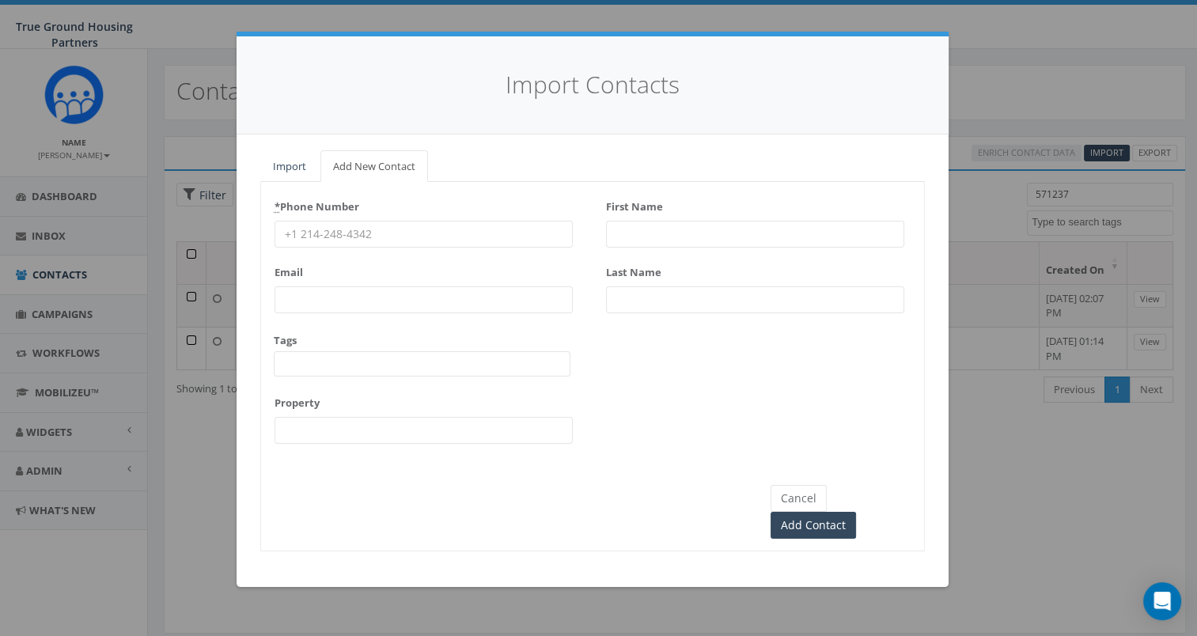
click at [633, 234] on input "First Name" at bounding box center [755, 234] width 298 height 27
type input "[PERSON_NAME]"
click at [551, 239] on input "* Phone Number" at bounding box center [423, 234] width 298 height 27
type input "5712372702"
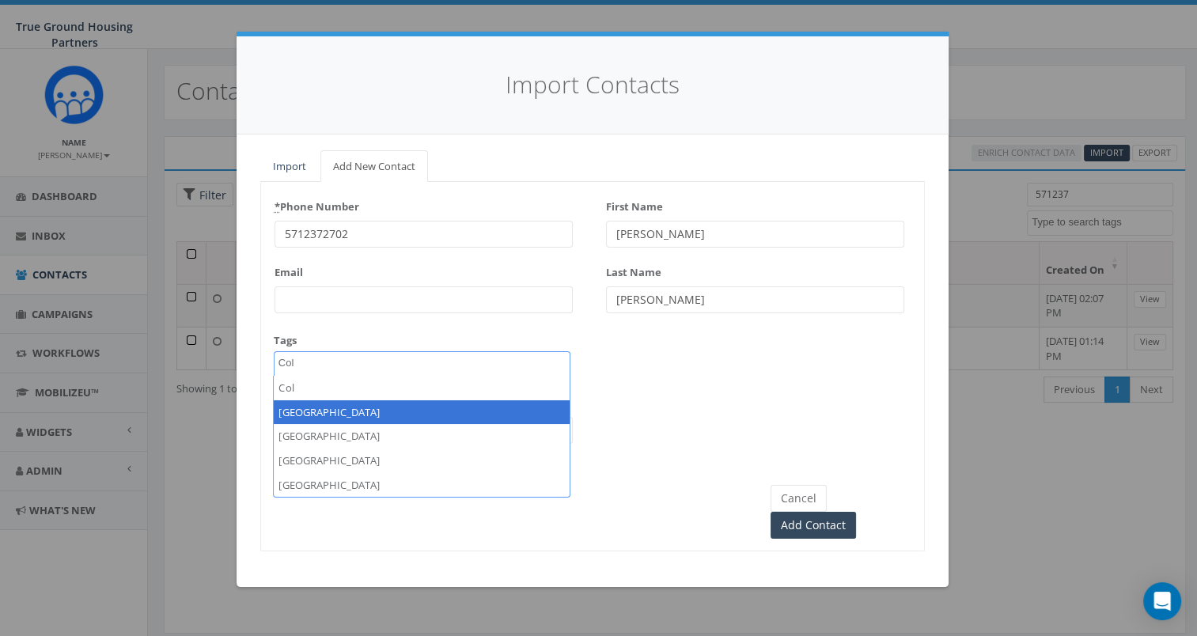
type textarea "Col"
select select "[GEOGRAPHIC_DATA]"
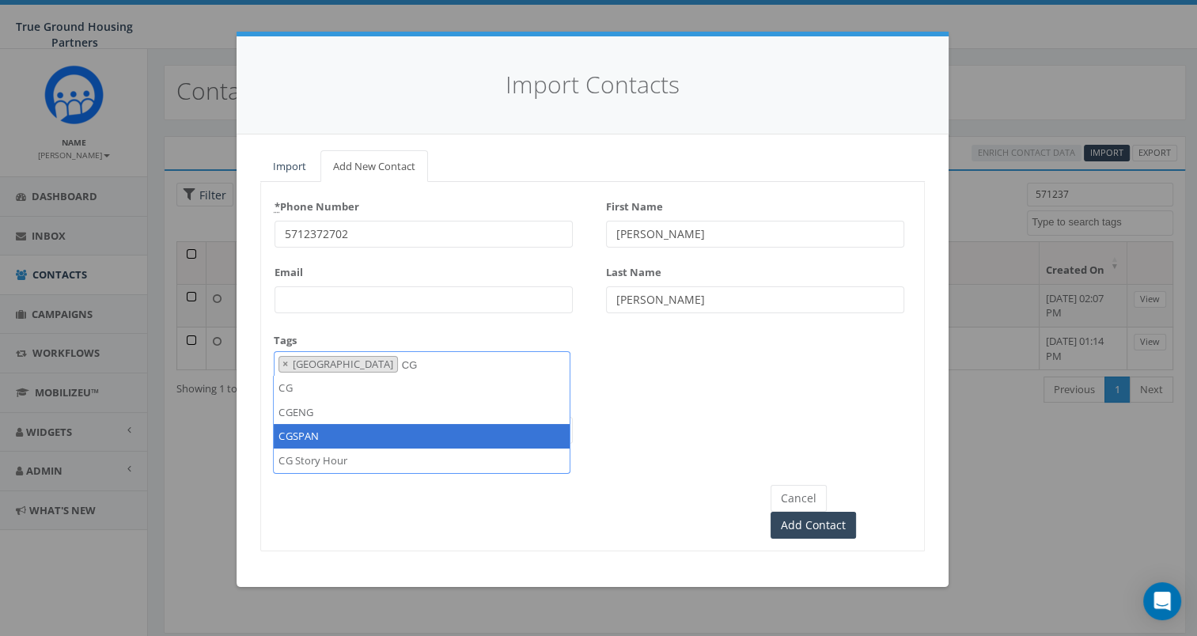
type textarea "CG"
select select "CGSPAN"
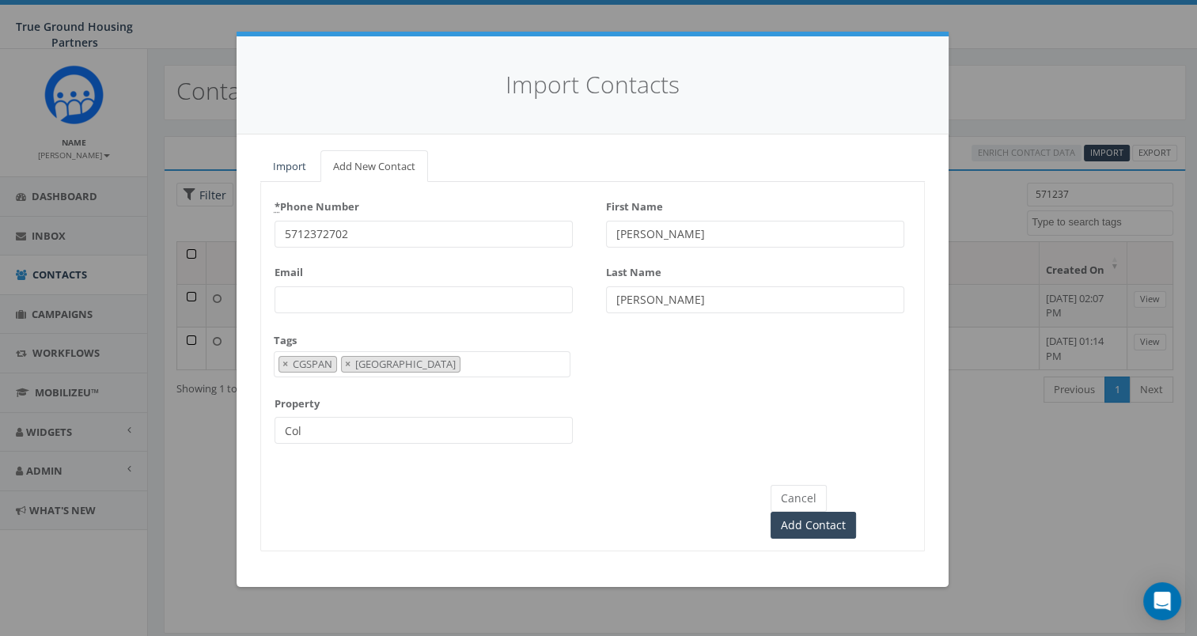
type input "[GEOGRAPHIC_DATA]"
click at [856, 512] on input "Add Contact" at bounding box center [812, 525] width 85 height 27
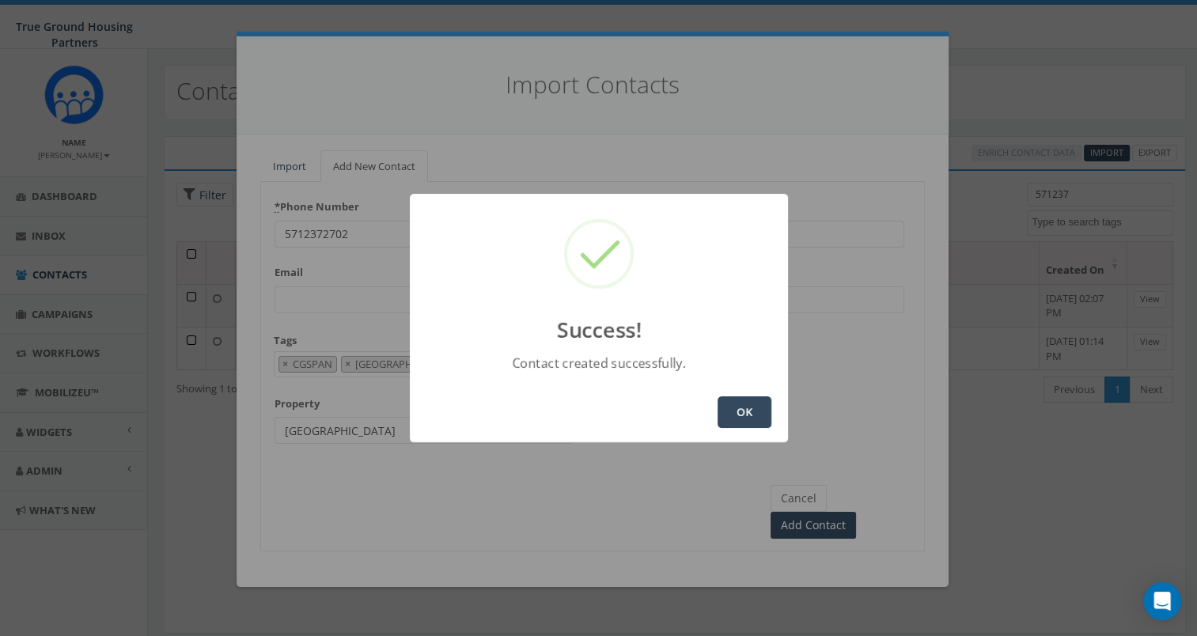
click at [752, 415] on button "OK" at bounding box center [744, 412] width 54 height 32
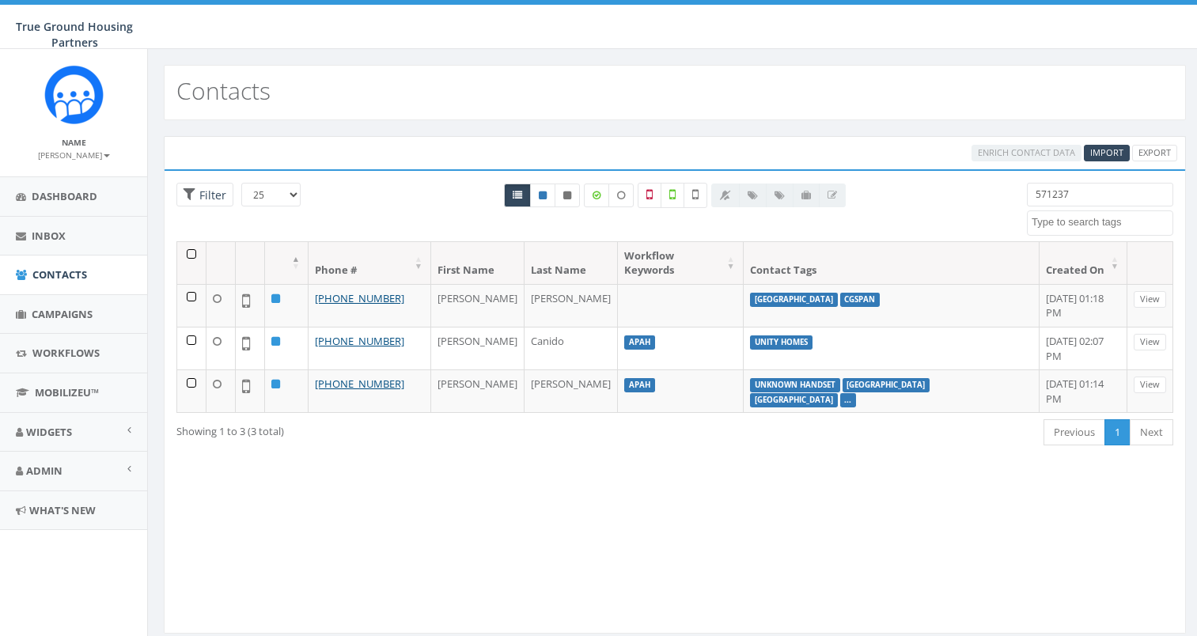
select select
click at [1069, 195] on input "571237" at bounding box center [1100, 195] width 146 height 24
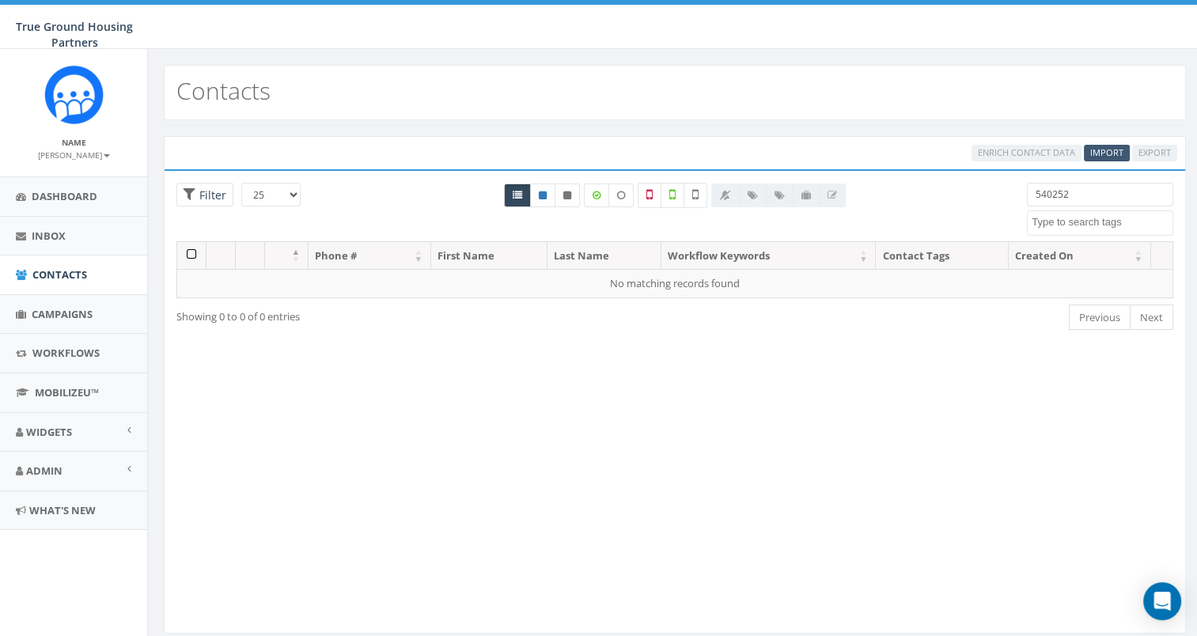
type input "540252"
click at [1112, 153] on span "Import" at bounding box center [1106, 152] width 33 height 12
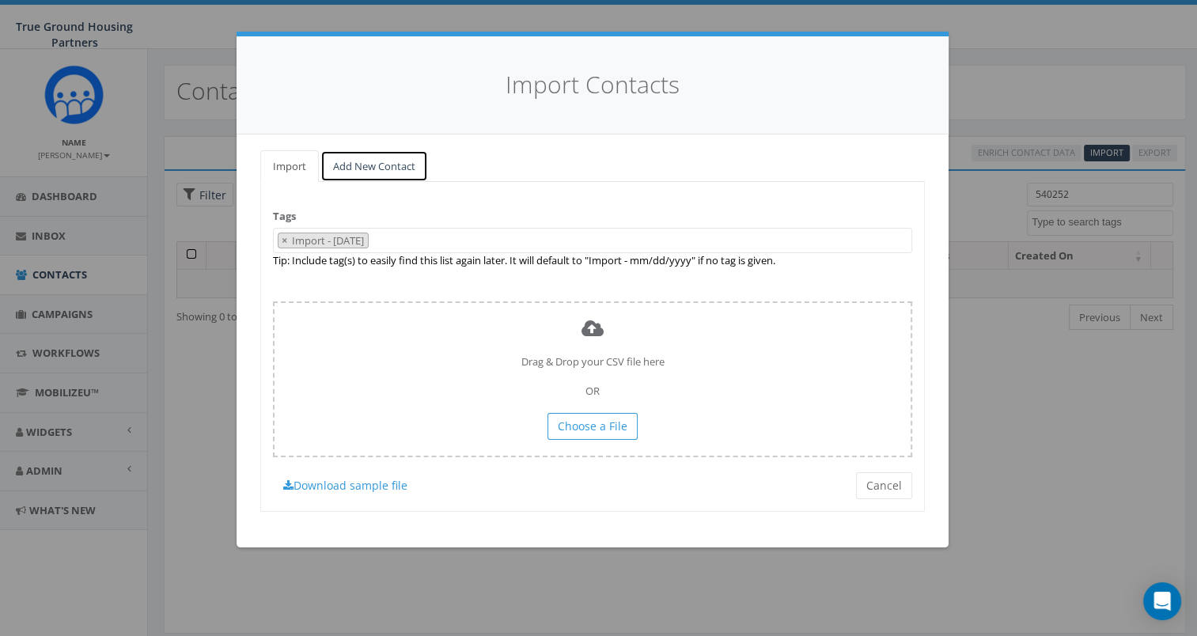
click at [364, 154] on link "Add New Contact" at bounding box center [374, 166] width 108 height 32
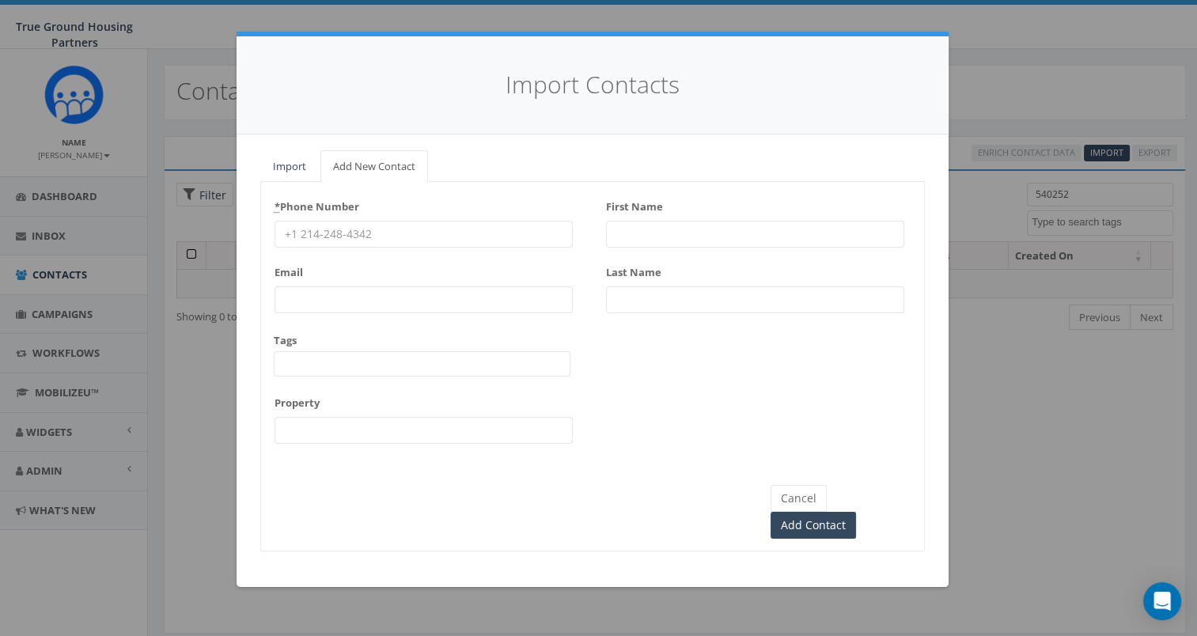
click at [645, 223] on input "First Name" at bounding box center [755, 234] width 298 height 27
type input "Colorina"
type input "Abresco"
click at [537, 231] on input "* Phone Number" at bounding box center [423, 234] width 298 height 27
type input "5402527588"
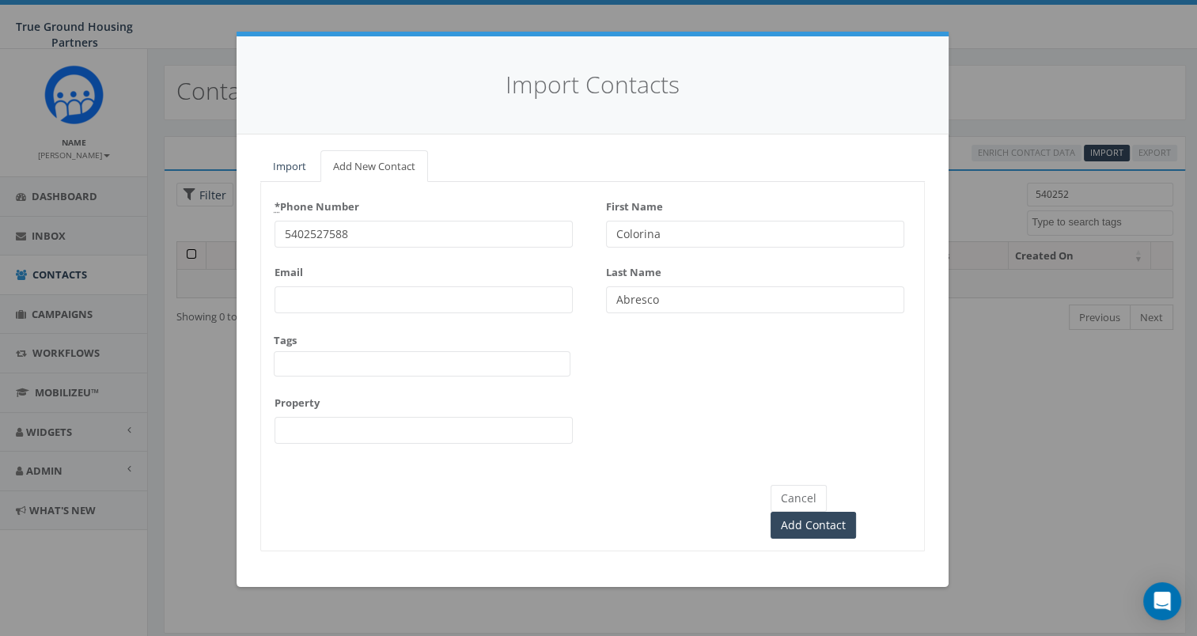
click at [445, 362] on span at bounding box center [422, 363] width 297 height 25
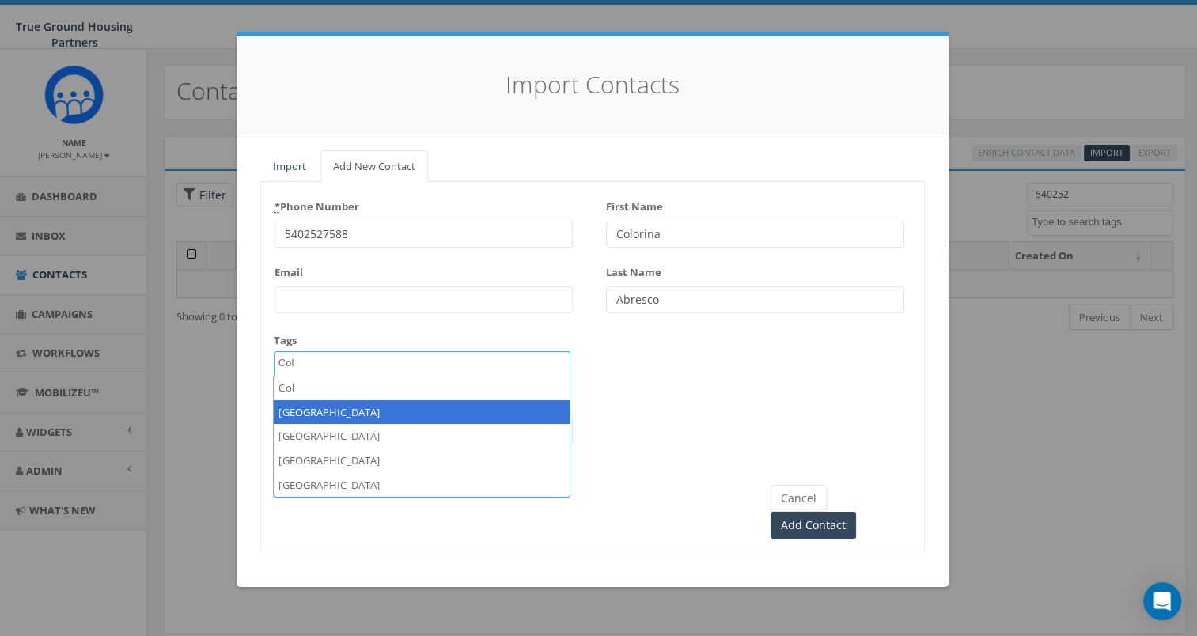
type textarea "Col"
select select "[GEOGRAPHIC_DATA]"
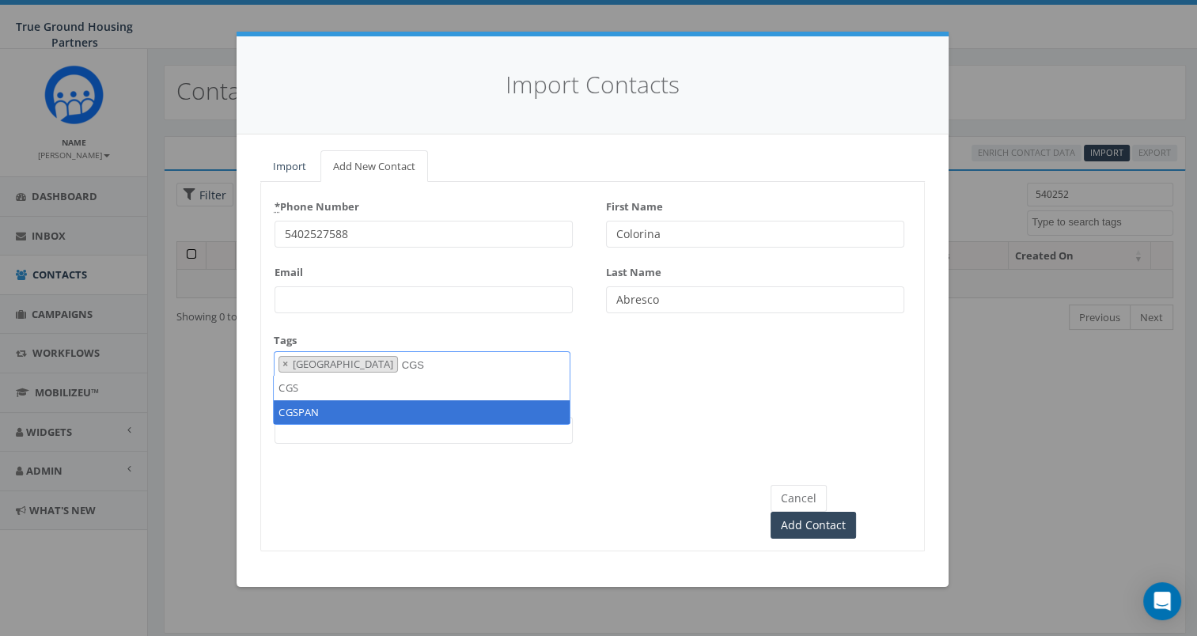
type textarea "CGS"
select select "CGSPAN"
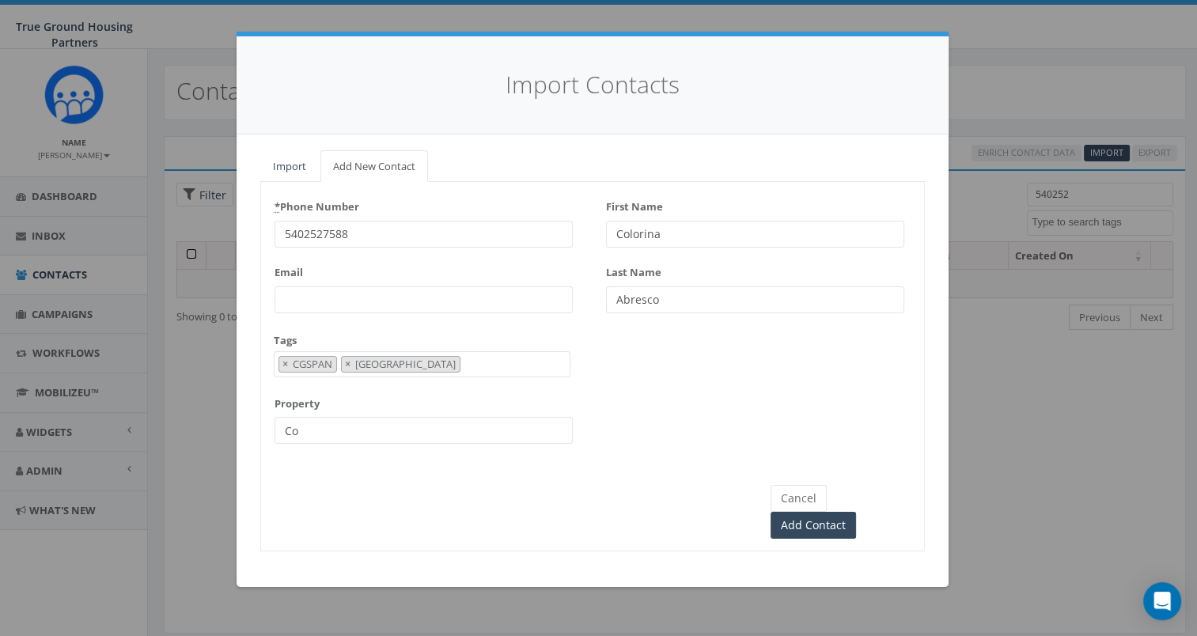
type input "Columbia Grove"
click at [838, 512] on input "Add Contact" at bounding box center [812, 525] width 85 height 27
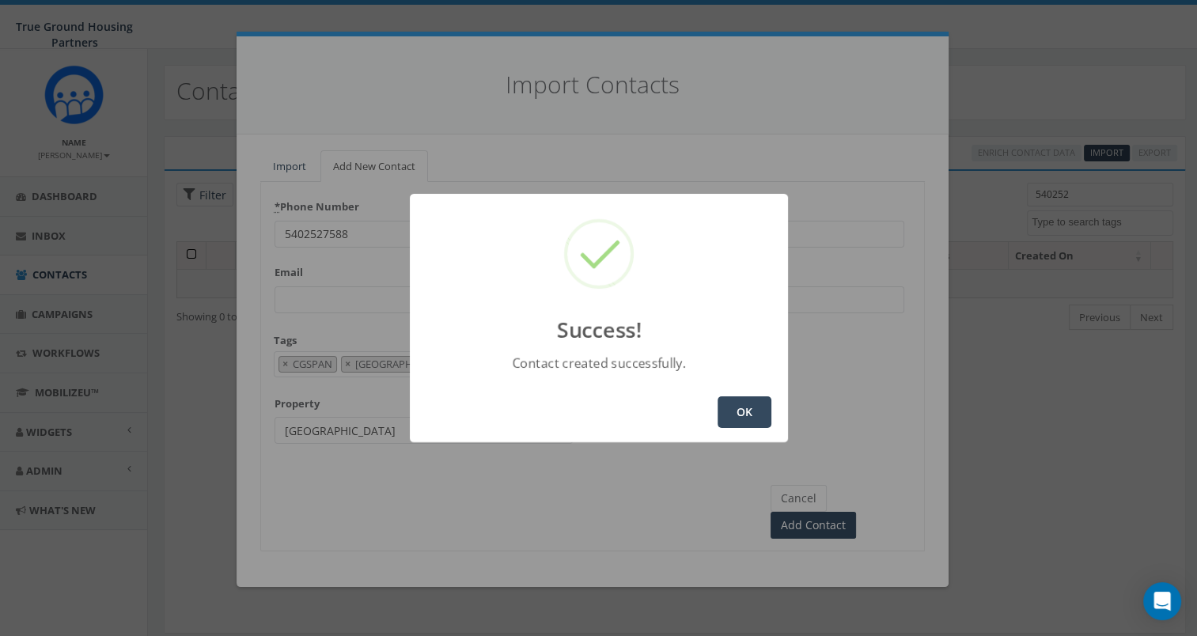
click at [758, 409] on button "OK" at bounding box center [744, 412] width 54 height 32
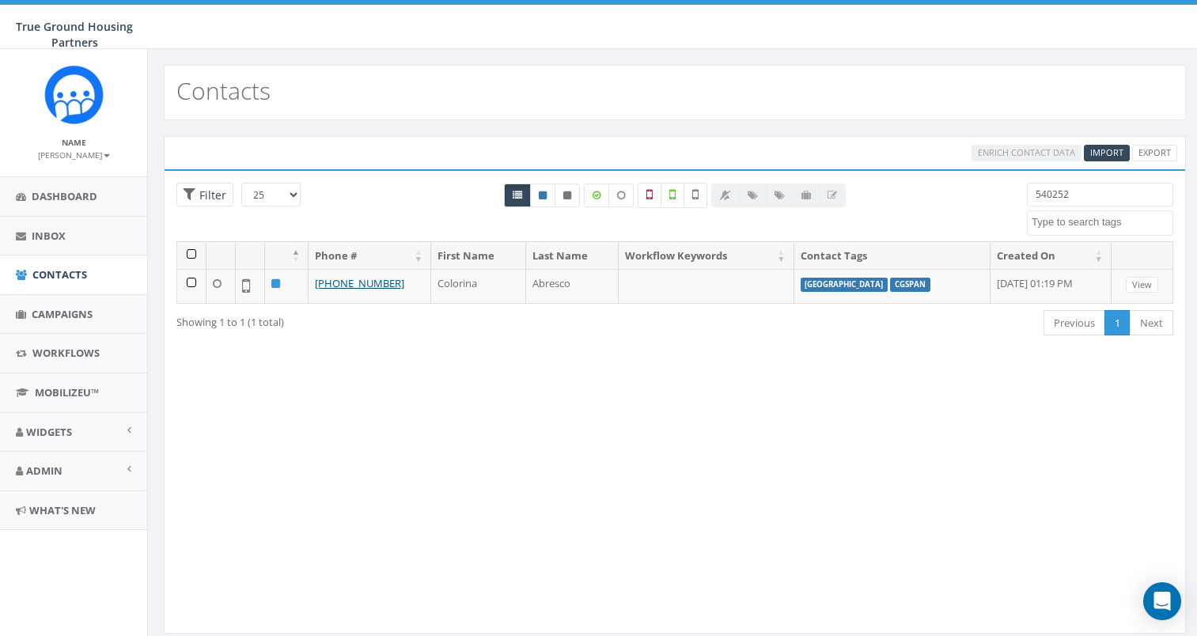
select select
click at [39, 199] on span "Dashboard" at bounding box center [65, 196] width 66 height 14
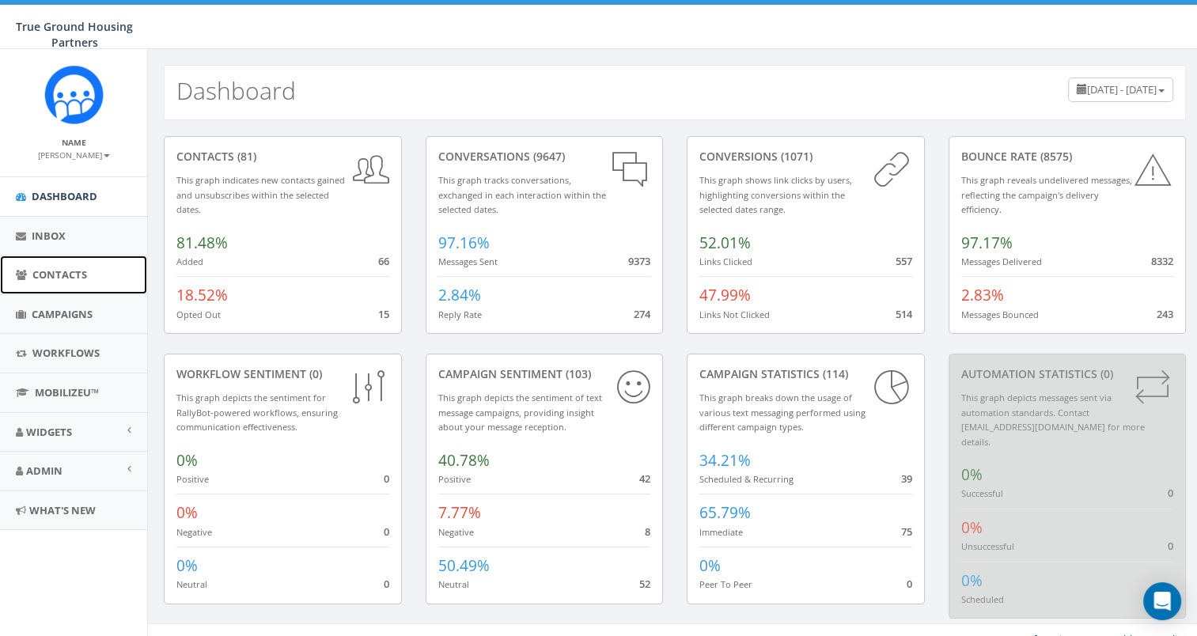
click at [58, 275] on span "Contacts" at bounding box center [59, 274] width 55 height 14
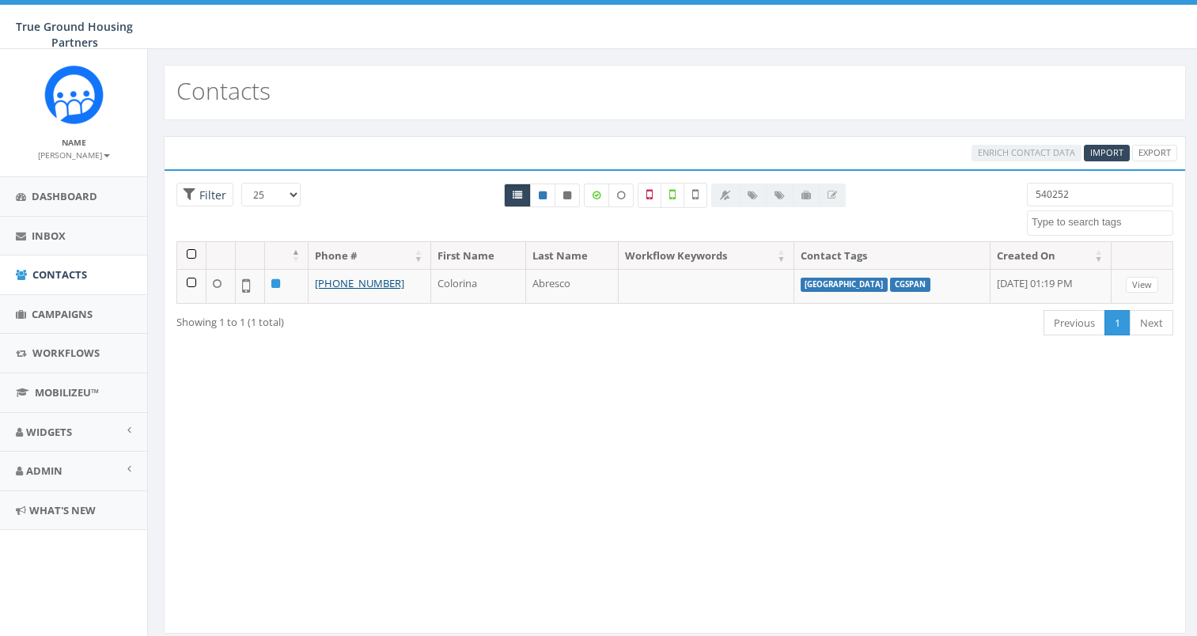
select select
click at [1083, 195] on input "540252" at bounding box center [1100, 195] width 146 height 24
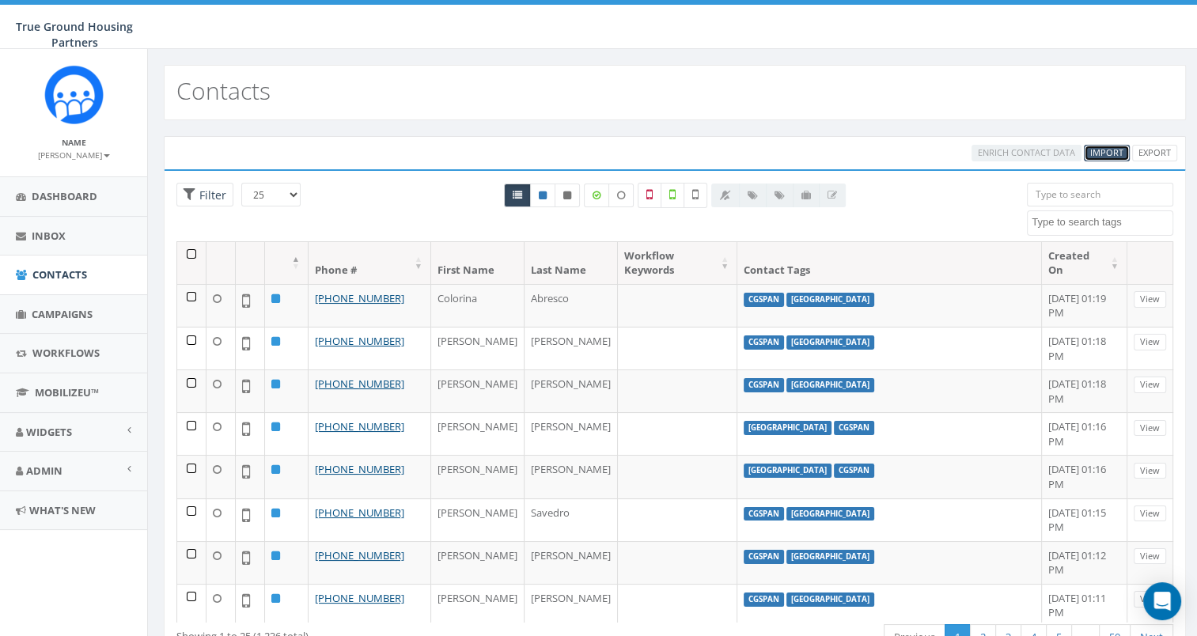
click at [1095, 150] on span "Import" at bounding box center [1106, 152] width 33 height 12
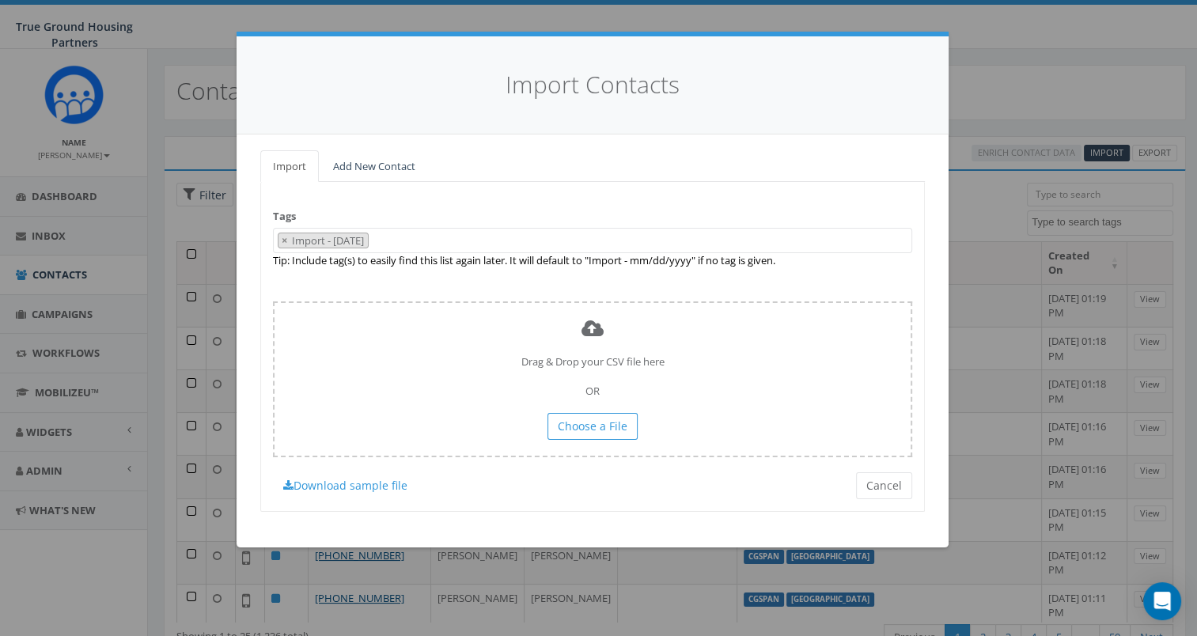
click at [976, 103] on div "Import Contacts Import Add New Contact Tags Import - [DATE] [DATE] [DATE] [DATE…" at bounding box center [598, 318] width 1197 height 636
click at [884, 459] on div "Tags Import - [DATE] [DATE] [DATE] [DATE] [GEOGRAPHIC_DATA] [GEOGRAPHIC_DATA] r…" at bounding box center [592, 346] width 664 height 329
click at [873, 482] on button "Cancel" at bounding box center [884, 485] width 56 height 27
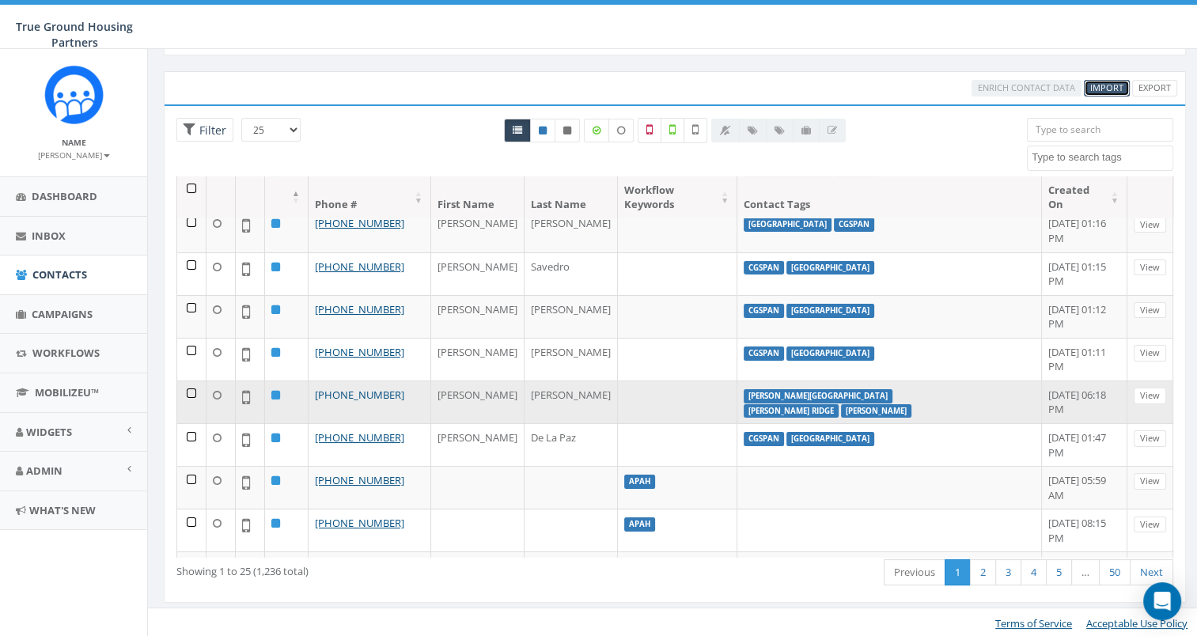
scroll to position [237, 0]
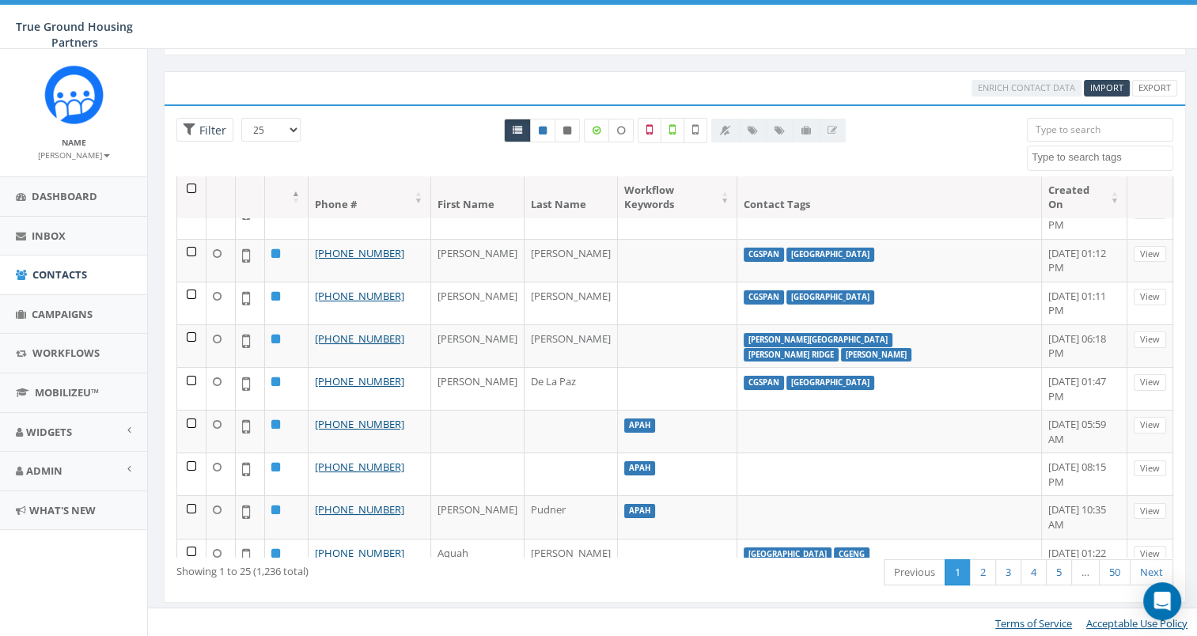
click at [1048, 158] on textarea "Search" at bounding box center [1101, 157] width 141 height 14
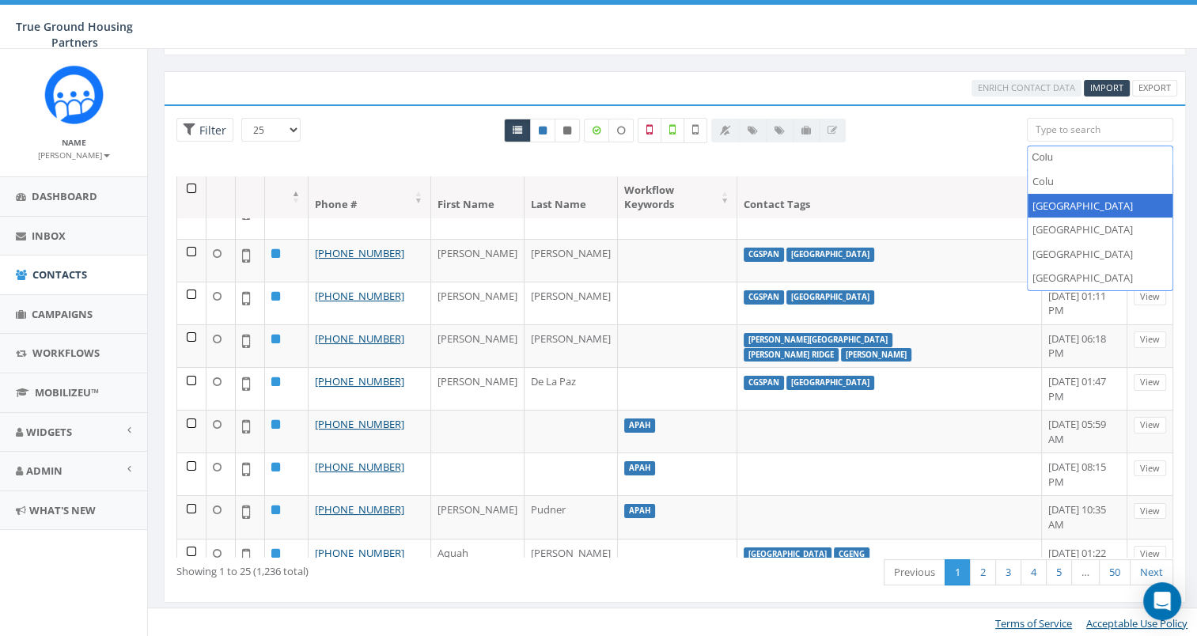
type textarea "Colu"
select select "[GEOGRAPHIC_DATA]"
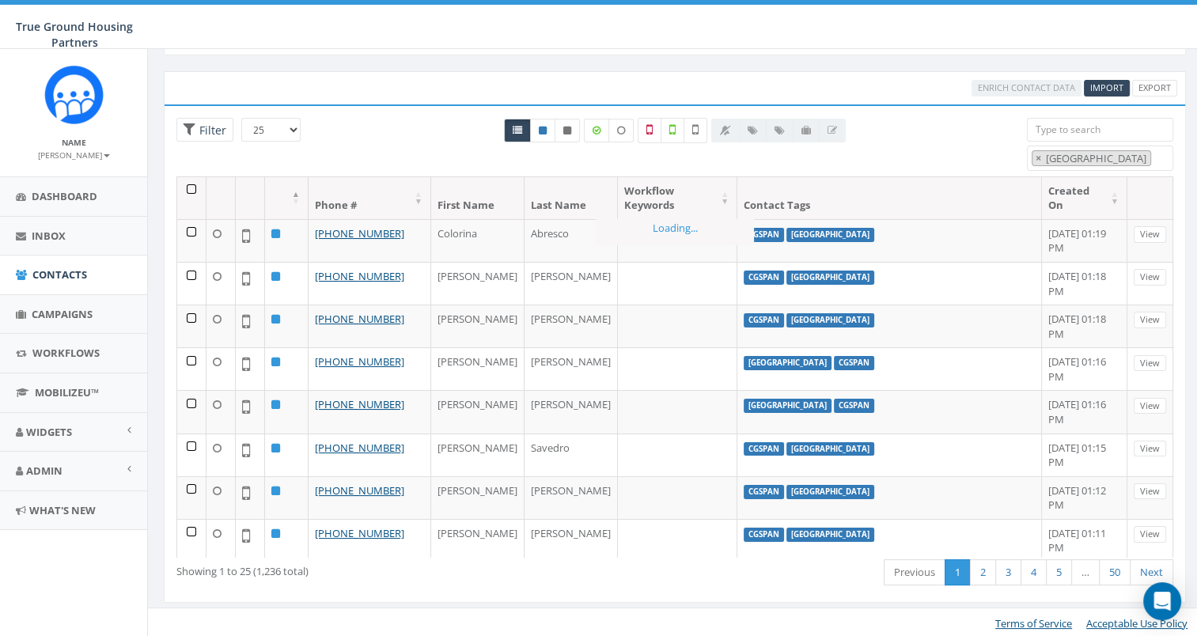
scroll to position [0, 0]
click at [1044, 157] on Grove "[GEOGRAPHIC_DATA]" at bounding box center [1097, 158] width 106 height 14
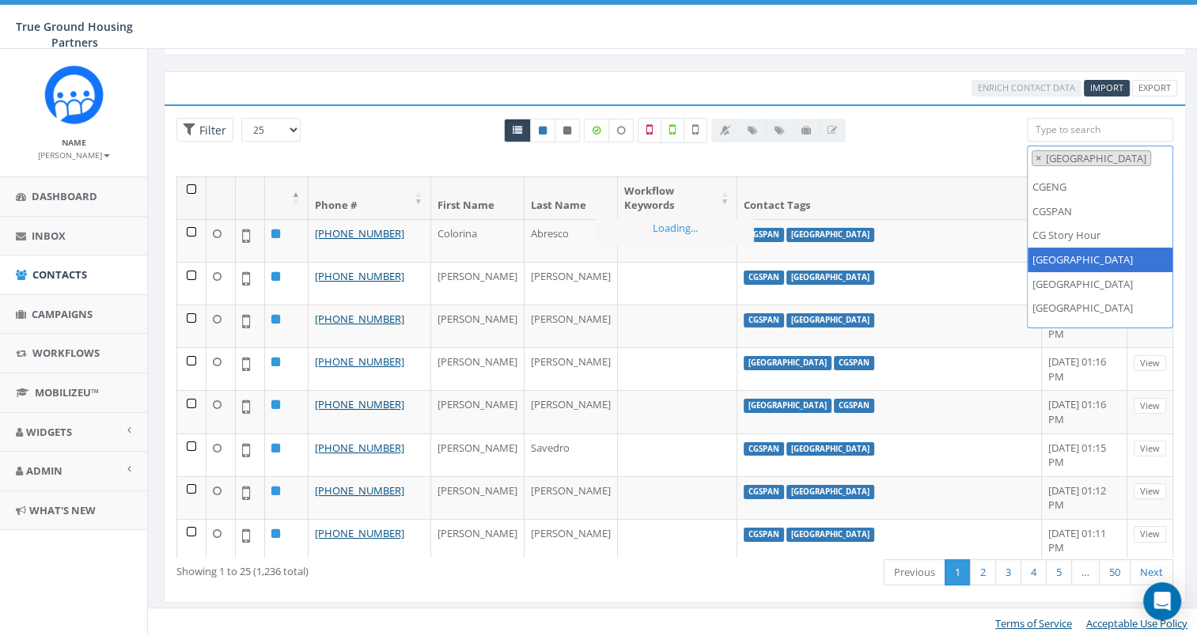
select select
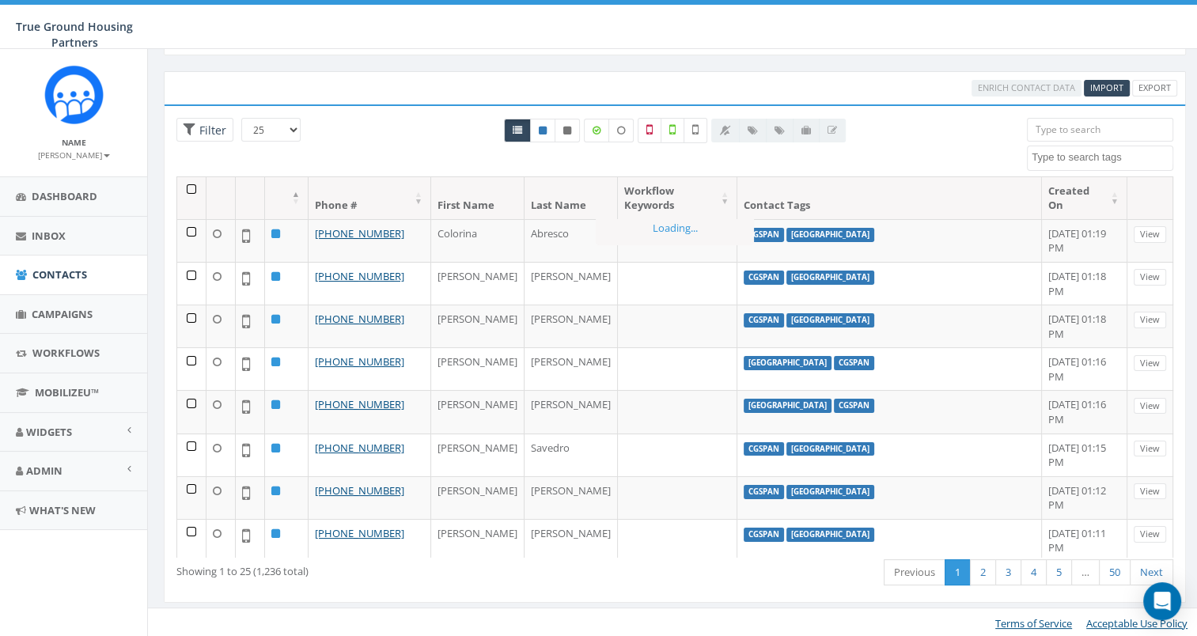
click at [1061, 151] on textarea "Search" at bounding box center [1101, 157] width 141 height 14
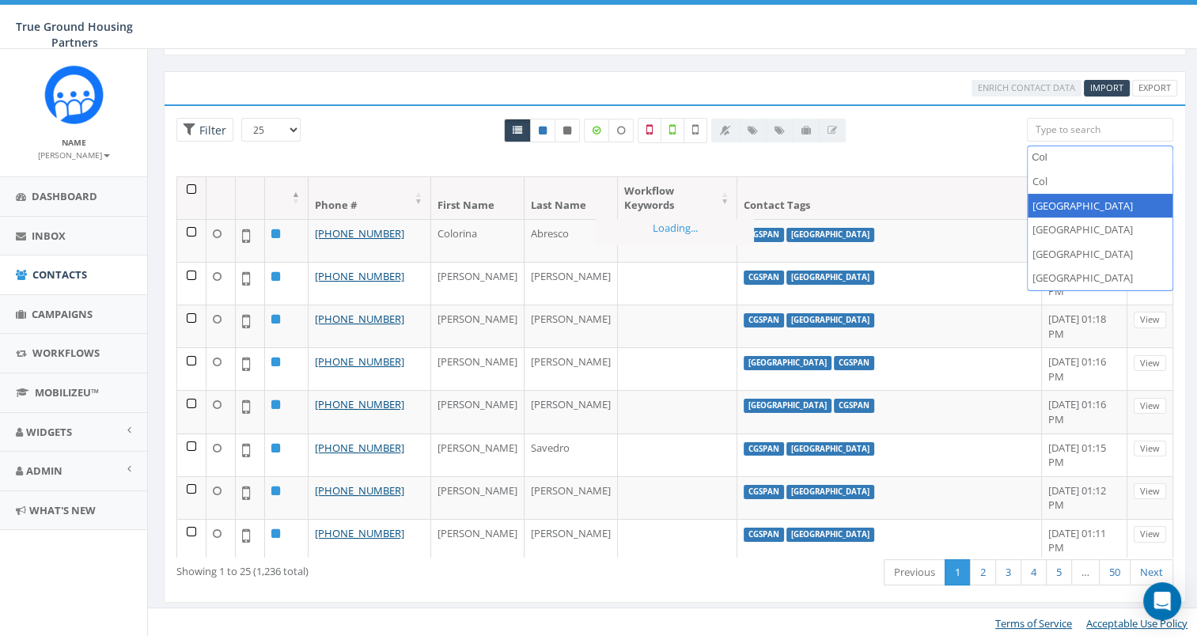
type textarea "Col"
select select "[GEOGRAPHIC_DATA]"
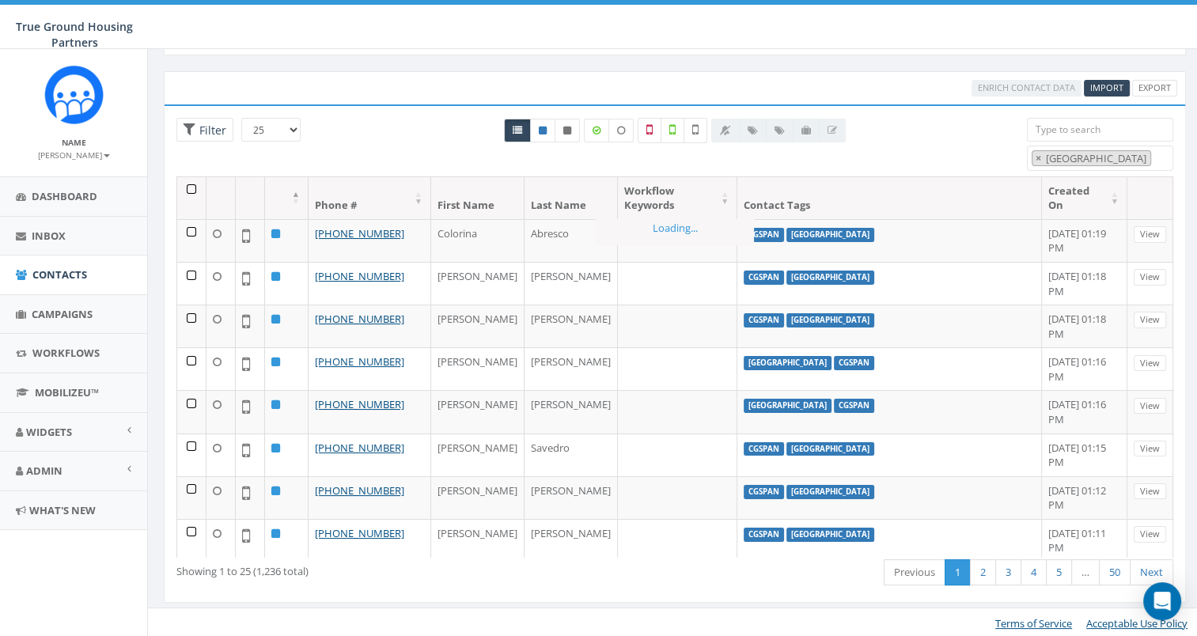
click at [981, 144] on div "All 0 contact(s) on current page All 1236 contact(s) filtered" at bounding box center [675, 147] width 680 height 59
